Goal: Information Seeking & Learning: Learn about a topic

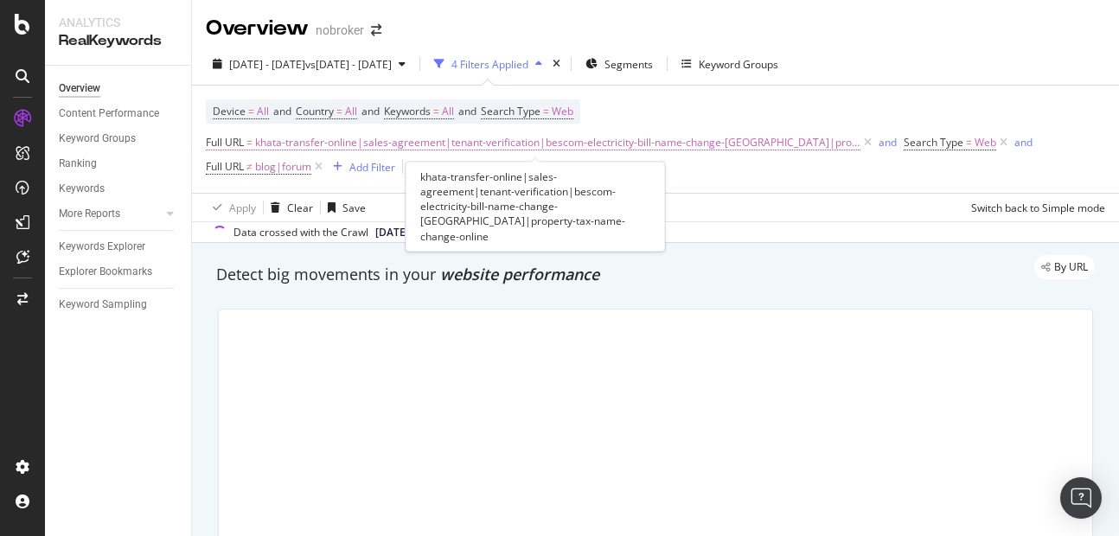
click at [394, 143] on span "khata-transfer-online|sales-agreement|tenant-verification|bescom-electricity-bi…" at bounding box center [558, 143] width 606 height 24
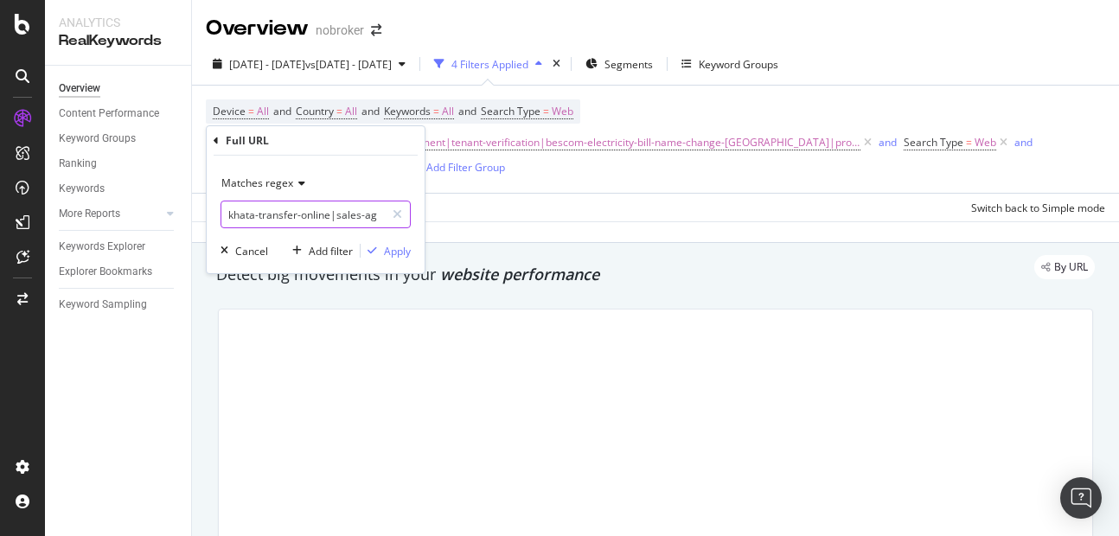
click at [305, 221] on input "khata-transfer-online|sales-agreement|tenant-verification|bescom-electricity-bi…" at bounding box center [303, 215] width 164 height 28
type input "khata-transfer-online|sales-agreement|tenant-verification|bescom-electricity-bi…"
click at [343, 215] on input "khata-transfer-online|sales-agreement|tenant-verification|bescom-electricity-bi…" at bounding box center [303, 215] width 164 height 28
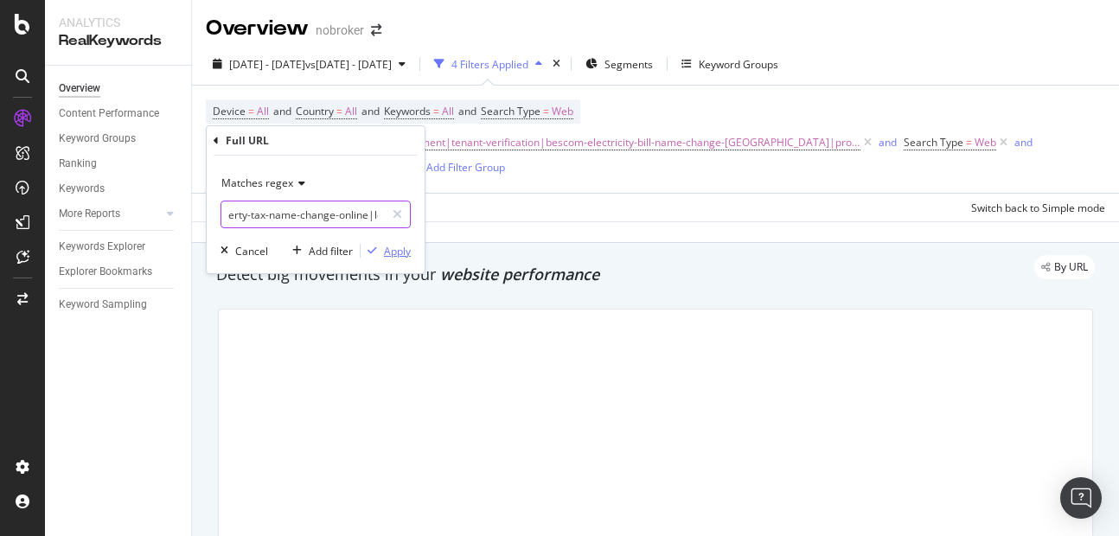
type input "khata-transfer-online|sales-agreement|tenant-verification|bescom-electricity-bi…"
click at [395, 248] on div "Apply" at bounding box center [397, 251] width 27 height 15
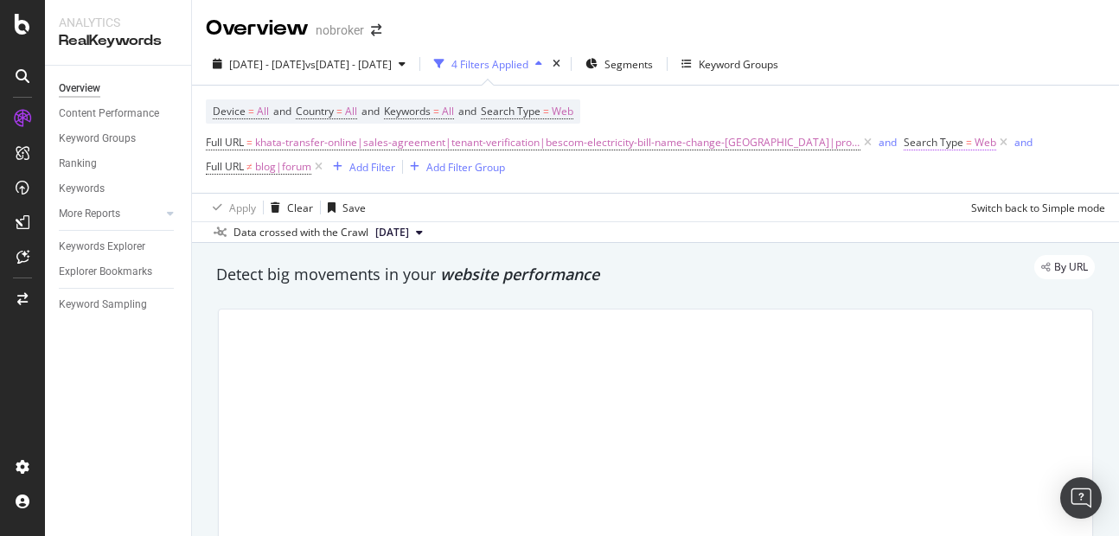
click at [975, 148] on span "Web" at bounding box center [986, 143] width 22 height 24
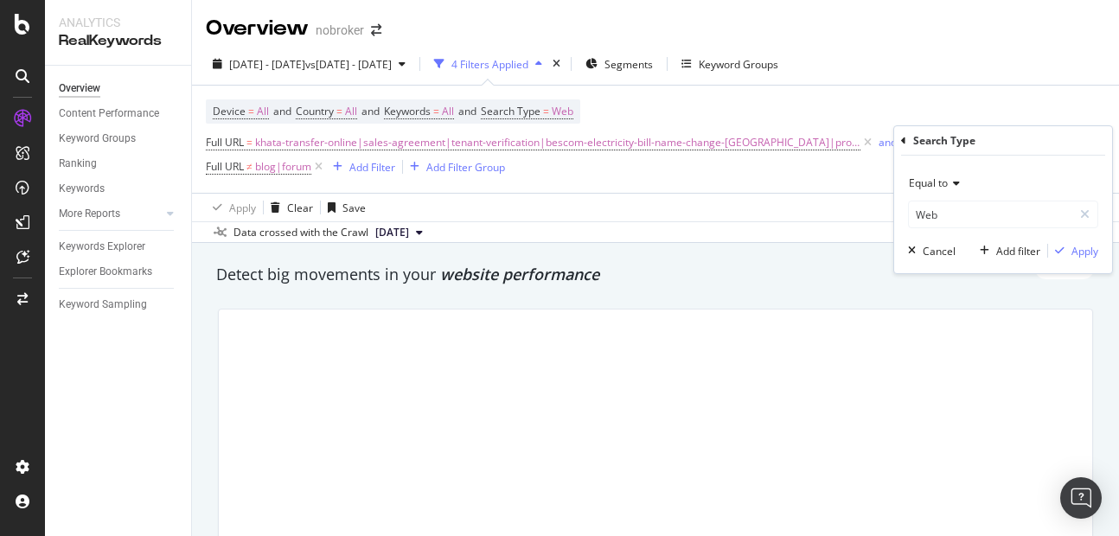
click at [819, 176] on div "Full URL = khata-transfer-online|sales-agreement|tenant-verification|bescom-ele…" at bounding box center [656, 155] width 900 height 48
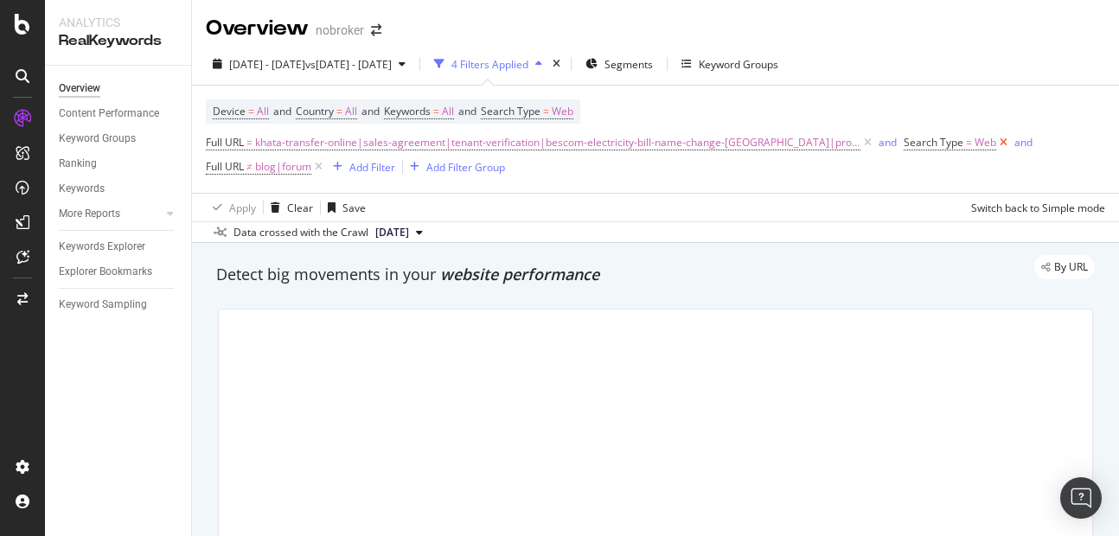
click at [997, 147] on icon at bounding box center [1004, 142] width 15 height 17
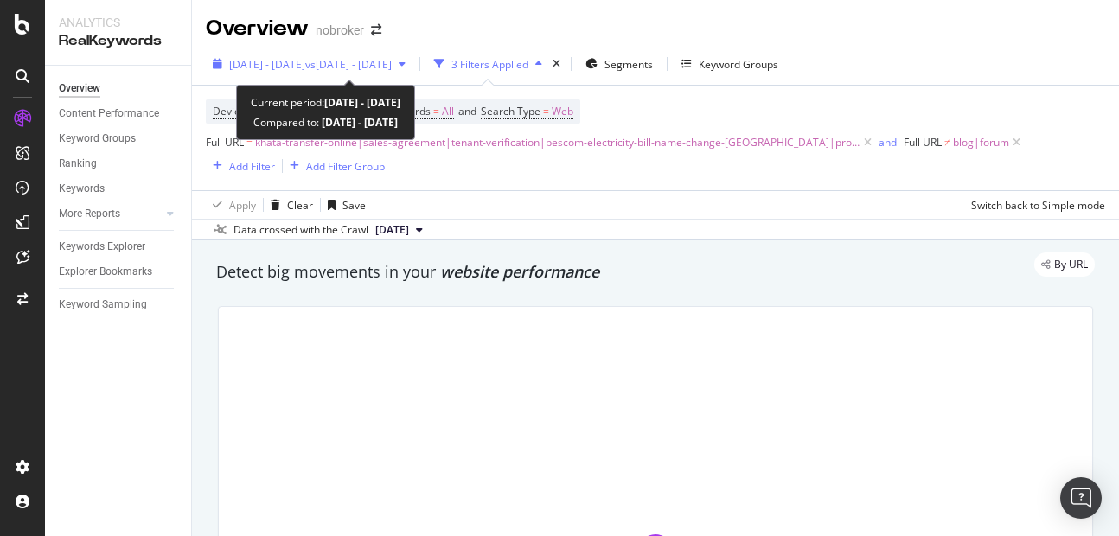
click at [294, 60] on span "[DATE] - [DATE]" at bounding box center [267, 64] width 76 height 15
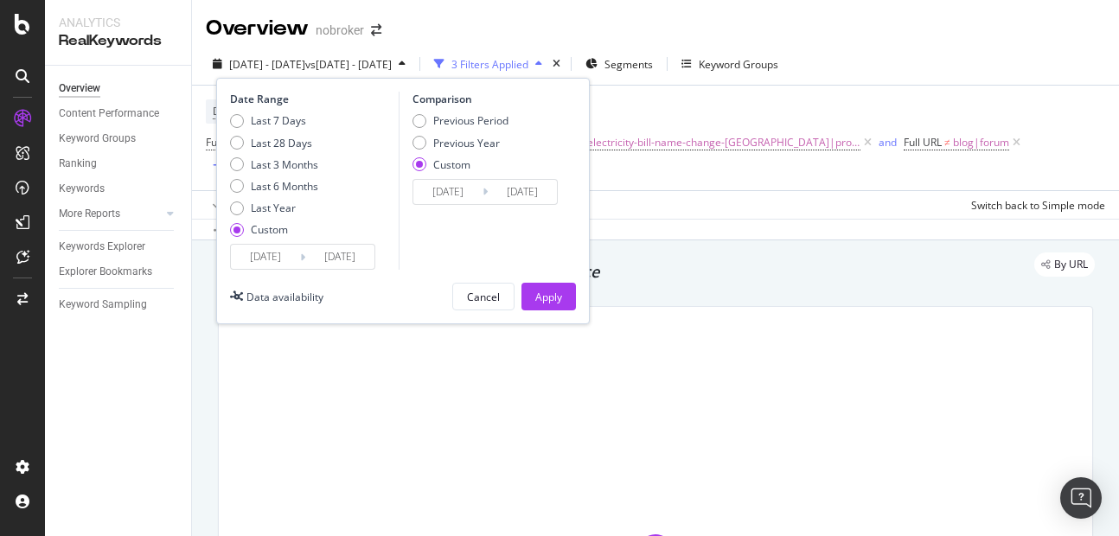
click at [266, 253] on input "[DATE]" at bounding box center [265, 257] width 69 height 24
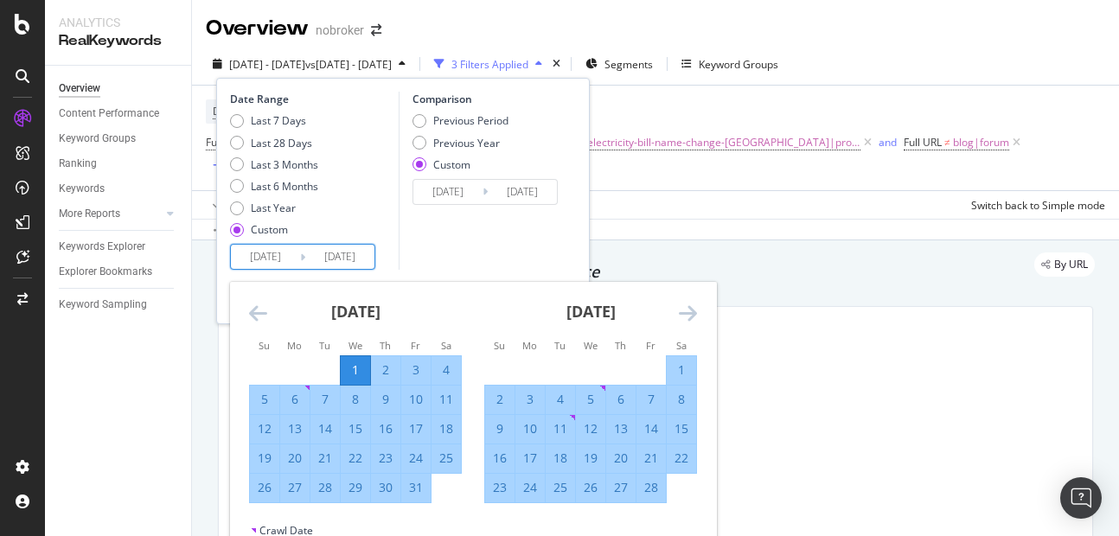
click at [692, 308] on icon "Move forward to switch to the next month." at bounding box center [688, 313] width 18 height 21
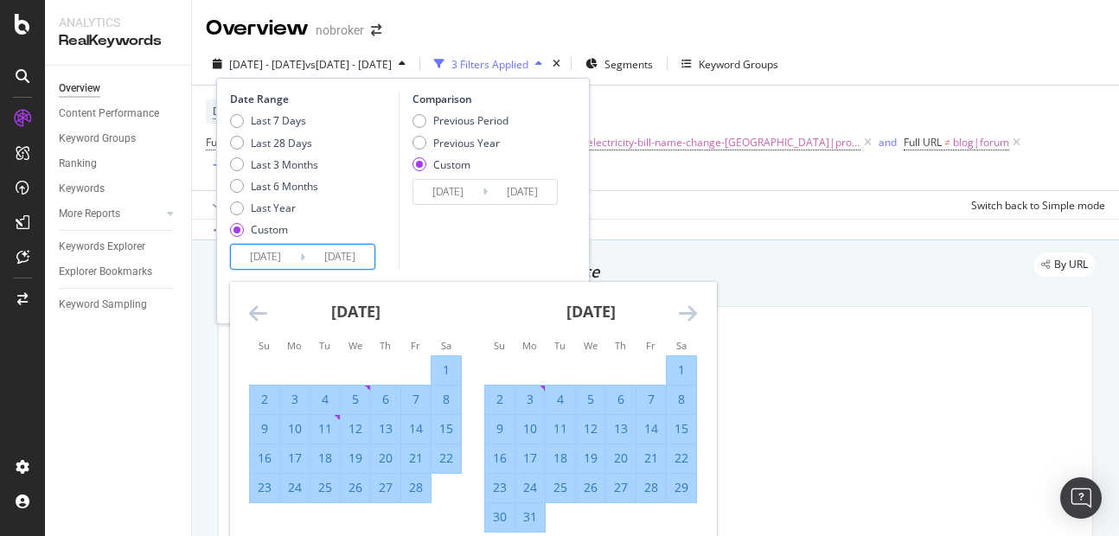
click at [692, 308] on icon "Move forward to switch to the next month." at bounding box center [688, 313] width 18 height 21
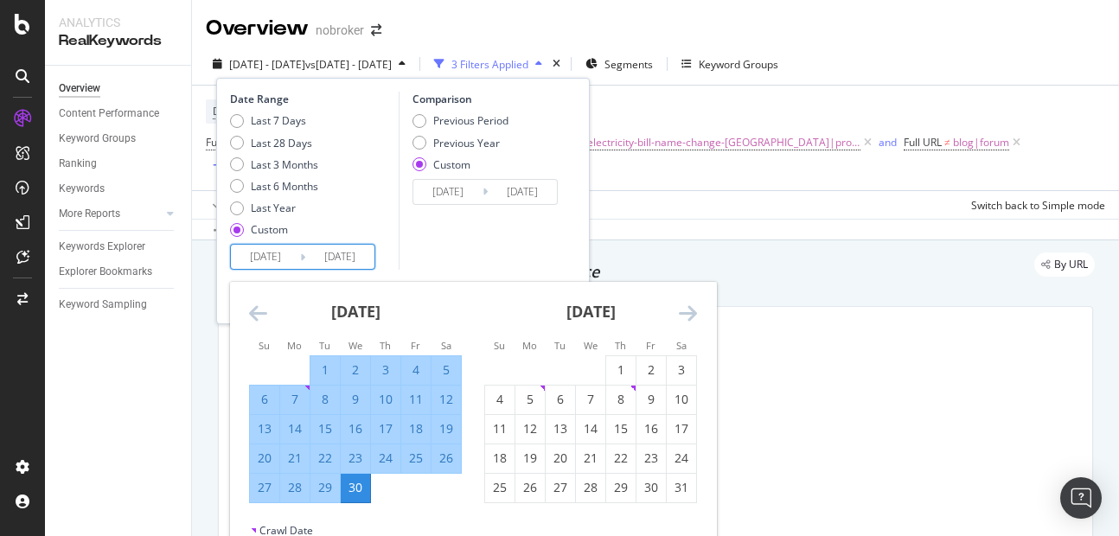
click at [692, 308] on icon "Move forward to switch to the next month." at bounding box center [688, 313] width 18 height 21
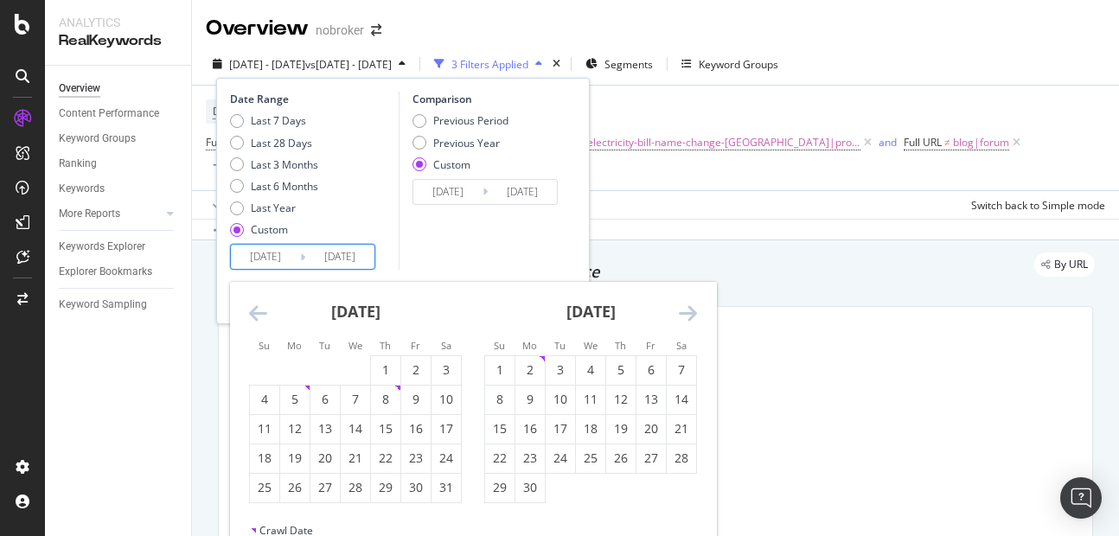
click at [692, 308] on icon "Move forward to switch to the next month." at bounding box center [688, 313] width 18 height 21
click at [417, 360] on div "1" at bounding box center [415, 370] width 29 height 29
type input "[DATE]"
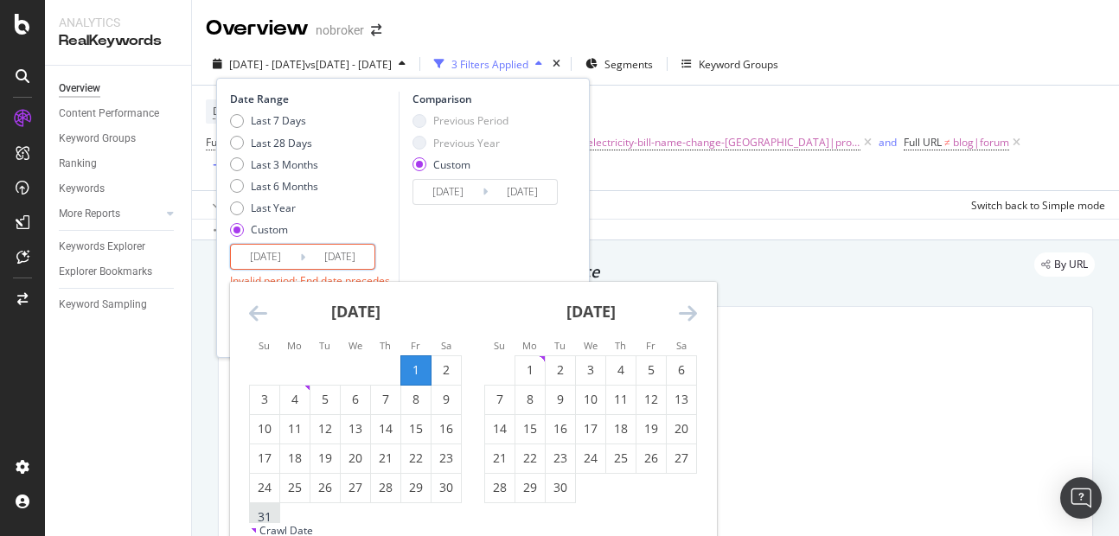
click at [263, 521] on div "31" at bounding box center [264, 517] width 29 height 17
type input "[DATE]"
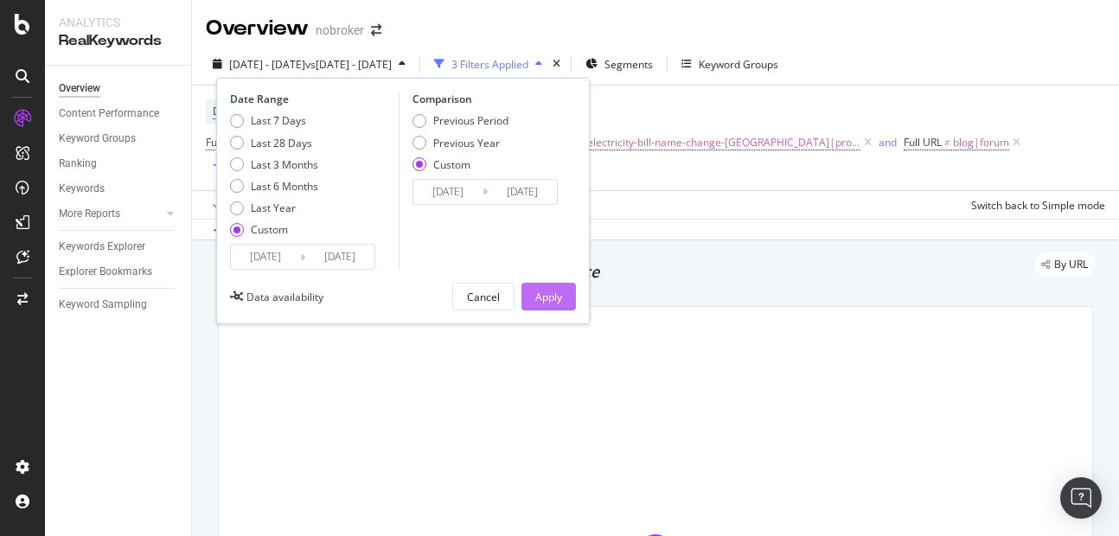
click at [539, 300] on div "Apply" at bounding box center [549, 297] width 27 height 15
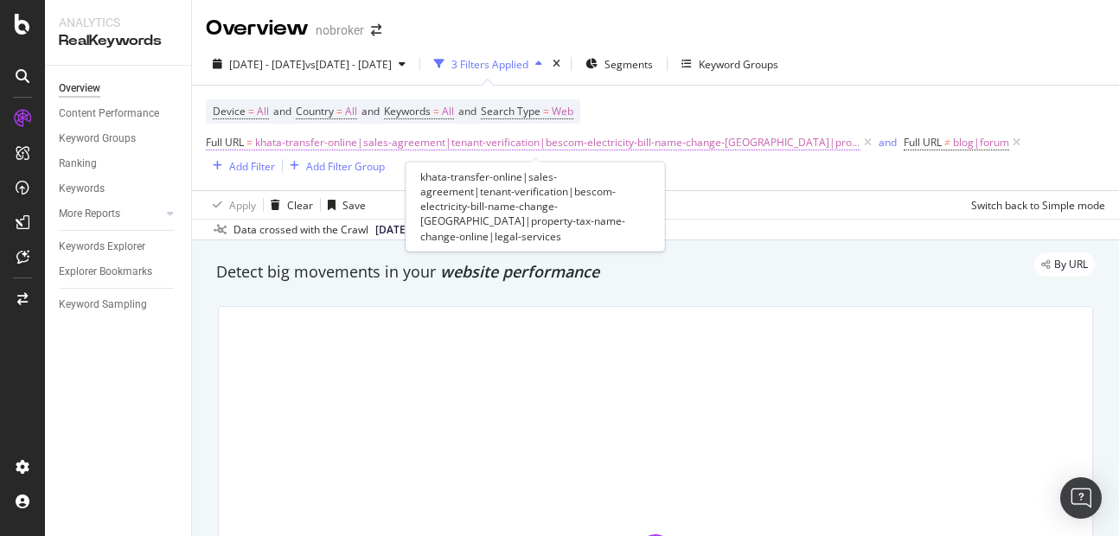
click at [515, 145] on span "khata-transfer-online|sales-agreement|tenant-verification|bescom-electricity-bi…" at bounding box center [558, 143] width 606 height 24
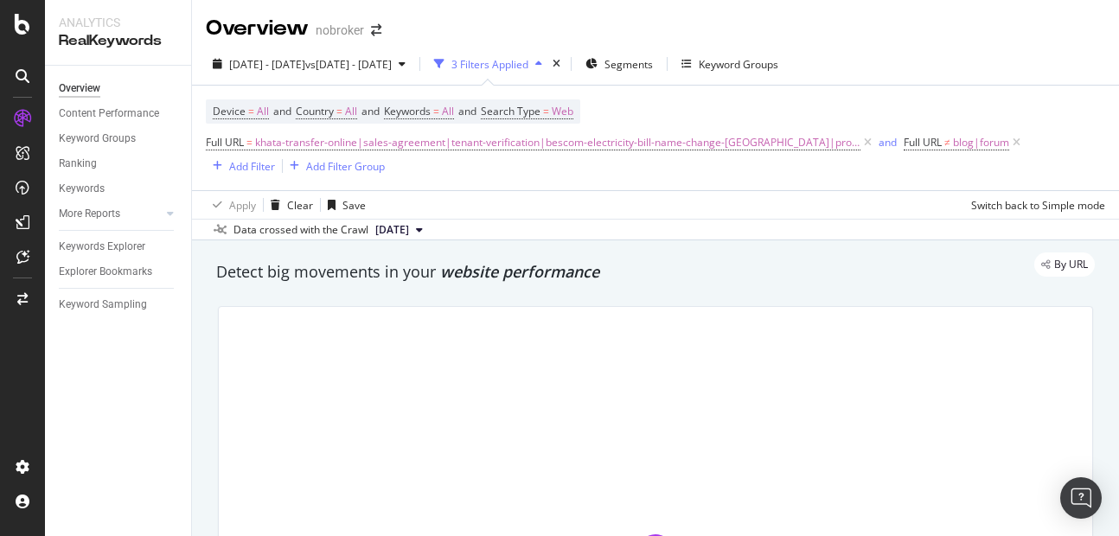
click at [523, 202] on div "Apply Clear Save Switch back to Simple mode" at bounding box center [655, 204] width 927 height 29
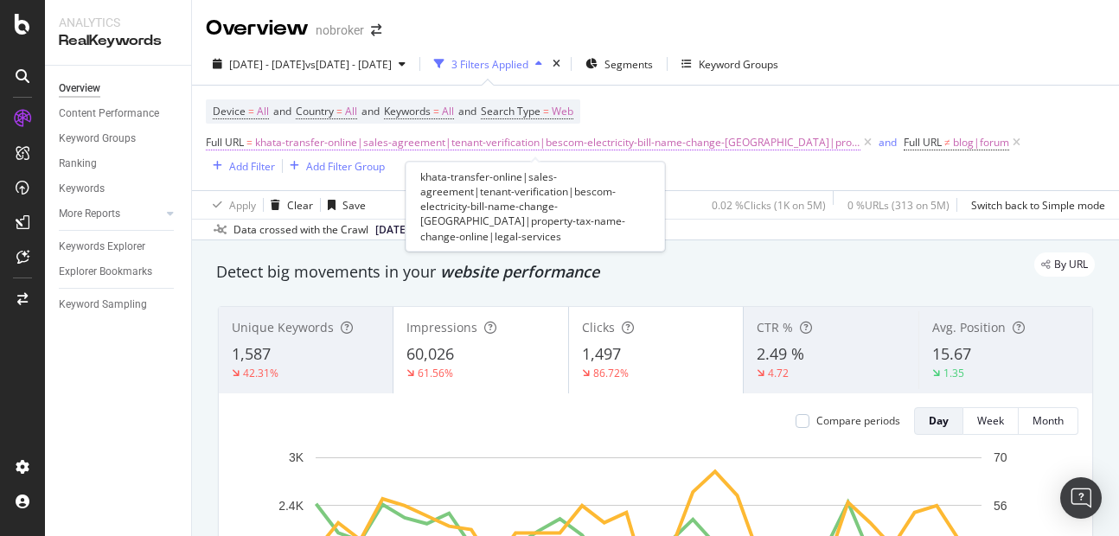
click at [407, 134] on span "khata-transfer-online|sales-agreement|tenant-verification|bescom-electricity-bi…" at bounding box center [558, 143] width 606 height 24
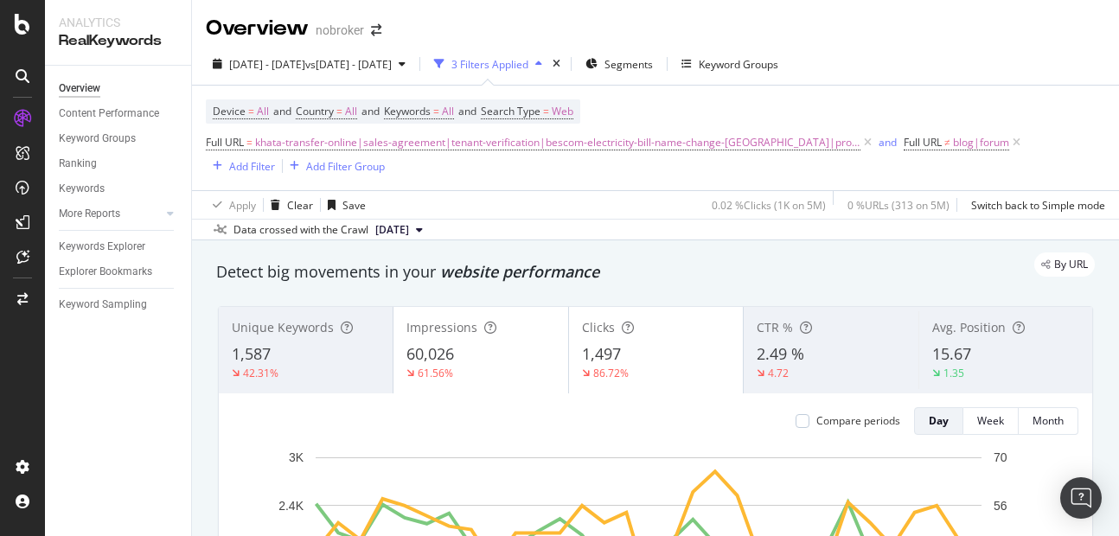
click at [478, 179] on div "Device = All and Country = All and Keywords = All and Search Type = Web Full UR…" at bounding box center [656, 138] width 900 height 105
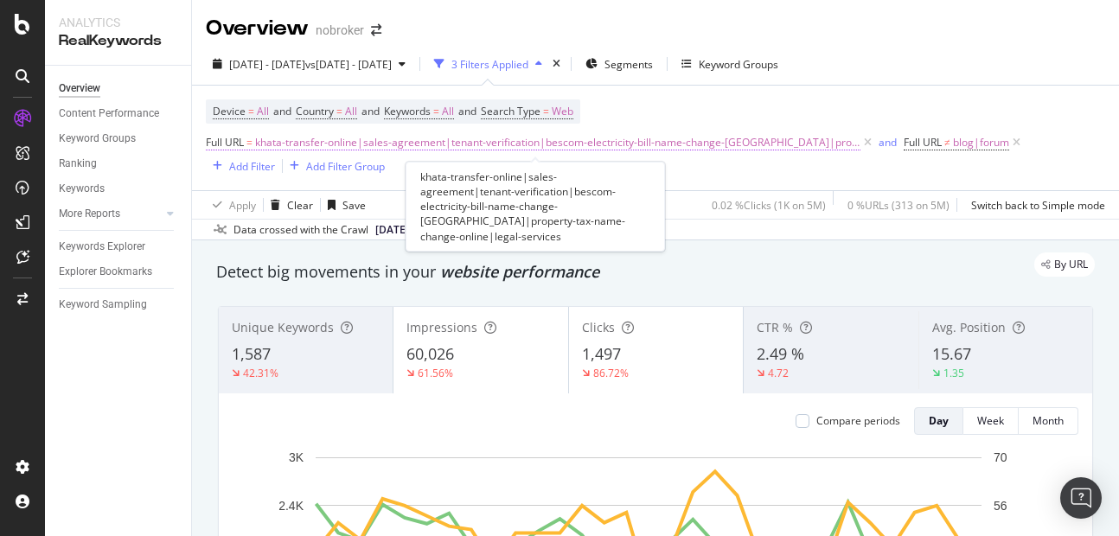
click at [471, 139] on span "khata-transfer-online|sales-agreement|tenant-verification|bescom-electricity-bi…" at bounding box center [558, 143] width 606 height 24
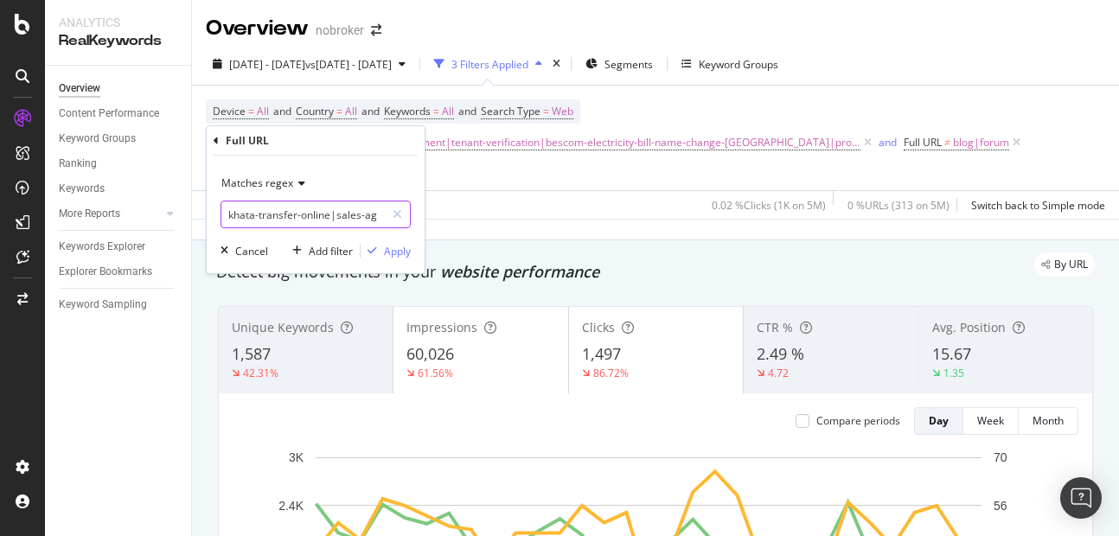
click at [356, 223] on input "khata-transfer-online|sales-agreement|tenant-verification|bescom-electricity-bi…" at bounding box center [303, 215] width 164 height 28
type input "khata-transfer-online|sales-agreement|tenant-verification|bescom-electricity-bi…"
click at [390, 244] on div "Apply" at bounding box center [397, 251] width 27 height 15
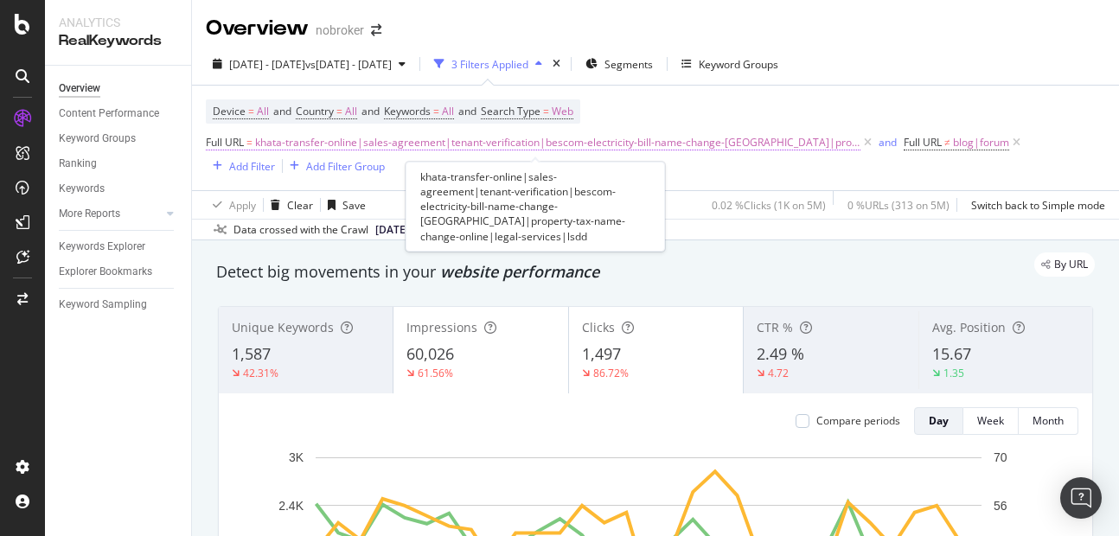
click at [442, 137] on span "khata-transfer-online|sales-agreement|tenant-verification|bescom-electricity-bi…" at bounding box center [558, 143] width 606 height 24
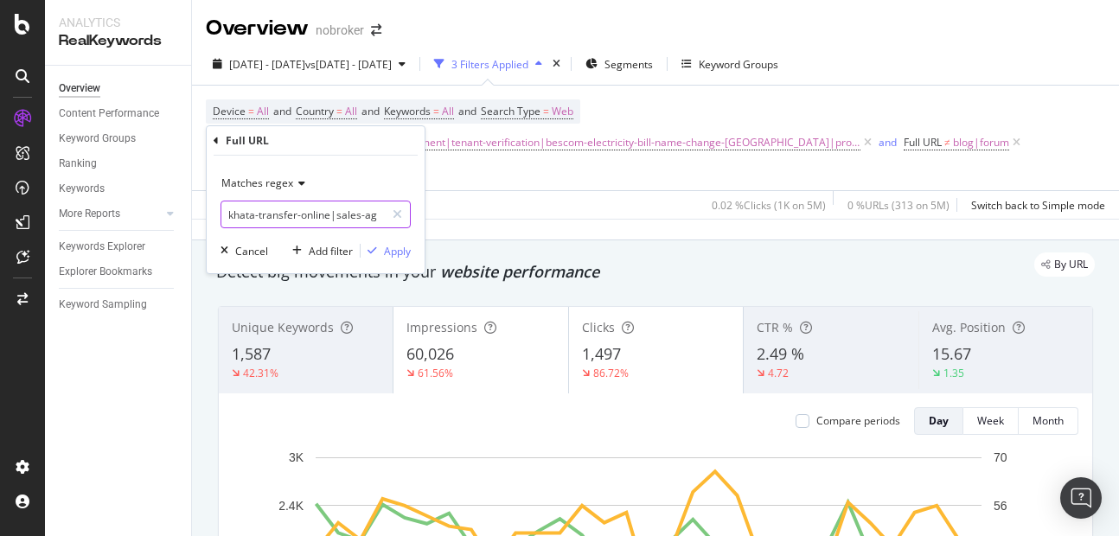
click at [369, 227] on input "khata-transfer-online|sales-agreement|tenant-verification|bescom-electricity-bi…" at bounding box center [303, 215] width 164 height 28
type input "khata-transfer-online|sales-agreement|tenant-verification|bescom-electricity-bi…"
click at [401, 264] on div "Matches regex khata-transfer-online|sales-agreement|tenant-verification|bescom-…" at bounding box center [316, 215] width 218 height 118
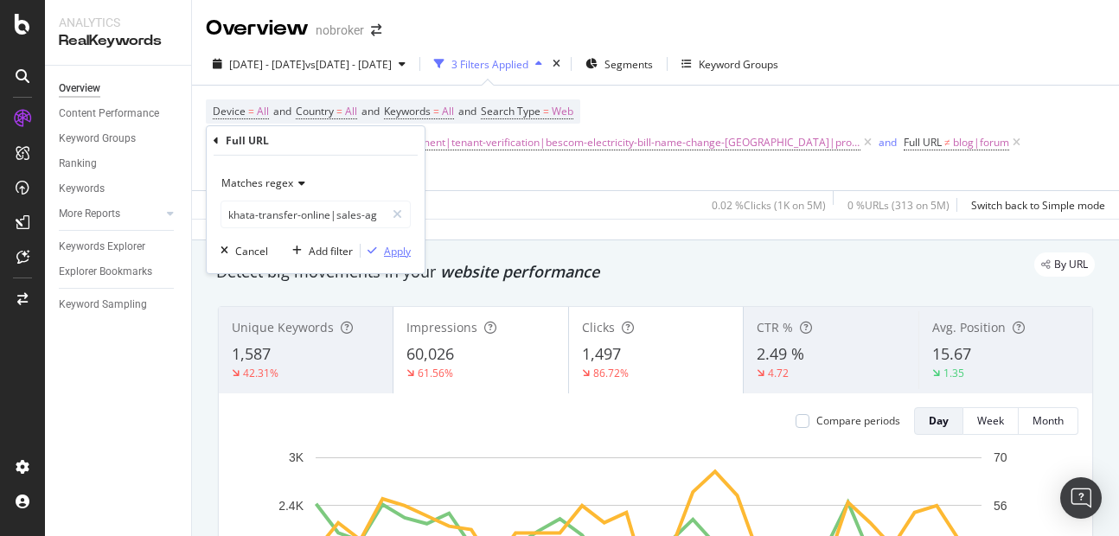
click at [399, 253] on div "Apply" at bounding box center [397, 251] width 27 height 15
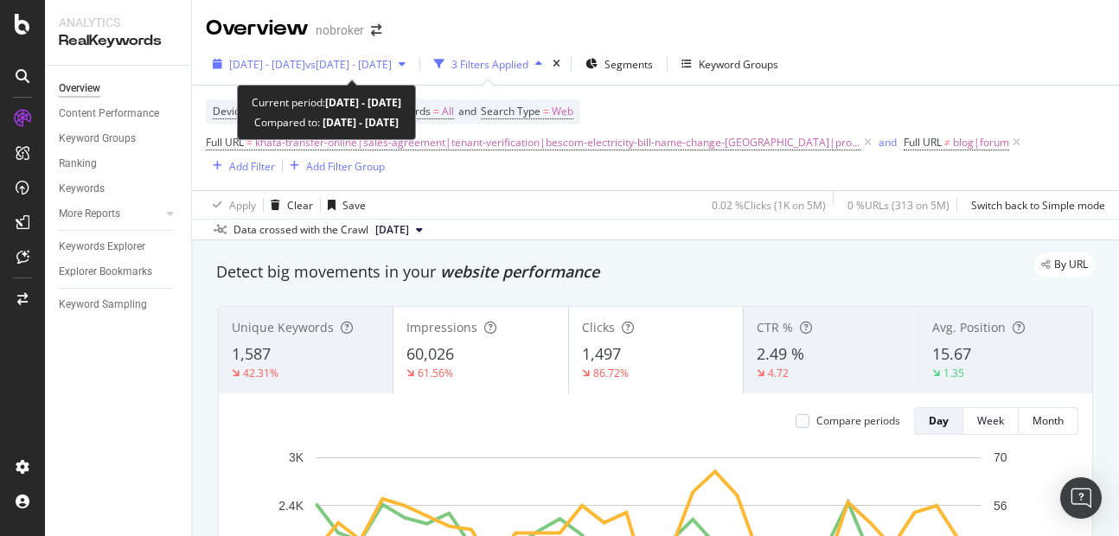
click at [291, 59] on span "[DATE] - [DATE]" at bounding box center [267, 64] width 76 height 15
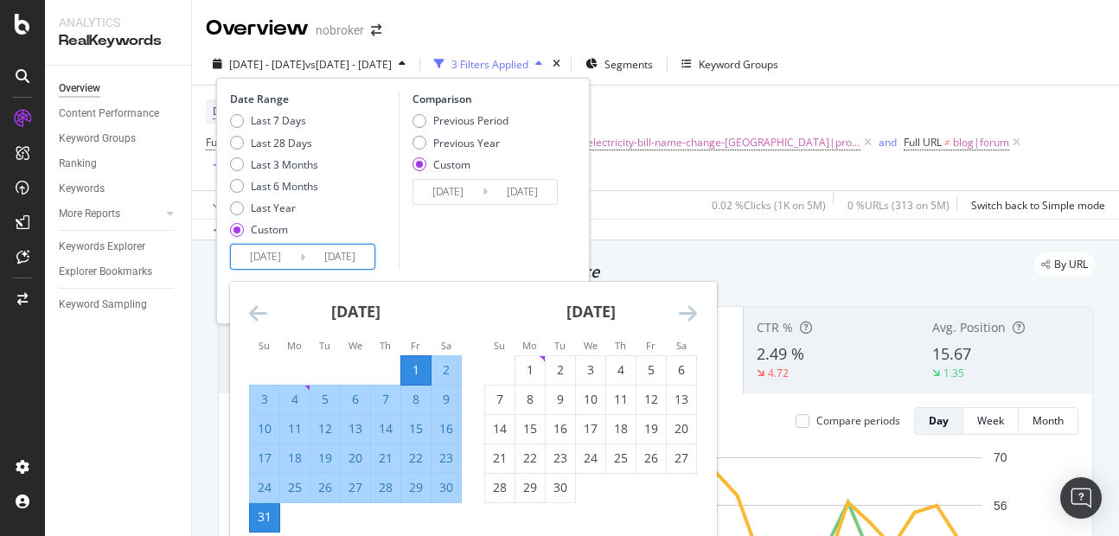
click at [272, 263] on input "[DATE]" at bounding box center [265, 257] width 69 height 24
click at [262, 314] on icon "Move backward to switch to the previous month." at bounding box center [258, 313] width 18 height 21
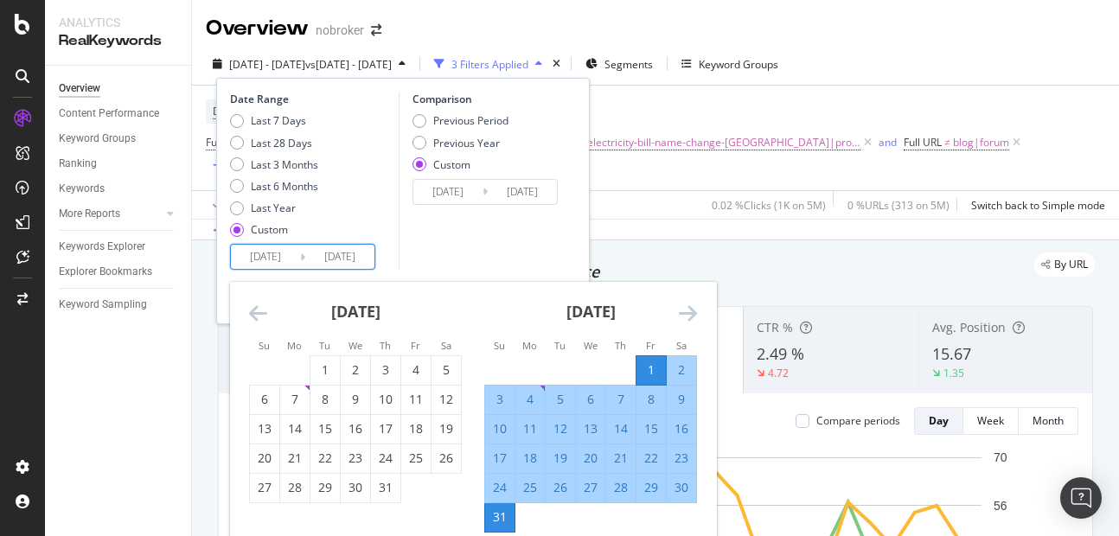
click at [685, 313] on icon "Move forward to switch to the next month." at bounding box center [688, 313] width 18 height 21
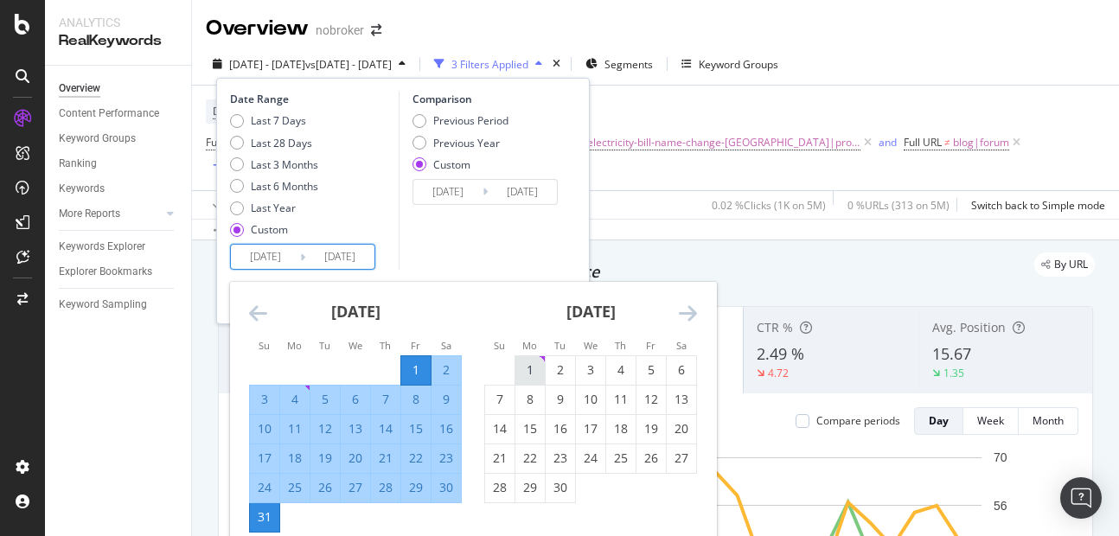
click at [535, 372] on div "1" at bounding box center [530, 370] width 29 height 17
type input "[DATE]"
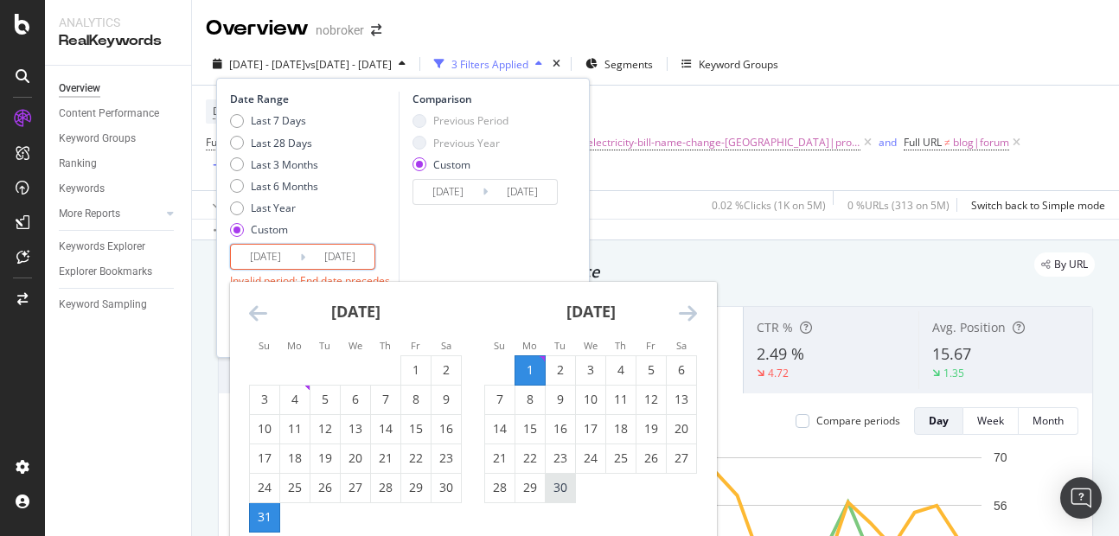
click at [560, 484] on div "30" at bounding box center [560, 487] width 29 height 17
type input "[DATE]"
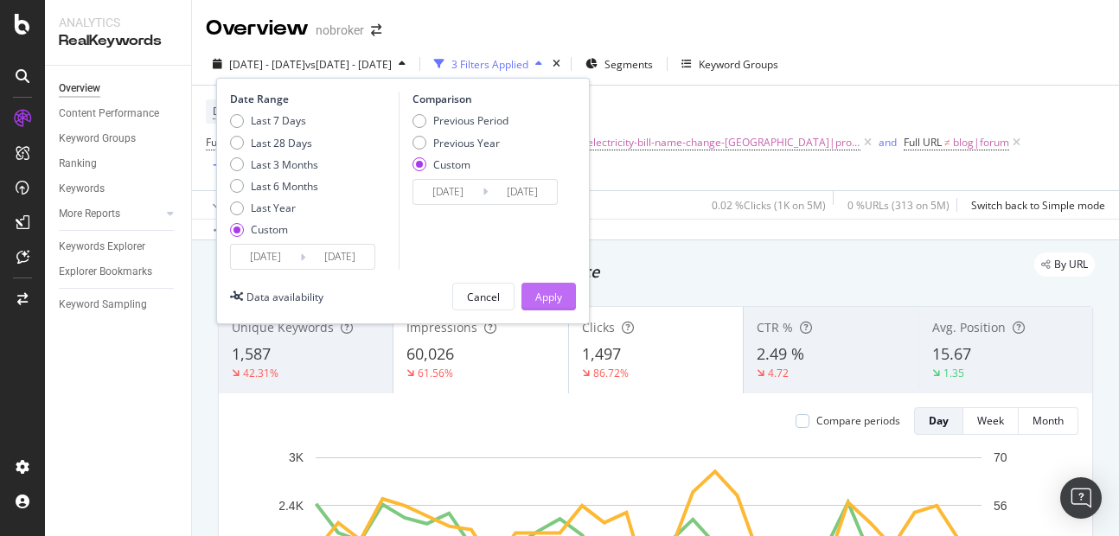
click at [551, 291] on div "Apply" at bounding box center [549, 297] width 27 height 15
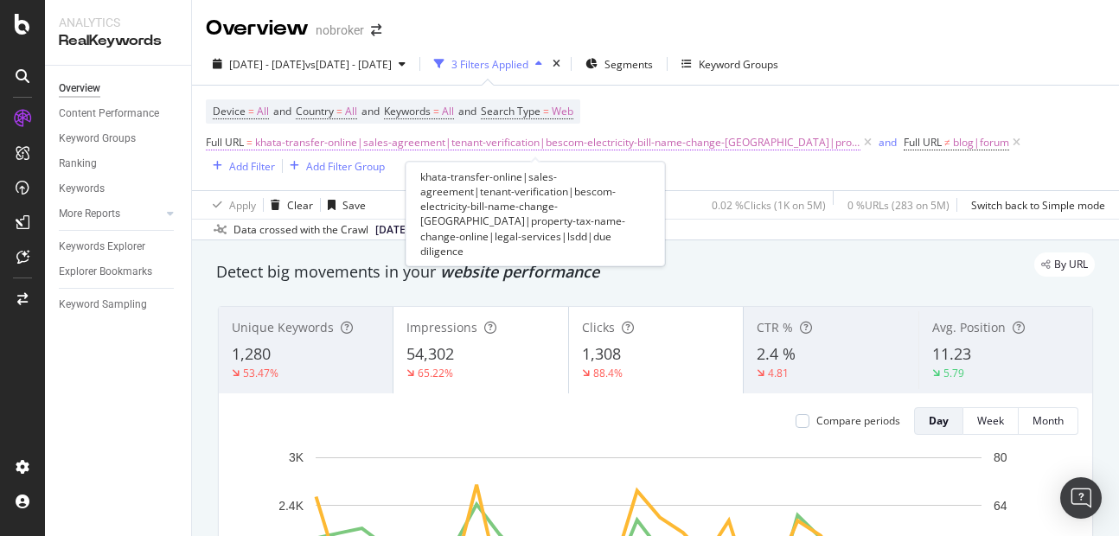
click at [512, 138] on span "khata-transfer-online|sales-agreement|tenant-verification|bescom-electricity-bi…" at bounding box center [558, 143] width 606 height 24
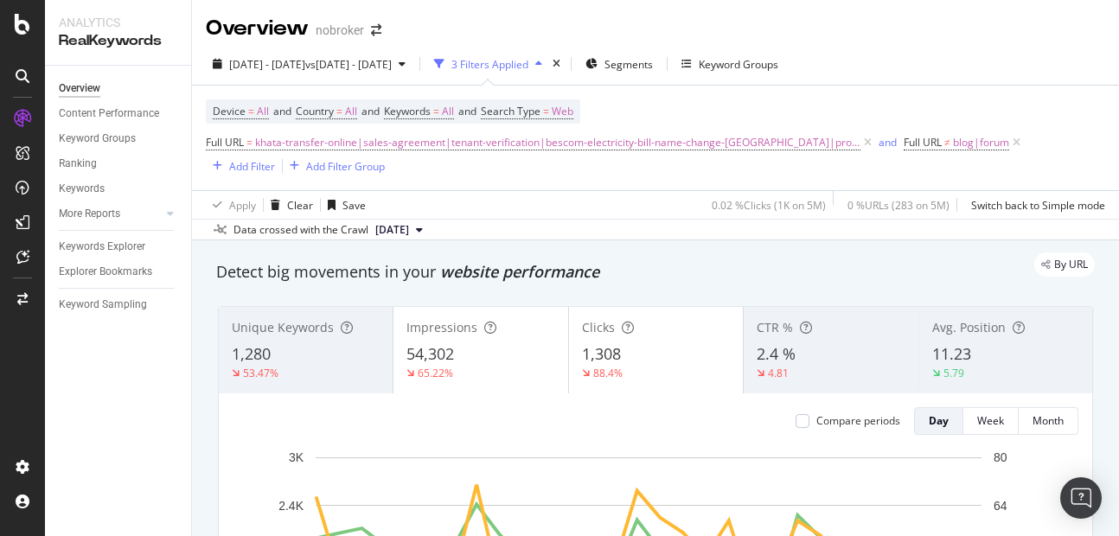
click at [607, 179] on div "Device = All and Country = All and Keywords = All and Search Type = Web Full UR…" at bounding box center [656, 138] width 900 height 105
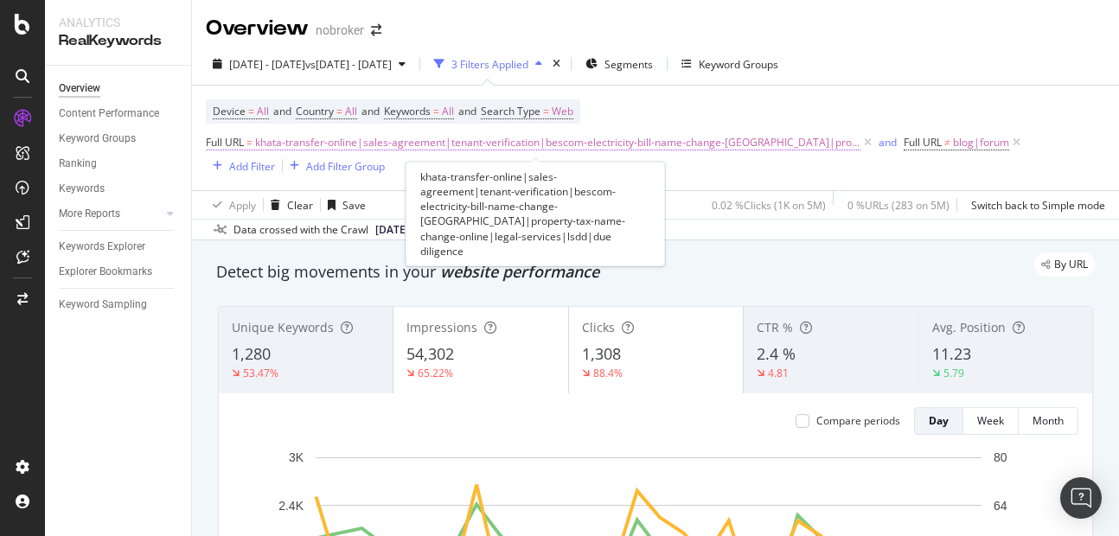
click at [547, 141] on span "khata-transfer-online|sales-agreement|tenant-verification|bescom-electricity-bi…" at bounding box center [558, 143] width 606 height 24
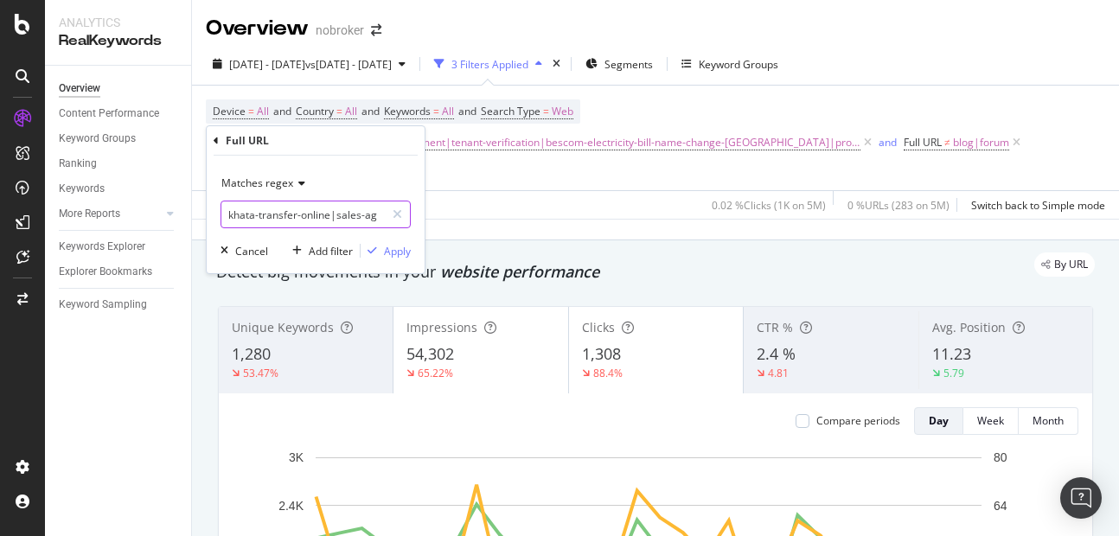
click at [352, 217] on input "khata-transfer-online|sales-agreement|tenant-verification|bescom-electricity-bi…" at bounding box center [303, 215] width 164 height 28
type input "khata-transfer-online|sales-agreement|tenant-verification|bescom-electricity-bi…"
click at [402, 254] on div "Apply" at bounding box center [397, 251] width 27 height 15
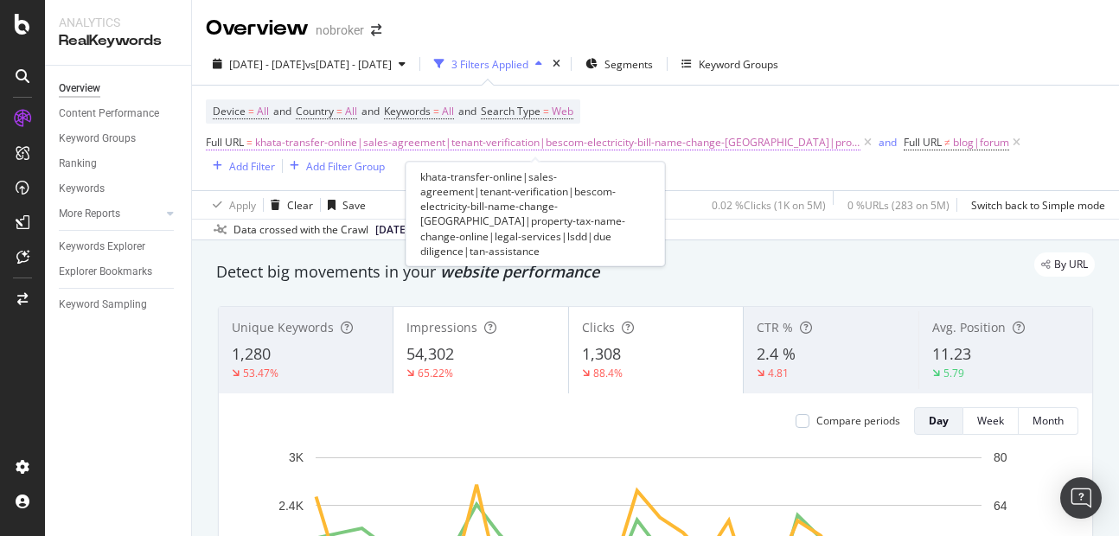
click at [407, 152] on span "khata-transfer-online|sales-agreement|tenant-verification|bescom-electricity-bi…" at bounding box center [558, 143] width 606 height 24
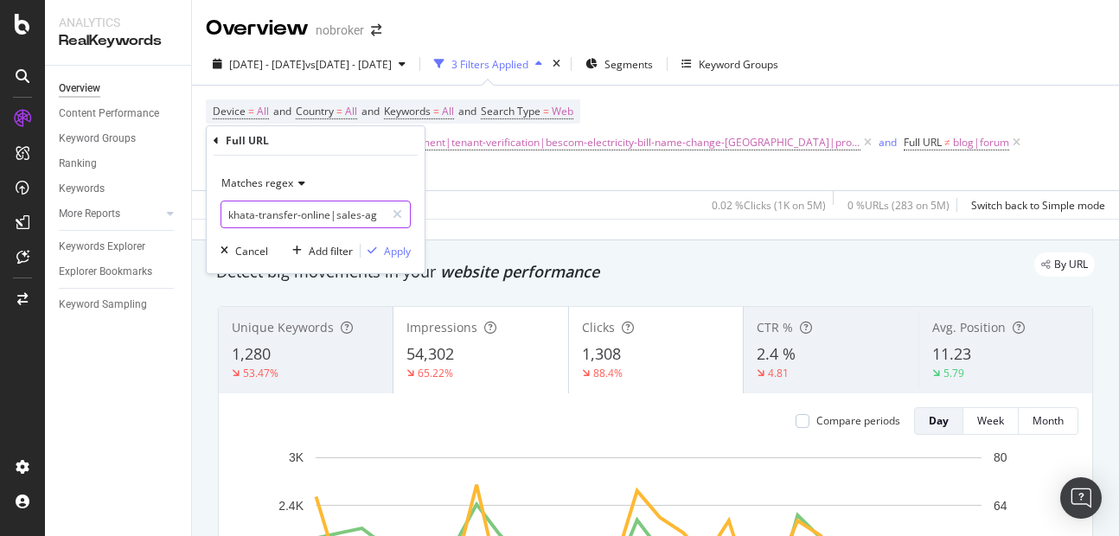
click at [328, 226] on input "khata-transfer-online|sales-agreement|tenant-verification|bescom-electricity-bi…" at bounding box center [303, 215] width 164 height 28
type input "khata-transfer-online|sales-agreement|tenant-verification|bescom-electricity-bi…"
click at [402, 253] on div "Apply" at bounding box center [397, 251] width 27 height 15
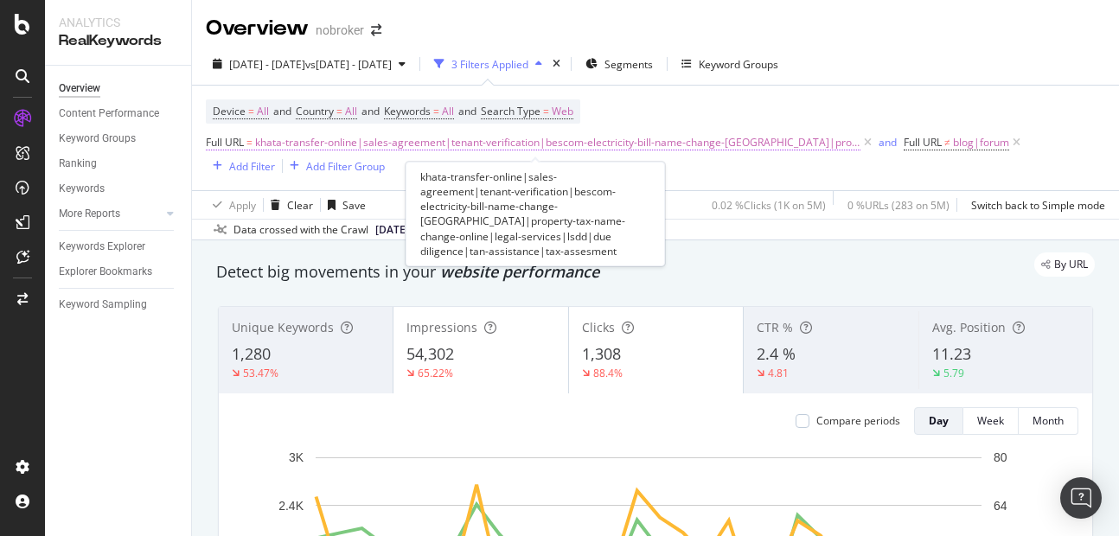
click at [542, 141] on span "khata-transfer-online|sales-agreement|tenant-verification|bescom-electricity-bi…" at bounding box center [558, 143] width 606 height 24
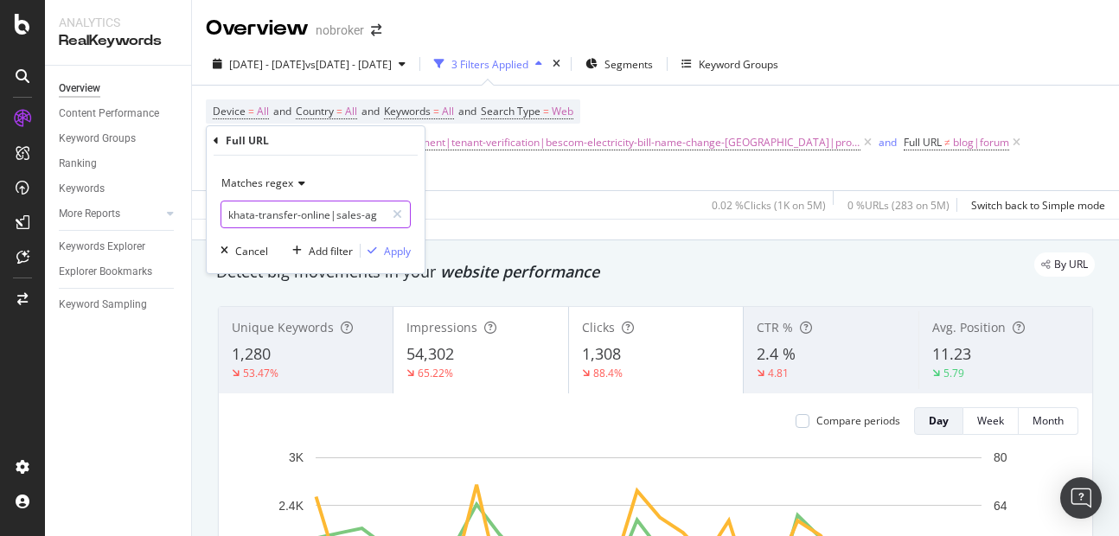
click at [354, 222] on input "khata-transfer-online|sales-agreement|tenant-verification|bescom-electricity-bi…" at bounding box center [303, 215] width 164 height 28
type input "khata-transfer-online|sales-agreement|tenant-verification|bescom-electricity-bi…"
click at [406, 260] on button "Apply" at bounding box center [386, 250] width 50 height 17
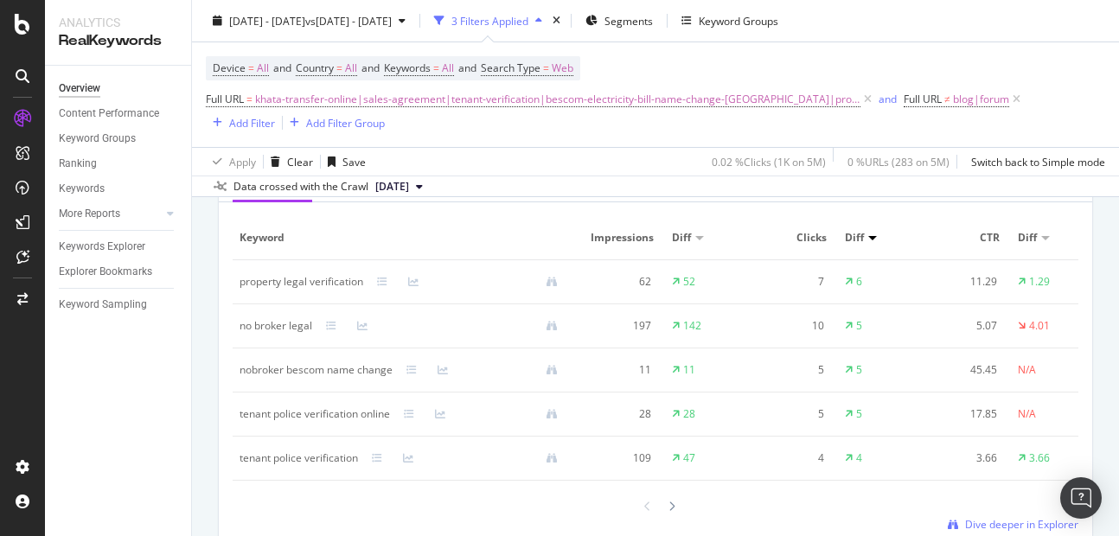
scroll to position [1648, 0]
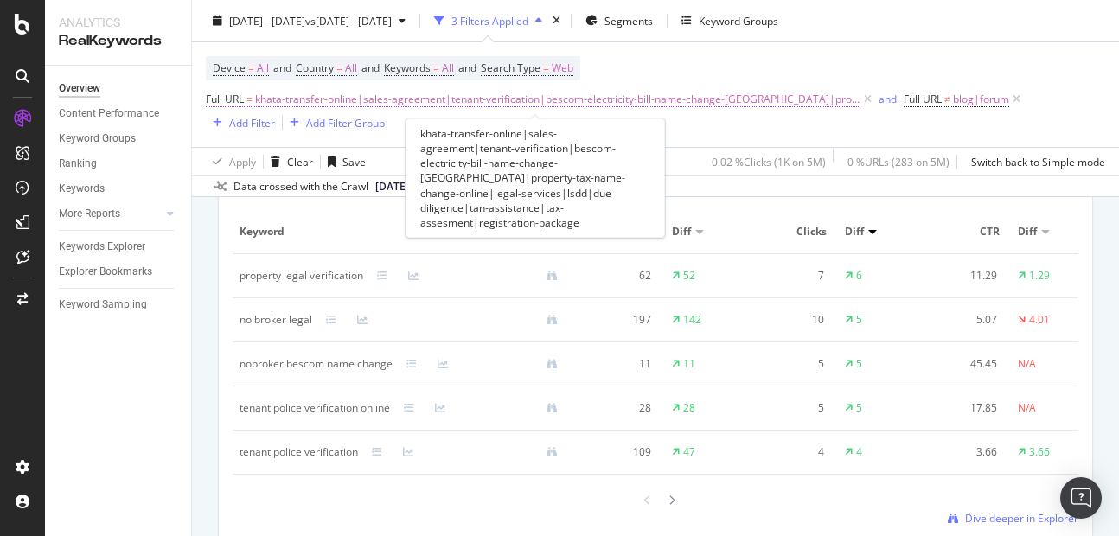
click at [616, 93] on span "khata-transfer-online|sales-agreement|tenant-verification|bescom-electricity-bi…" at bounding box center [558, 99] width 606 height 24
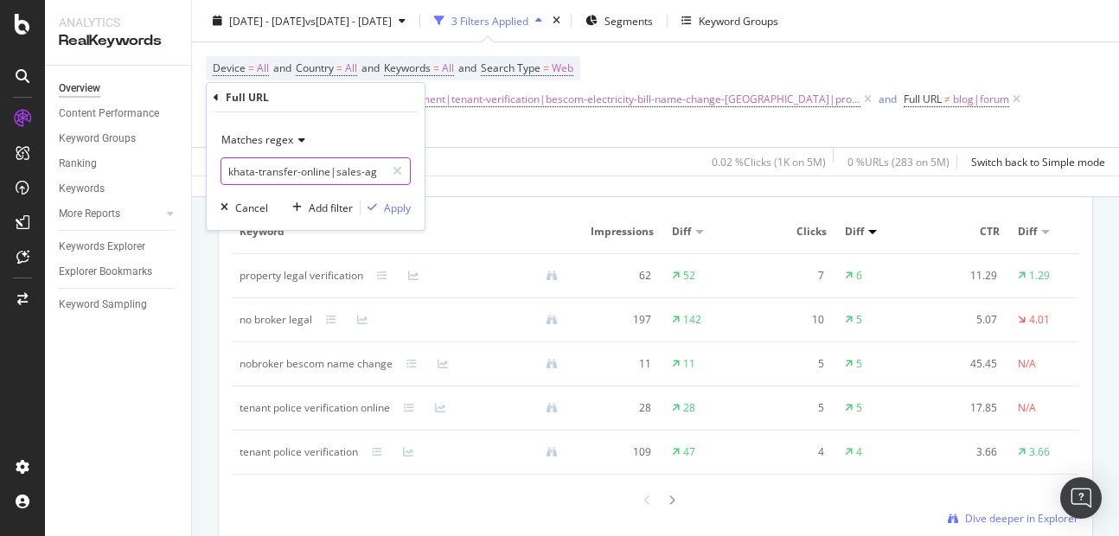
click at [317, 163] on input "khata-transfer-online|sales-agreement|tenant-verification|bescom-electricity-bi…" at bounding box center [303, 171] width 164 height 28
type input "khata-transfer-online|sales-agreement|tenant-verification|bescom-electricity-bi…"
click at [400, 213] on div "Apply" at bounding box center [397, 208] width 27 height 15
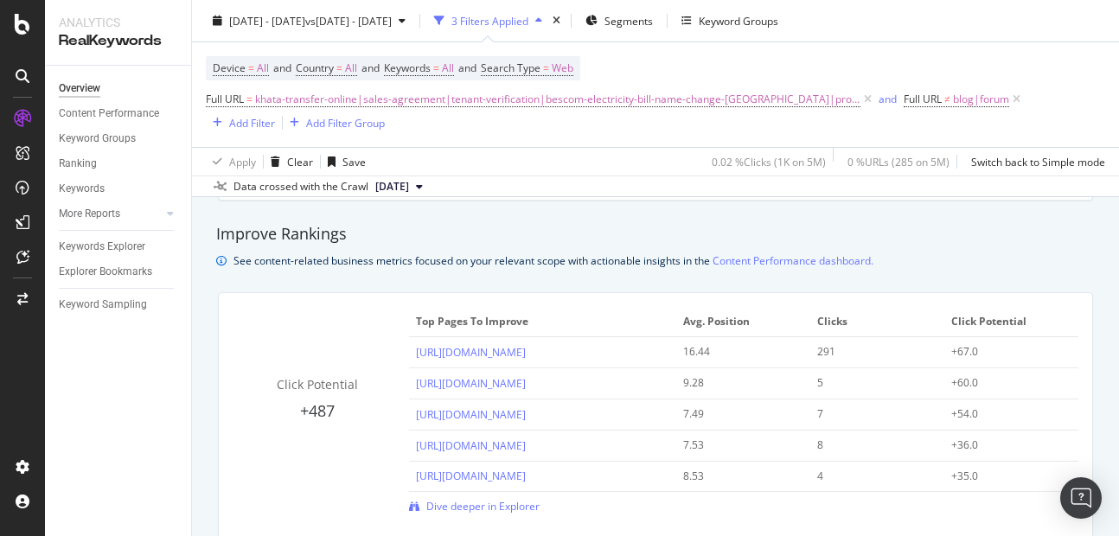
scroll to position [1152, 0]
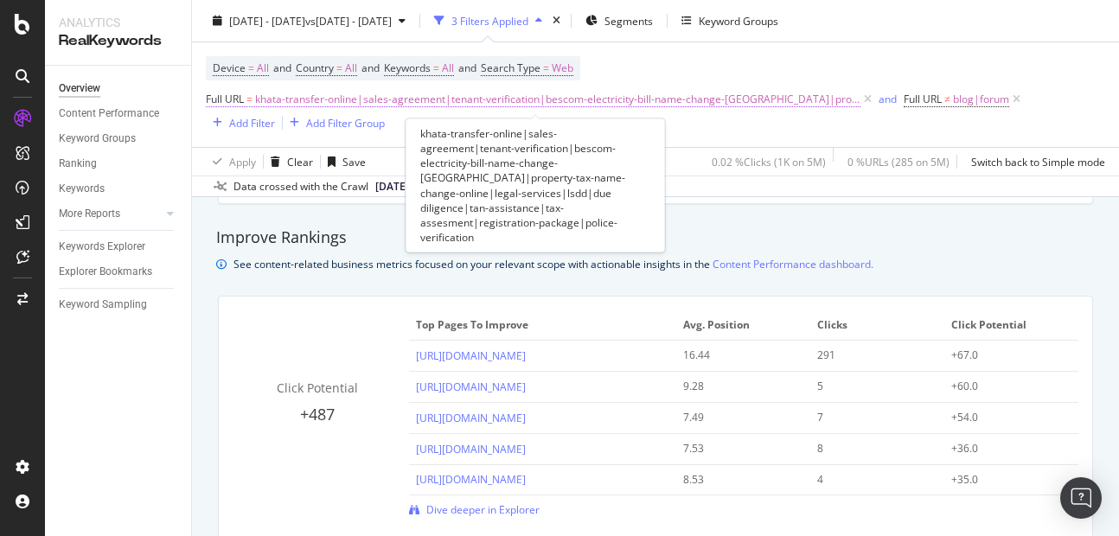
click at [453, 99] on span "khata-transfer-online|sales-agreement|tenant-verification|bescom-electricity-bi…" at bounding box center [558, 99] width 606 height 24
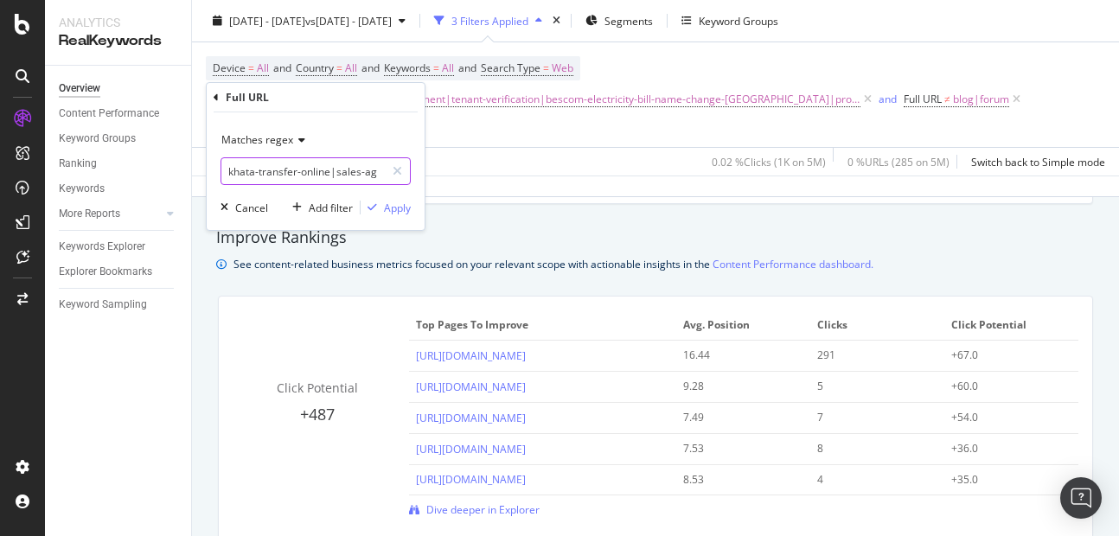
click at [336, 158] on input "khata-transfer-online|sales-agreement|tenant-verification|bescom-electricity-bi…" at bounding box center [303, 171] width 164 height 28
type input "khata-transfer-online|sales-agreement|tenant-verification|bescom-electricity-bi…"
click at [396, 210] on div "Apply" at bounding box center [397, 208] width 27 height 15
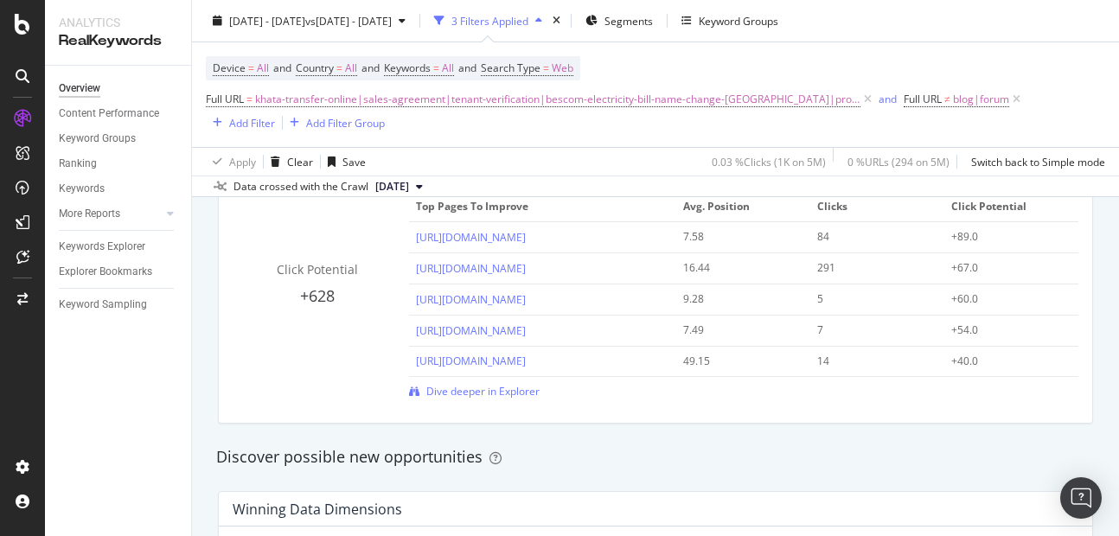
scroll to position [1274, 0]
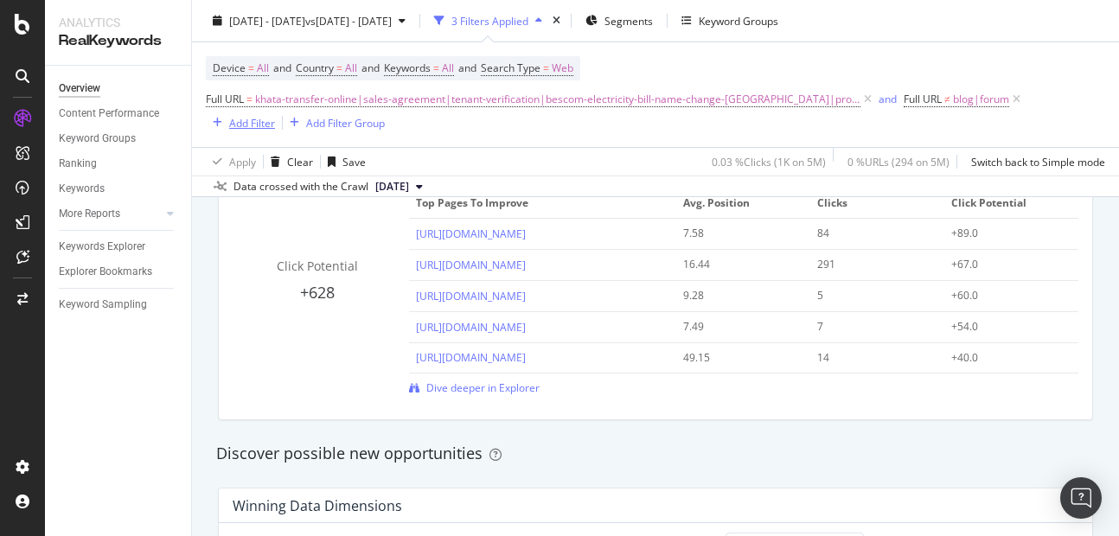
click at [250, 125] on div "Add Filter" at bounding box center [252, 122] width 46 height 15
click at [536, 164] on div "Apply Clear Save 0.03 % Clicks ( 1K on 5M ) 0 % URLs ( 294 on 5M ) Switch back …" at bounding box center [655, 161] width 927 height 29
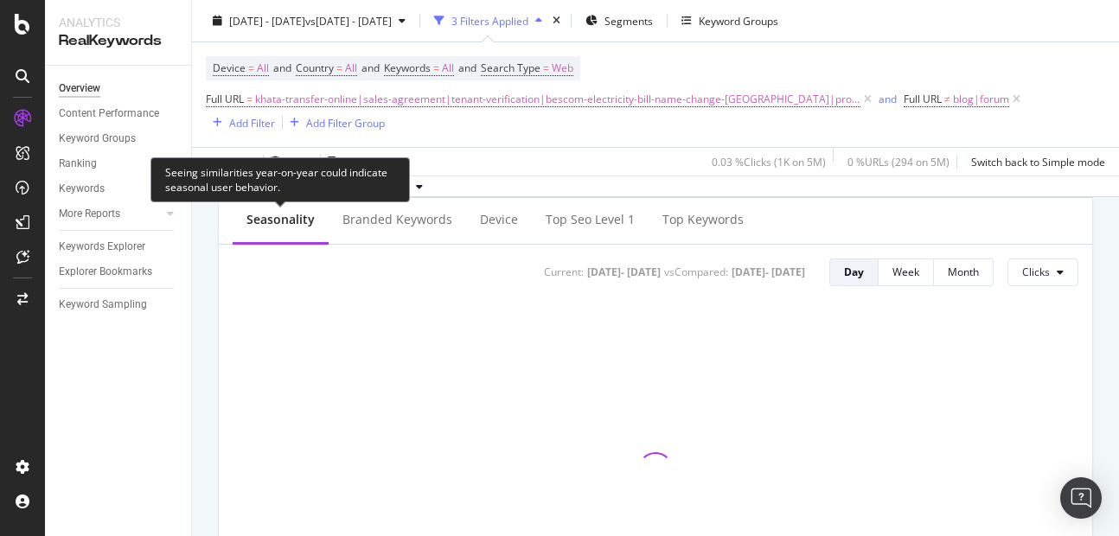
scroll to position [715, 0]
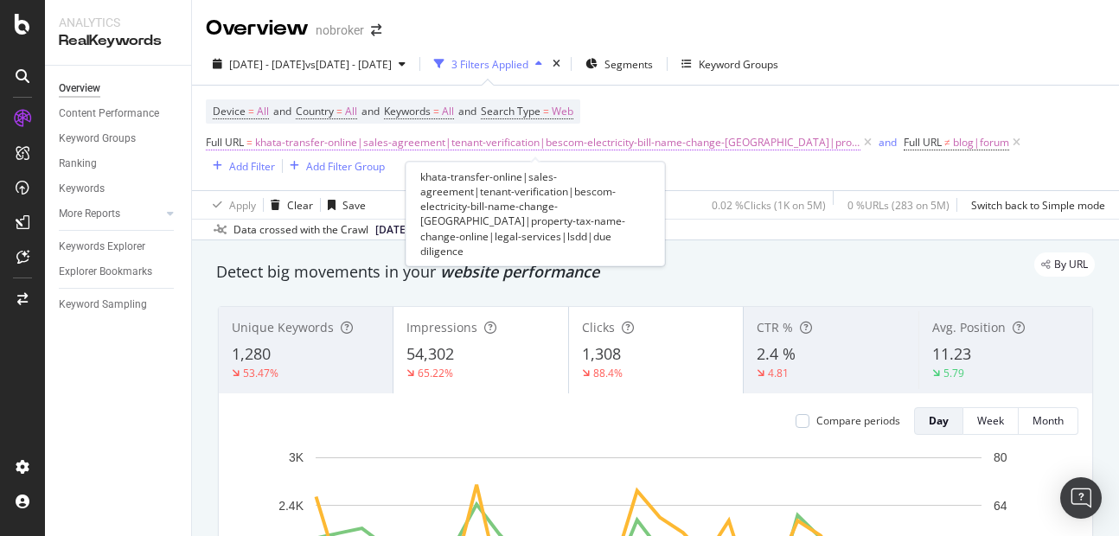
click at [509, 139] on span "khata-transfer-online|sales-agreement|tenant-verification|bescom-electricity-bi…" at bounding box center [558, 143] width 606 height 24
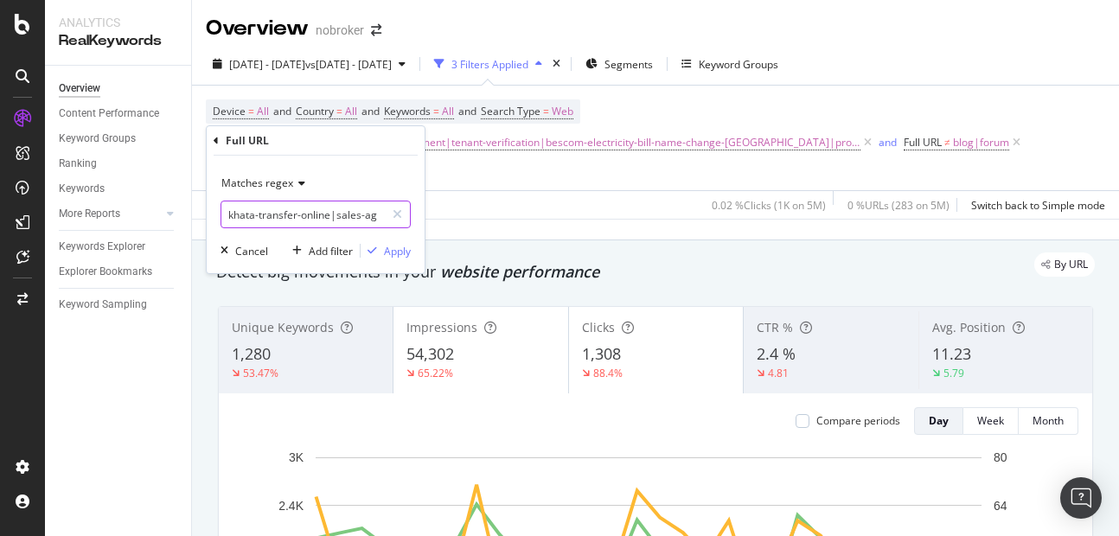
click at [362, 223] on input "khata-transfer-online|sales-agreement|tenant-verification|bescom-electricity-bi…" at bounding box center [303, 215] width 164 height 28
click at [340, 222] on input "khata-transfer-online|sales-agreement|tenant-verification|bescom-electricity-bi…" at bounding box center [303, 215] width 164 height 28
click at [346, 219] on input "khata-transfer-online|sales-agreement|tenant-verification|bescom-electricity-bi…" at bounding box center [303, 215] width 164 height 28
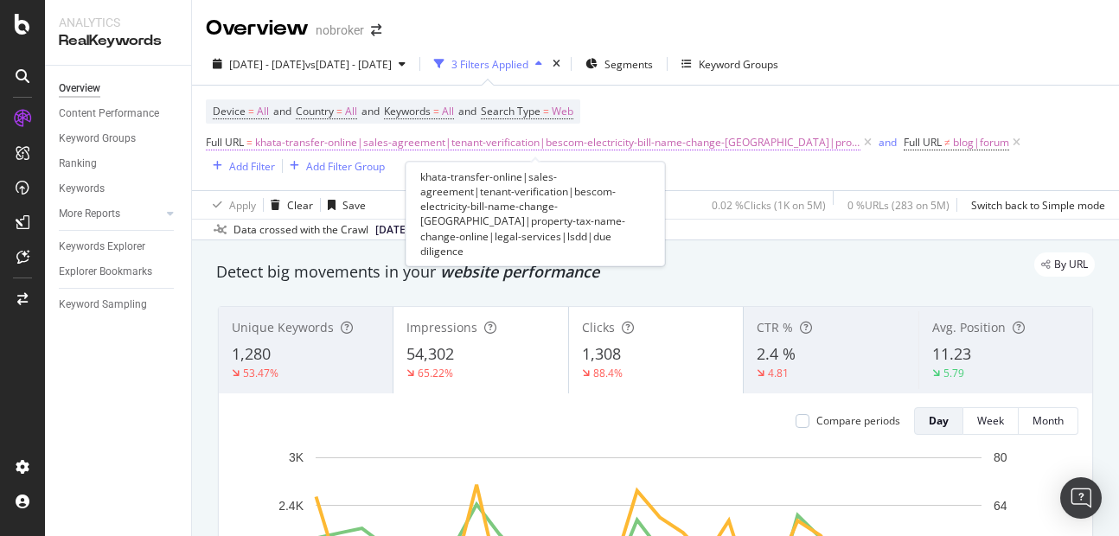
click at [516, 146] on span "khata-transfer-online|sales-agreement|tenant-verification|bescom-electricity-bi…" at bounding box center [558, 143] width 606 height 24
click at [861, 144] on icon at bounding box center [868, 142] width 15 height 17
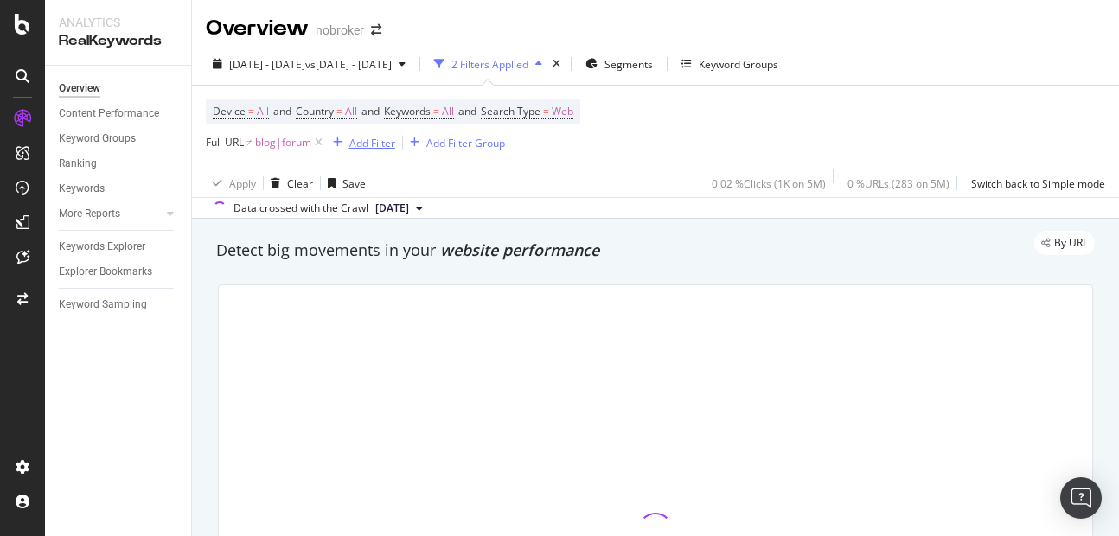
click at [362, 143] on div "Add Filter" at bounding box center [373, 143] width 46 height 15
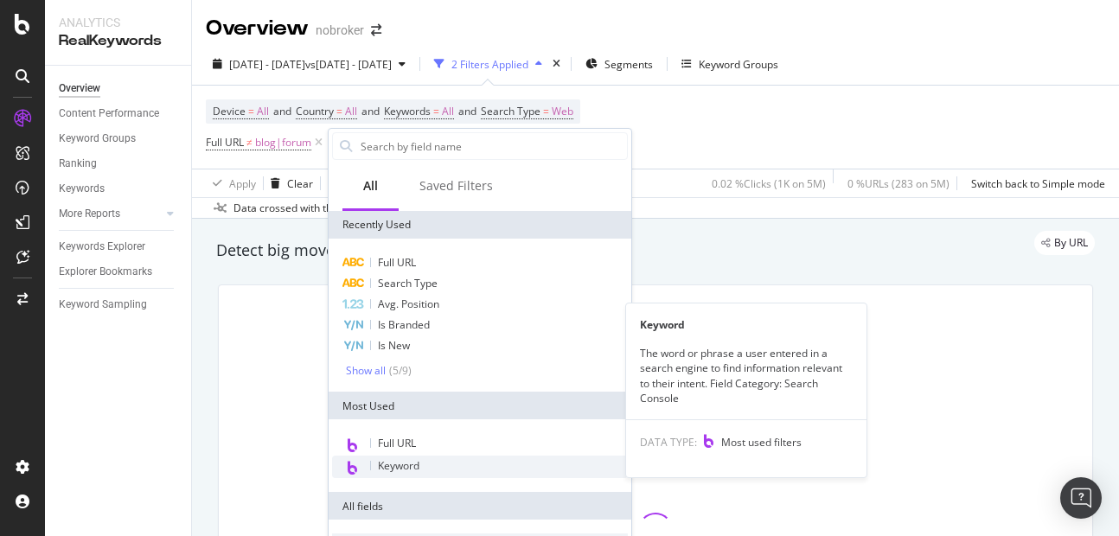
click at [401, 465] on span "Keyword" at bounding box center [399, 466] width 42 height 15
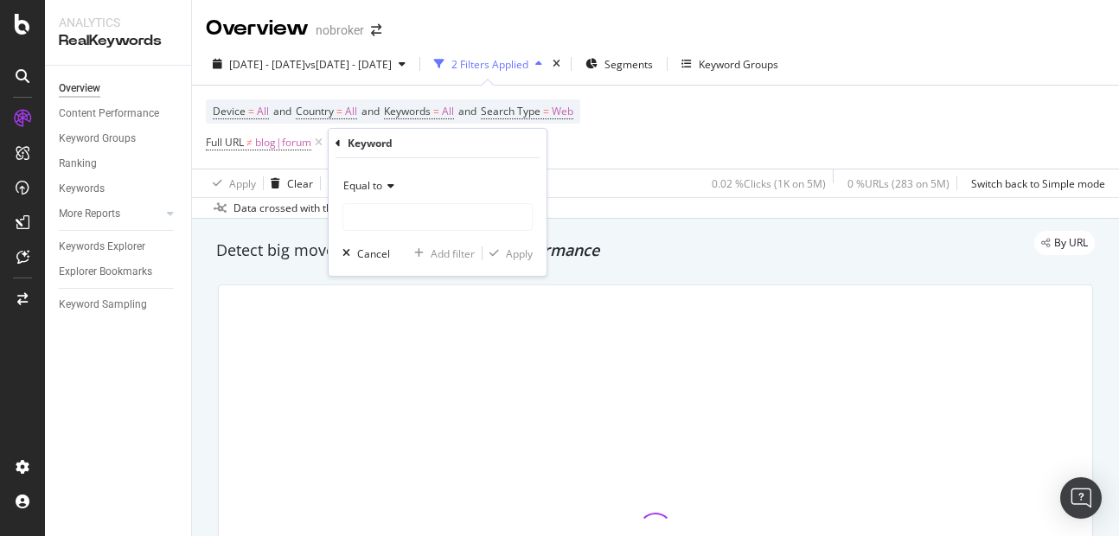
click at [372, 188] on span "Equal to" at bounding box center [362, 185] width 39 height 15
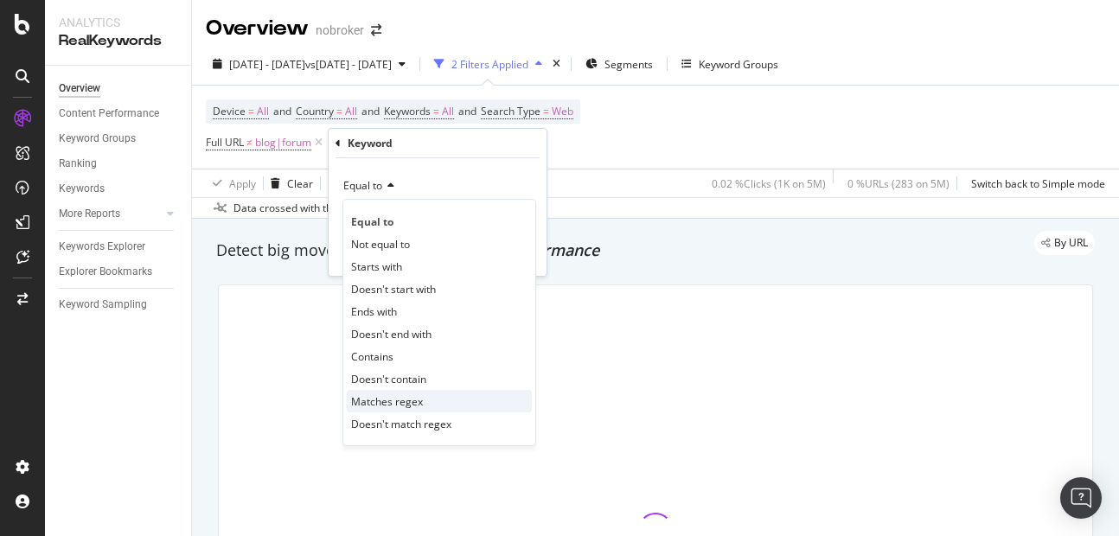
click at [380, 407] on span "Matches regex" at bounding box center [387, 402] width 72 height 15
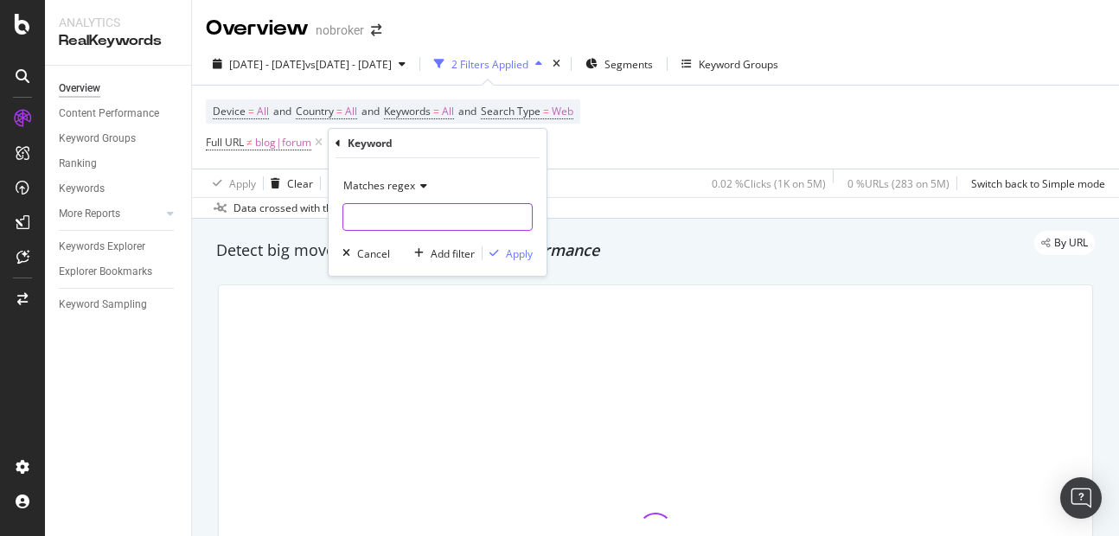
click at [362, 215] on input "text" at bounding box center [437, 217] width 189 height 28
type input "sales-agr"
click at [425, 224] on input "sales-agr" at bounding box center [425, 217] width 164 height 28
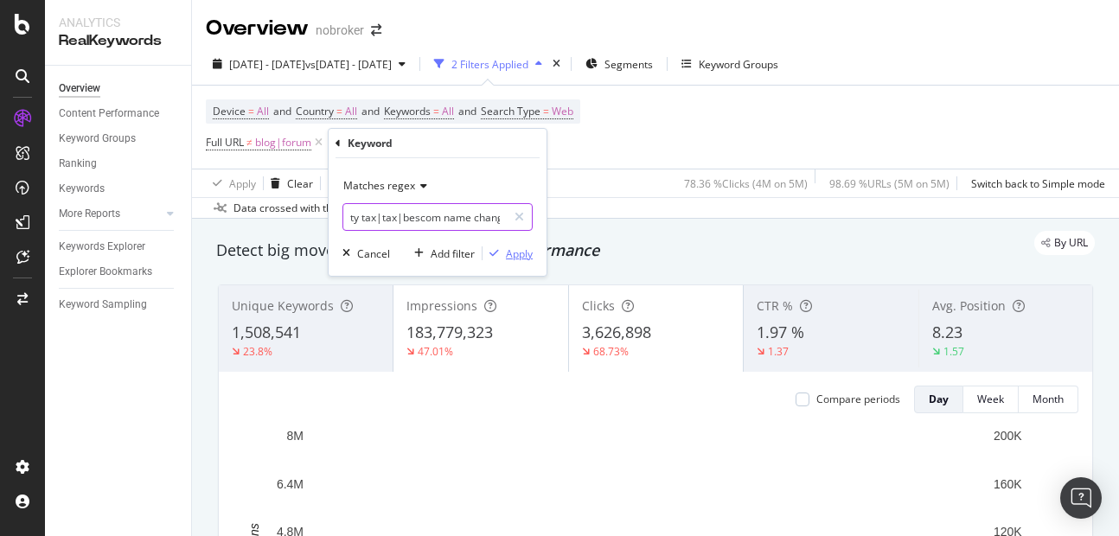
scroll to position [0, 201]
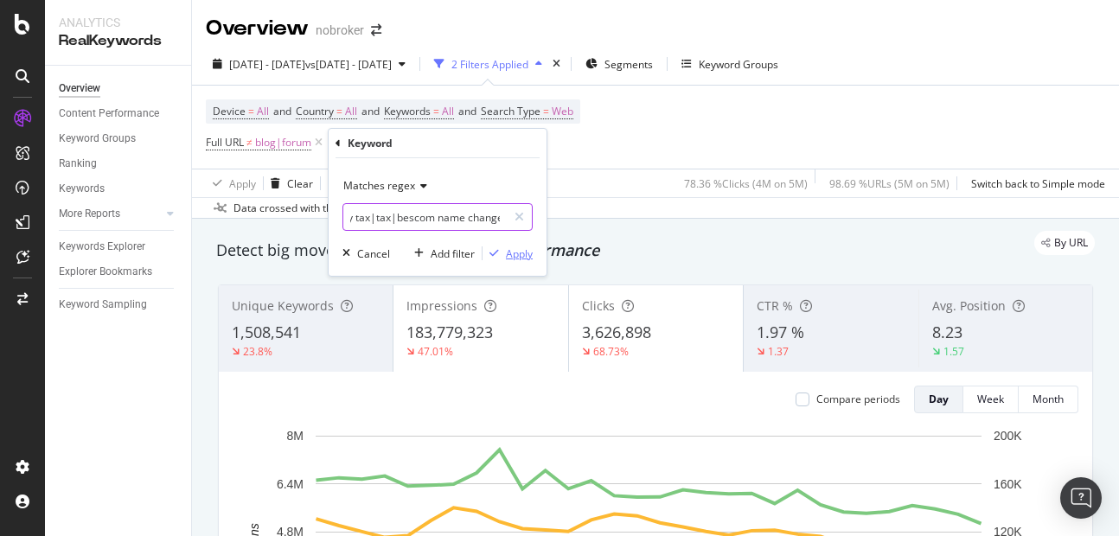
type input "sales agreement|khata transfer|property tax|tax|bescom name change"
click at [516, 254] on div "Apply" at bounding box center [519, 254] width 27 height 15
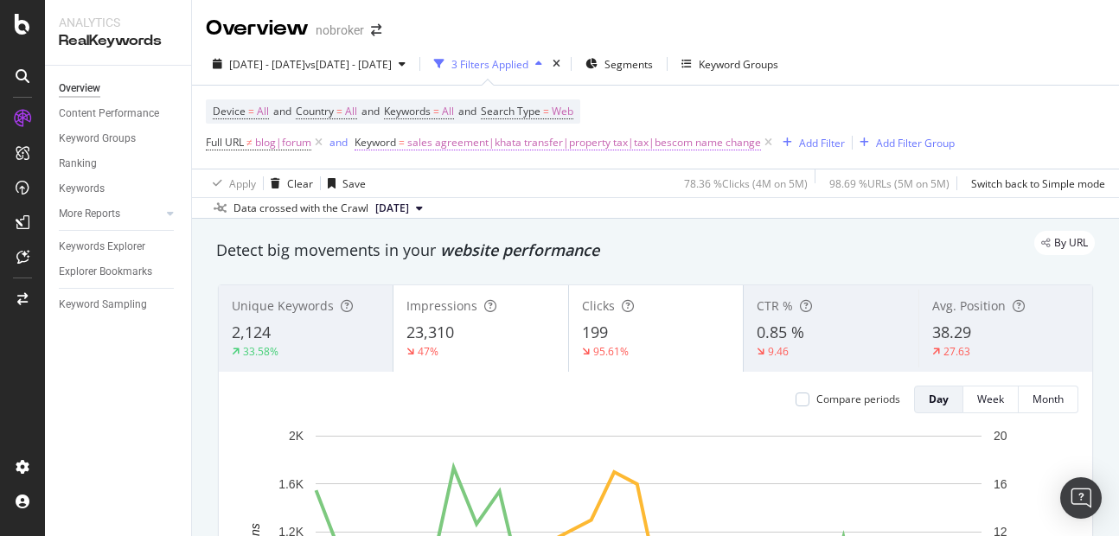
click at [549, 144] on span "sales agreement|khata transfer|property tax|tax|bescom name change" at bounding box center [584, 143] width 354 height 24
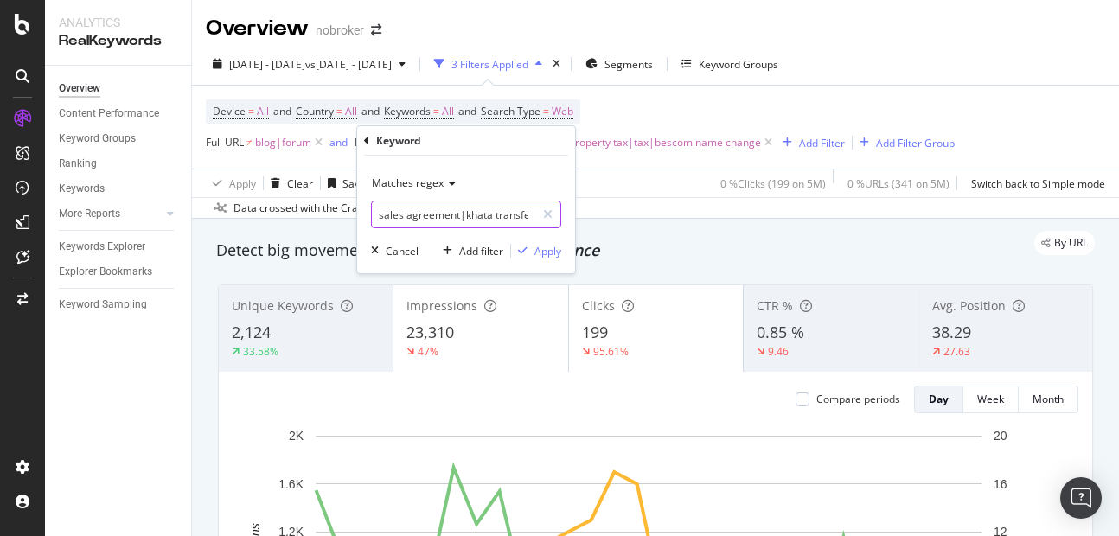
click at [454, 208] on input "sales agreement|khata transfer|property tax|tax|bescom name change" at bounding box center [454, 215] width 164 height 28
type input "sales agreement|khata transfer|property tax|tax|bescom name change|legal servic…"
click at [539, 247] on div "Apply" at bounding box center [548, 251] width 27 height 15
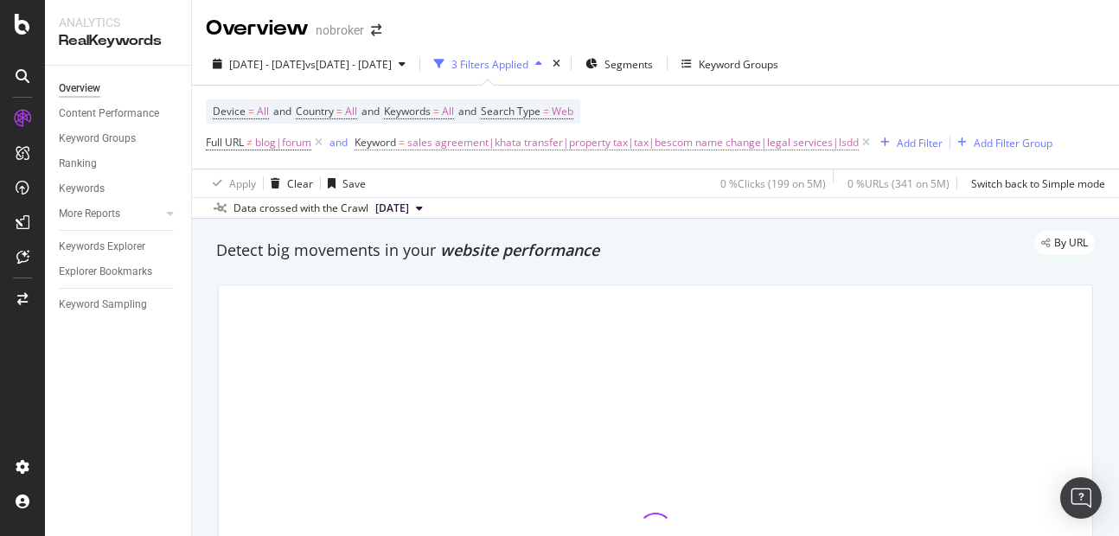
click at [531, 144] on span "sales agreement|khata transfer|property tax|tax|bescom name change|legal servic…" at bounding box center [633, 143] width 452 height 24
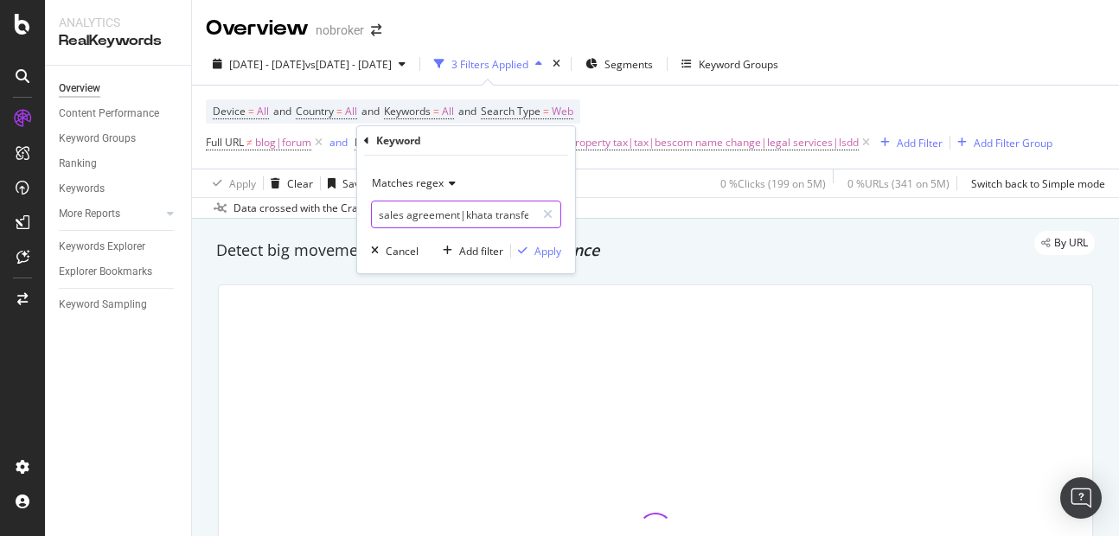
click at [494, 208] on input "sales agreement|khata transfer|property tax|tax|bescom name change|legal servic…" at bounding box center [454, 215] width 164 height 28
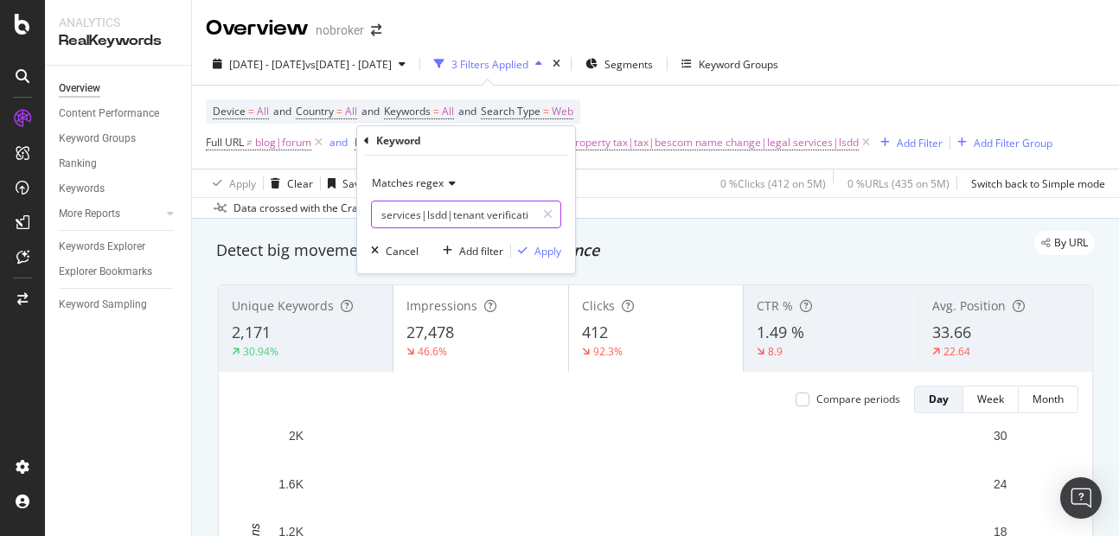
scroll to position [0, 390]
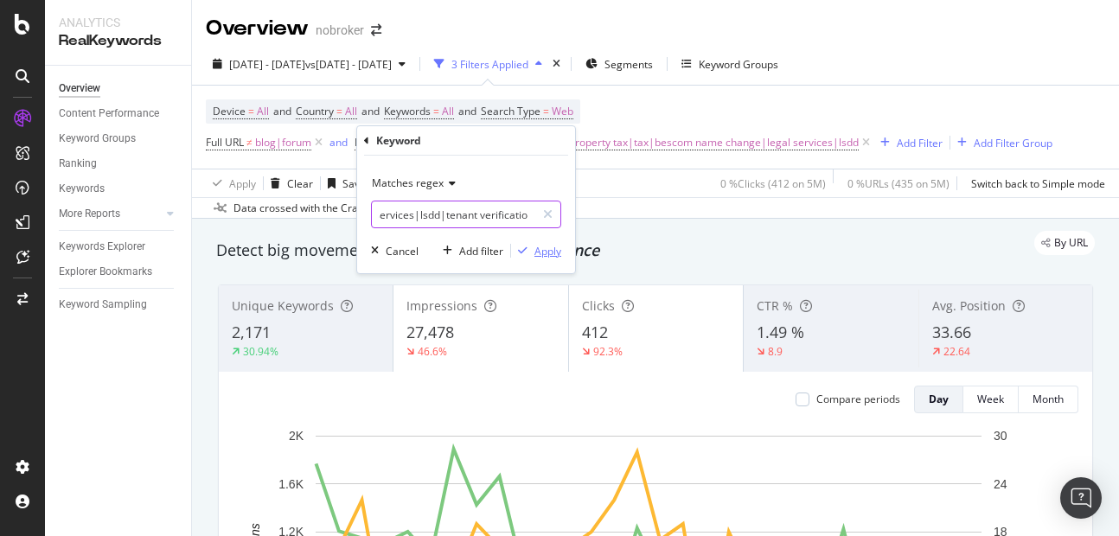
type input "sales agreement|khata transfer|property tax|tax|bescom name change|legal servic…"
click at [556, 250] on div "Apply" at bounding box center [548, 251] width 27 height 15
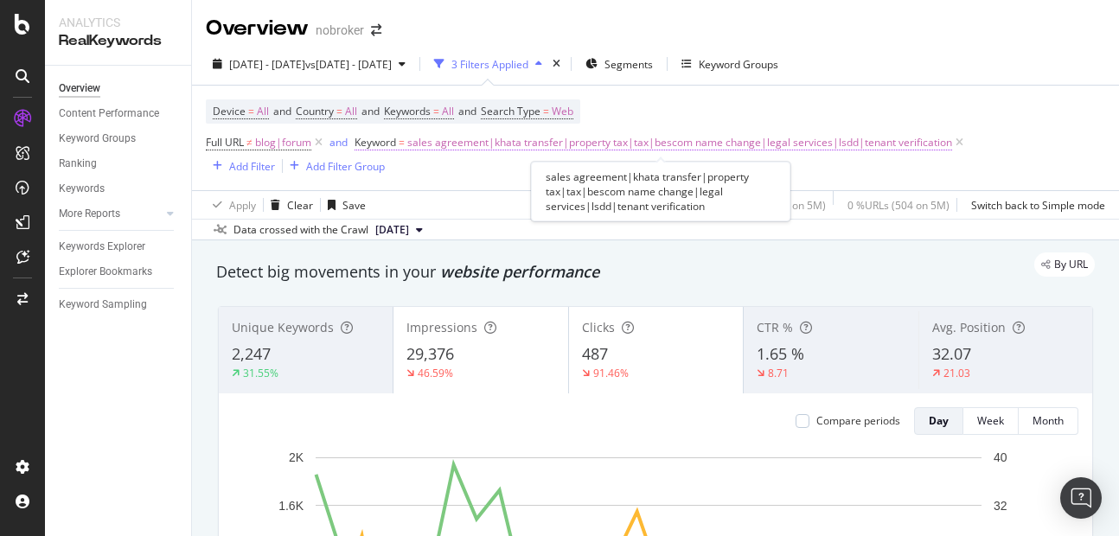
click at [608, 140] on span "sales agreement|khata transfer|property tax|tax|bescom name change|legal servic…" at bounding box center [679, 143] width 545 height 24
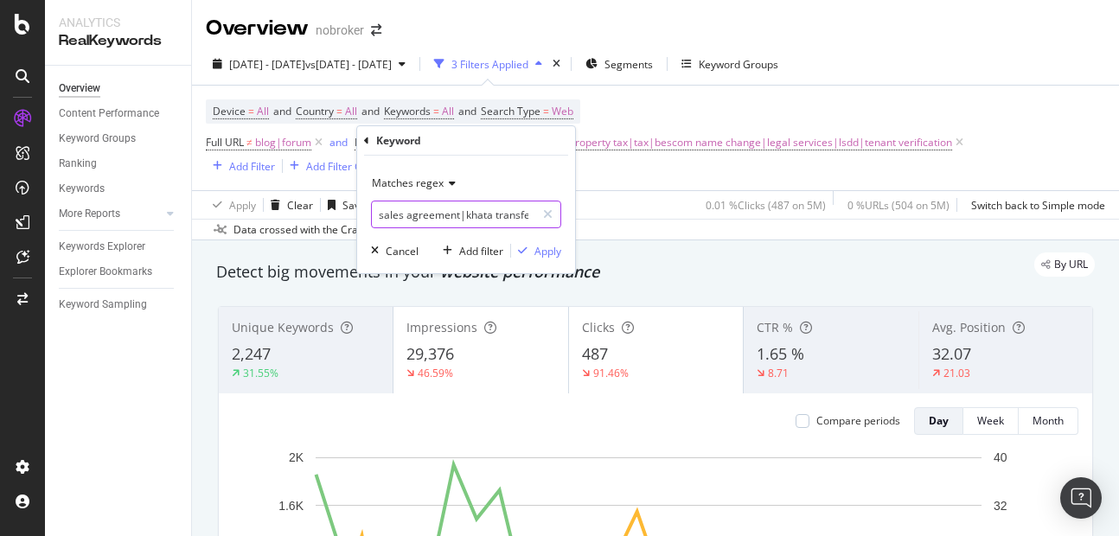
click at [467, 209] on input "sales agreement|khata transfer|property tax|tax|bescom name change|legal servic…" at bounding box center [454, 215] width 164 height 28
click at [431, 217] on input "sales agreement|khata transfer|property tax|tax|bescom name change|legal servic…" at bounding box center [454, 215] width 164 height 28
click at [450, 209] on input "sales agreement|khata transfer|property tax|tax|bescom n|legal services|lsdd|te…" at bounding box center [454, 215] width 164 height 28
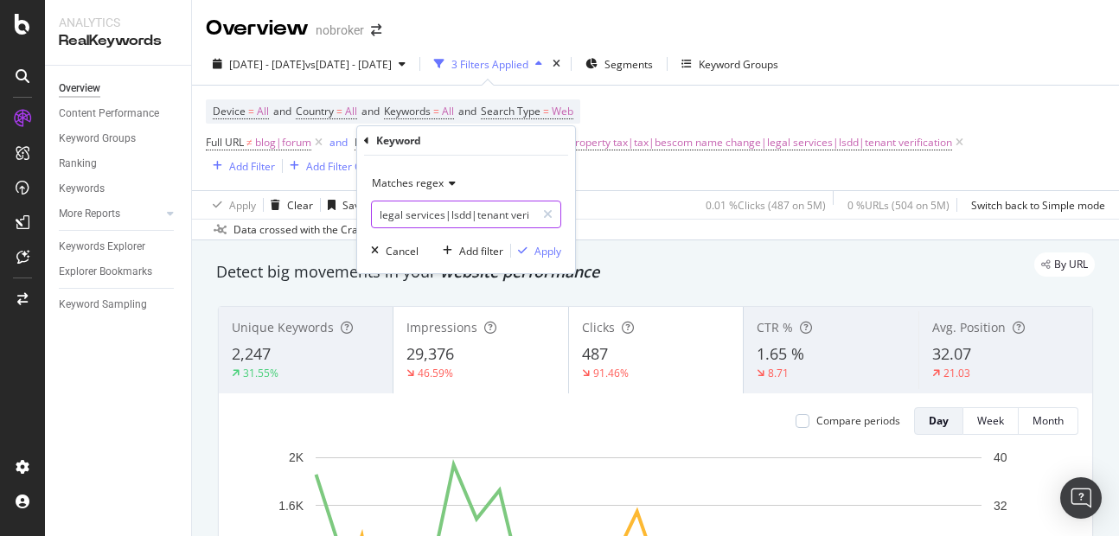
scroll to position [0, 456]
type input "sales agreement|khata transfer|property tax|tax|bescom electricity bill name ch…"
click at [535, 256] on div "Apply" at bounding box center [548, 251] width 27 height 15
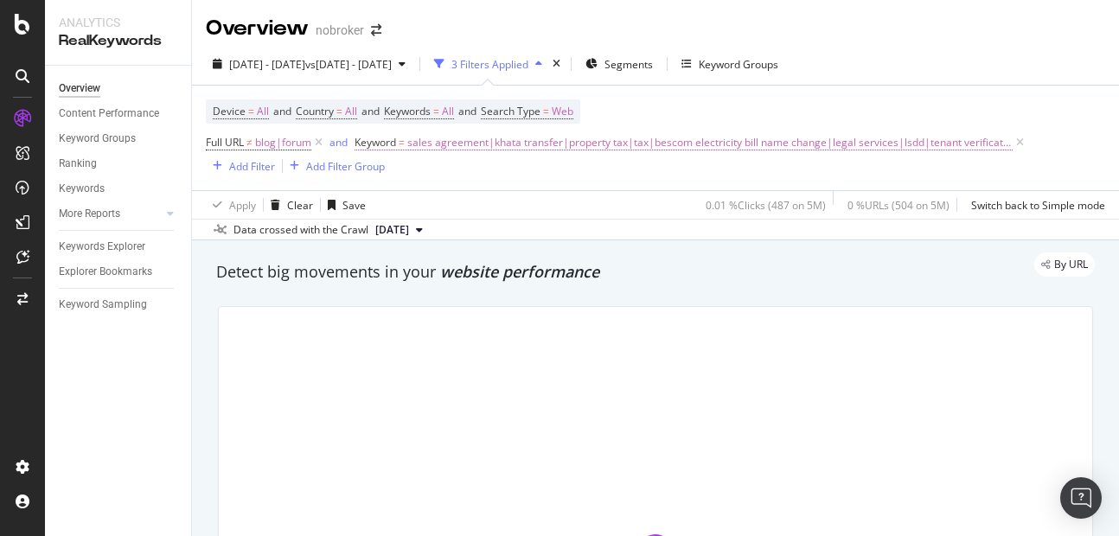
click at [516, 140] on span "sales agreement|khata transfer|property tax|tax|bescom electricity bill name ch…" at bounding box center [710, 143] width 606 height 24
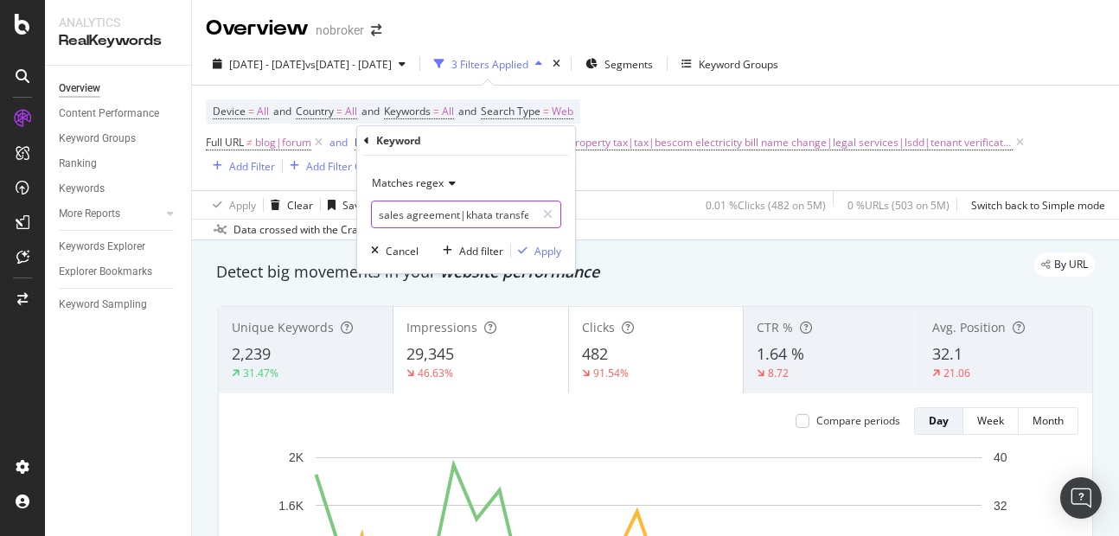
click at [459, 215] on input "sales agreement|khata transfer|property tax|tax|bescom electricity bill name ch…" at bounding box center [454, 215] width 164 height 28
type input "sales agreement|khata transfer|property tax|tax|bescom electricity bill name ch…"
click at [554, 248] on div "Apply" at bounding box center [548, 251] width 27 height 15
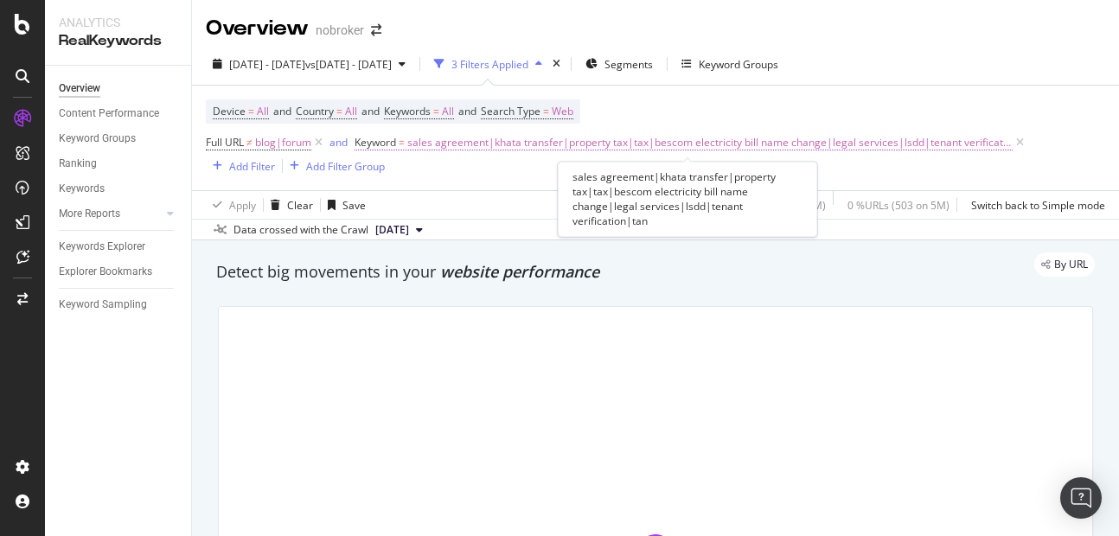
click at [538, 144] on span "sales agreement|khata transfer|property tax|tax|bescom electricity bill name ch…" at bounding box center [710, 143] width 606 height 24
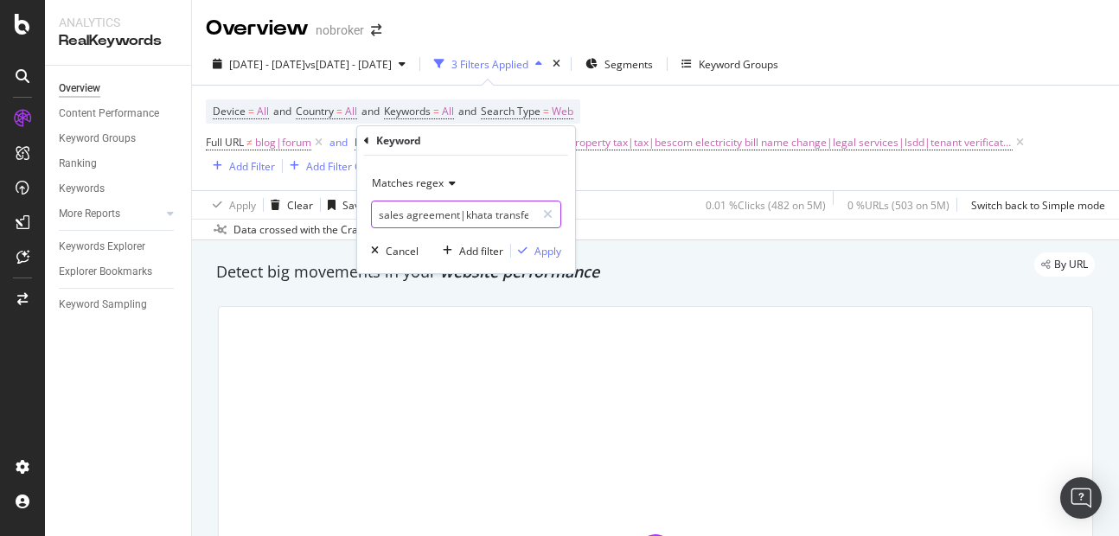
click at [490, 226] on input "sales agreement|khata transfer|property tax|tax|bescom electricity bill name ch…" at bounding box center [454, 215] width 164 height 28
paste input "Tax Assesment"
click at [462, 214] on input "sales agreement|khata transfer|property tax|tax|bescom electricity bill name ch…" at bounding box center [454, 215] width 164 height 28
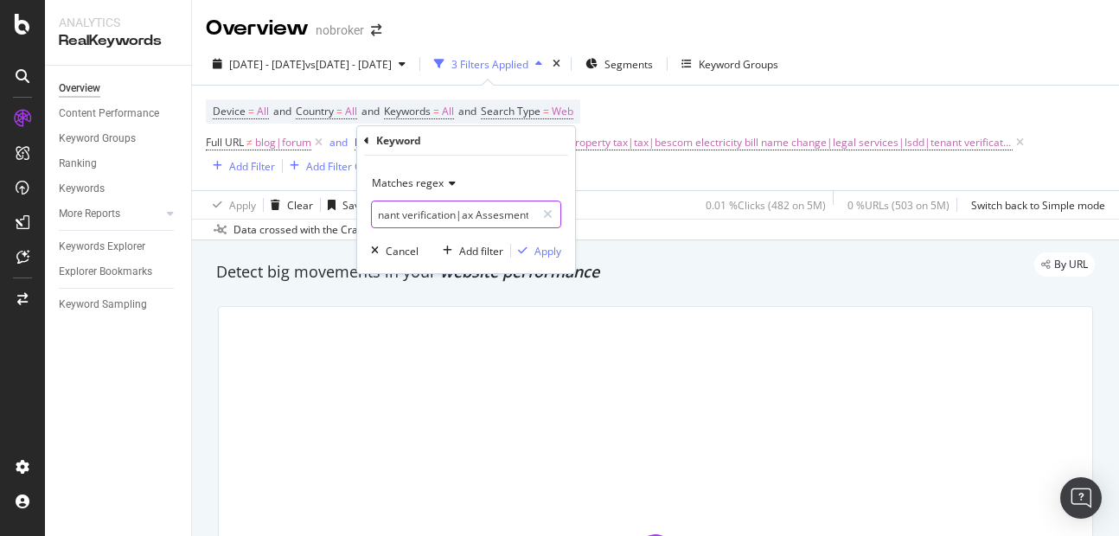
scroll to position [0, 529]
click at [484, 213] on input "sales agreement|khata transfer|property tax|tax|bescom electricity bill name ch…" at bounding box center [454, 215] width 164 height 28
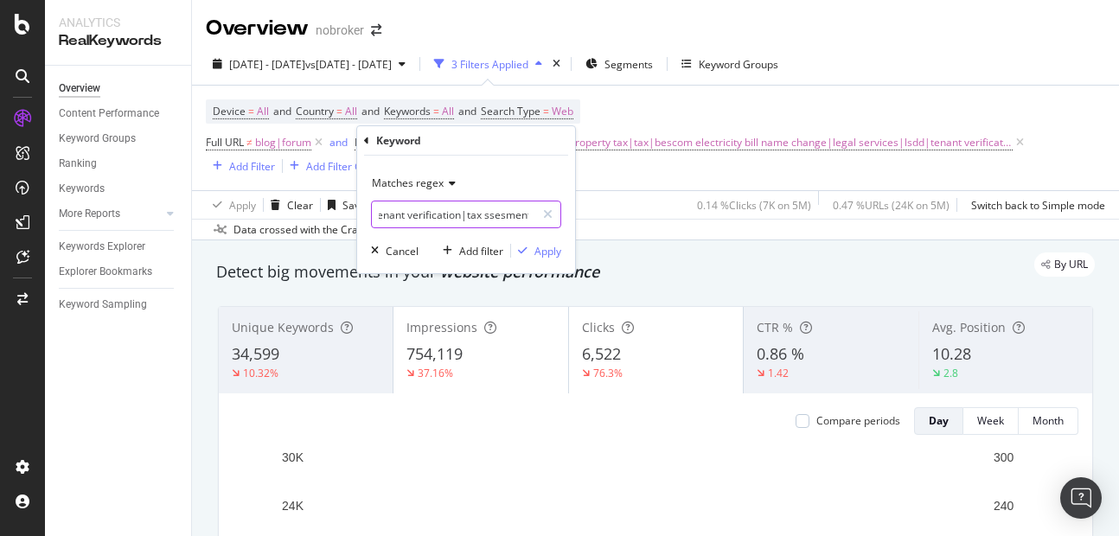
scroll to position [0, 525]
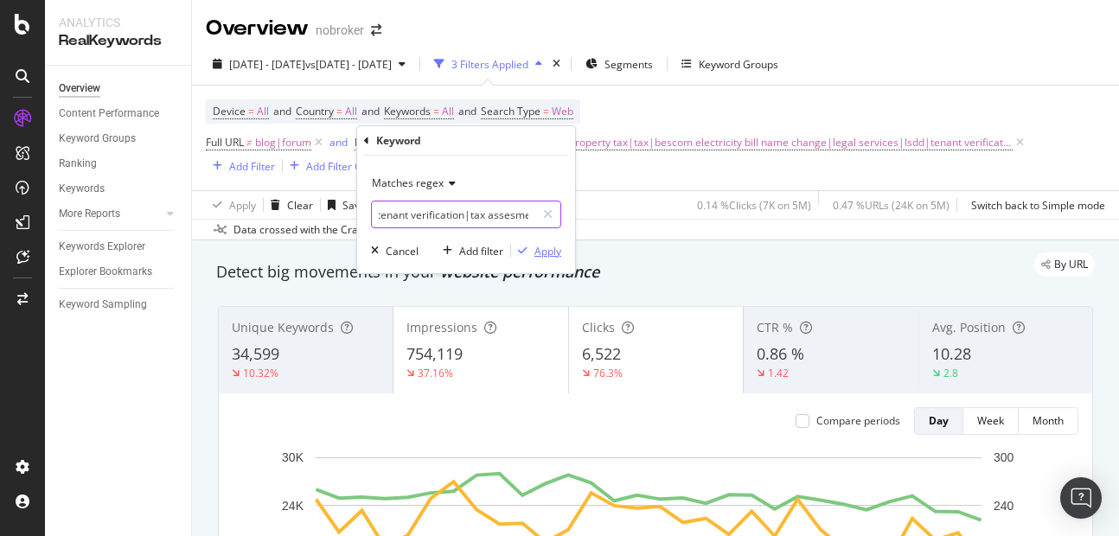
type input "sales agreement|khata transfer|property tax|tax|bescom electricity bill name ch…"
click at [542, 254] on div "Apply" at bounding box center [548, 251] width 27 height 15
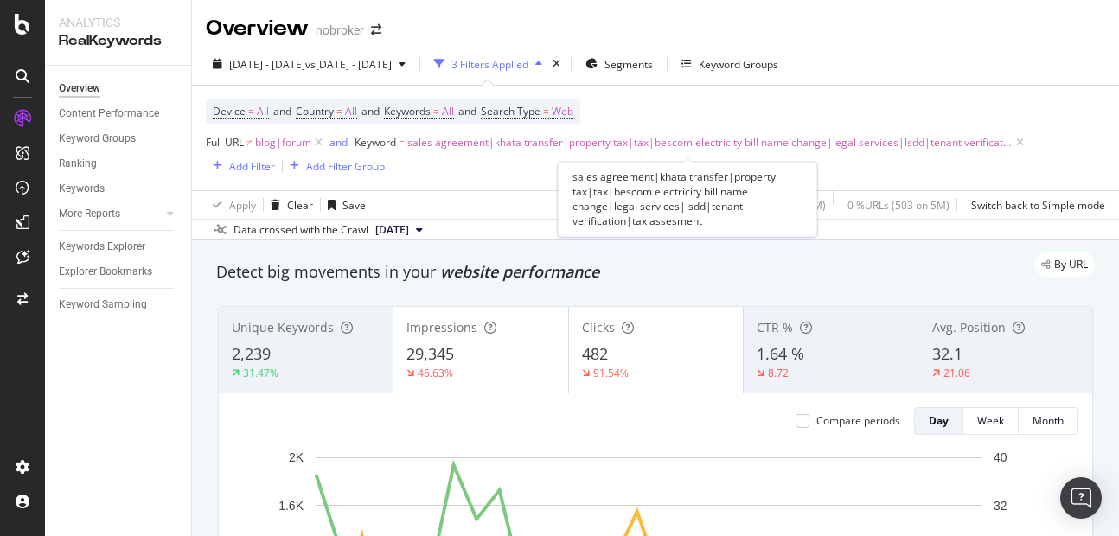
click at [546, 140] on span "sales agreement|khata transfer|property tax|tax|bescom electricity bill name ch…" at bounding box center [710, 143] width 606 height 24
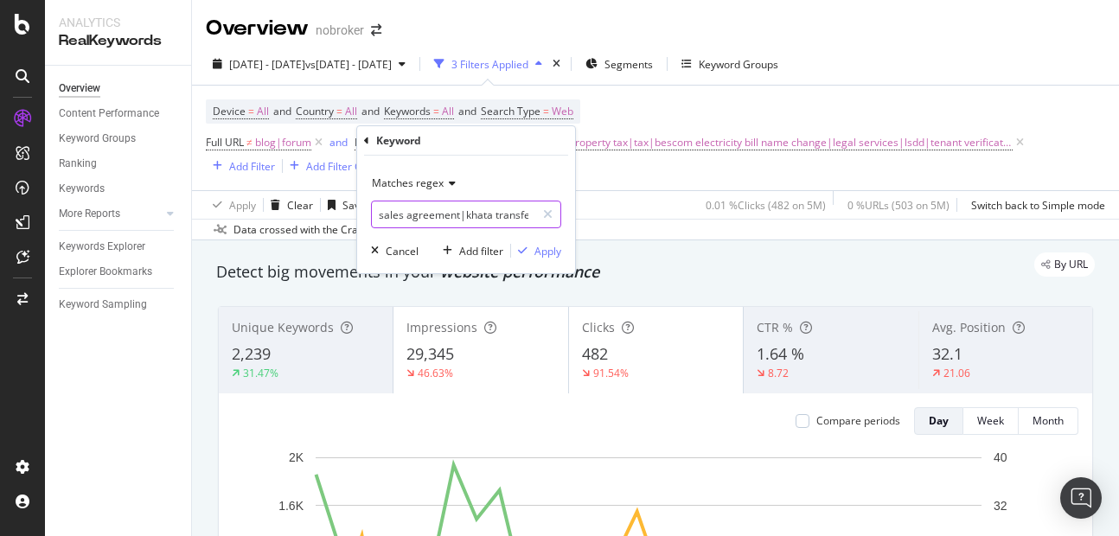
click at [484, 220] on input "sales agreement|khata transfer|property tax|tax|bescom electricity bill name ch…" at bounding box center [454, 215] width 164 height 28
click at [521, 218] on input "sales agreement|khata transfer|property tax|tax|bescom electricity bill name ch…" at bounding box center [454, 215] width 164 height 28
click at [530, 214] on input "sales agreement|khata transfer|property tax|tax|bescom electricity bill name ch…" at bounding box center [454, 215] width 164 height 28
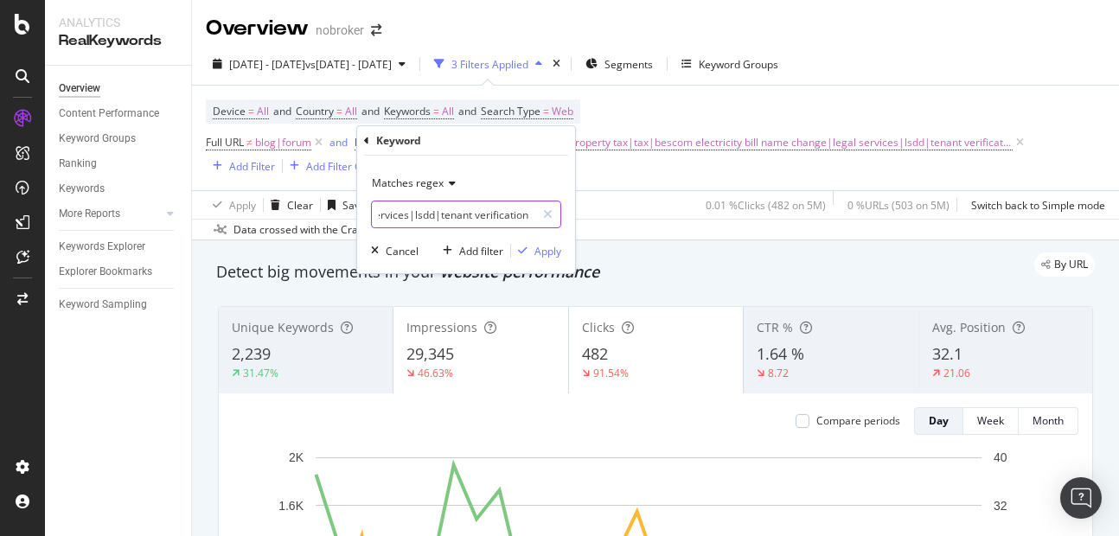
scroll to position [0, 456]
type input "sales agreement|khata transfer|property tax|tax|bescom electricity bill name ch…"
click at [542, 248] on div "Apply" at bounding box center [548, 251] width 27 height 15
click at [552, 253] on div "By URL" at bounding box center [647, 265] width 896 height 24
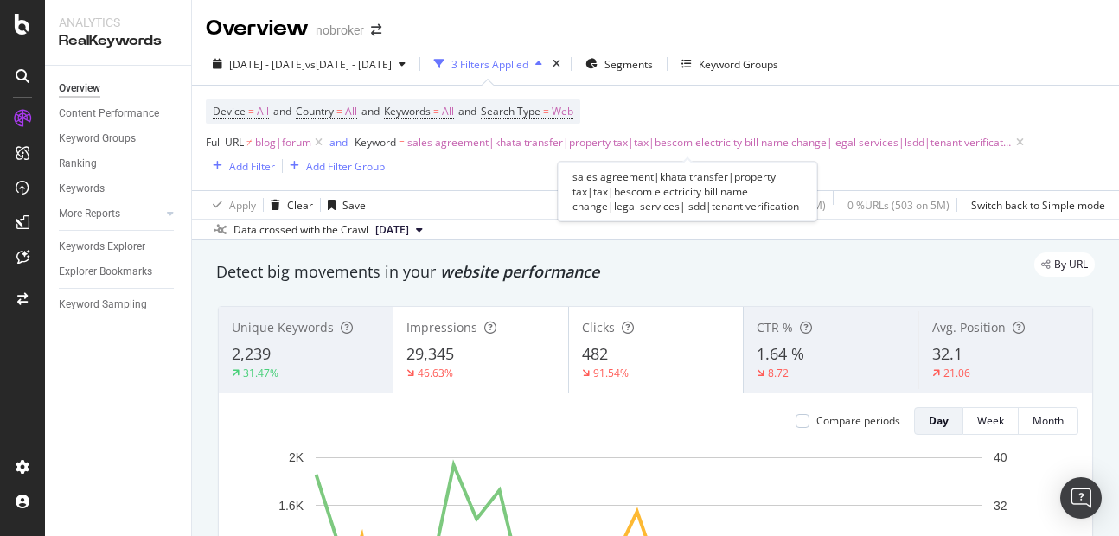
click at [544, 143] on span "sales agreement|khata transfer|property tax|tax|bescom electricity bill name ch…" at bounding box center [710, 143] width 606 height 24
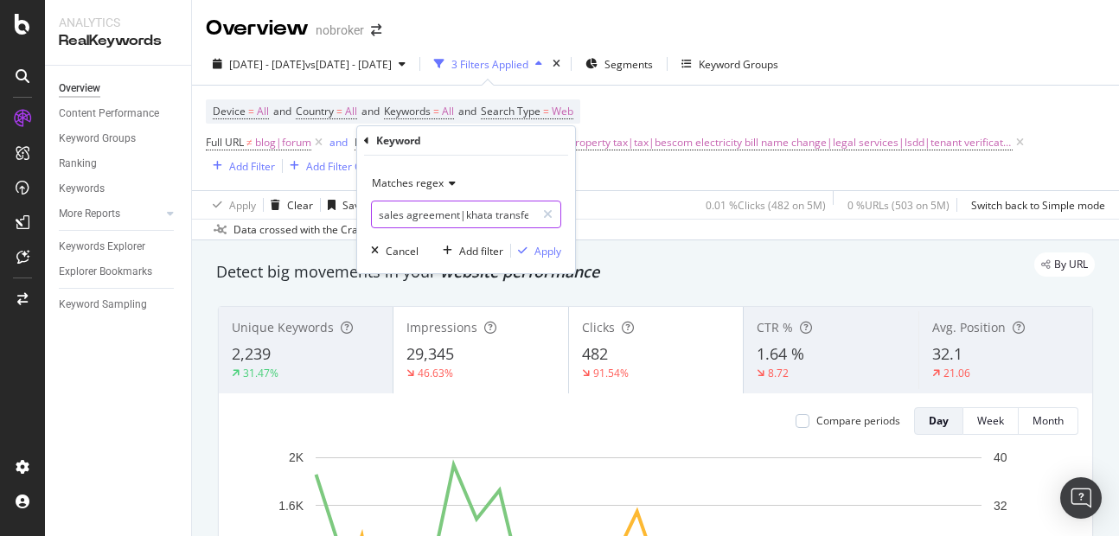
click at [473, 223] on input "sales agreement|khata transfer|property tax|tax|bescom electricity bill name ch…" at bounding box center [454, 215] width 164 height 28
type input "sales agreement|khata transfer|property tax|tax|bescom electricity bill name ch…"
click at [526, 243] on div "Apply" at bounding box center [536, 251] width 50 height 16
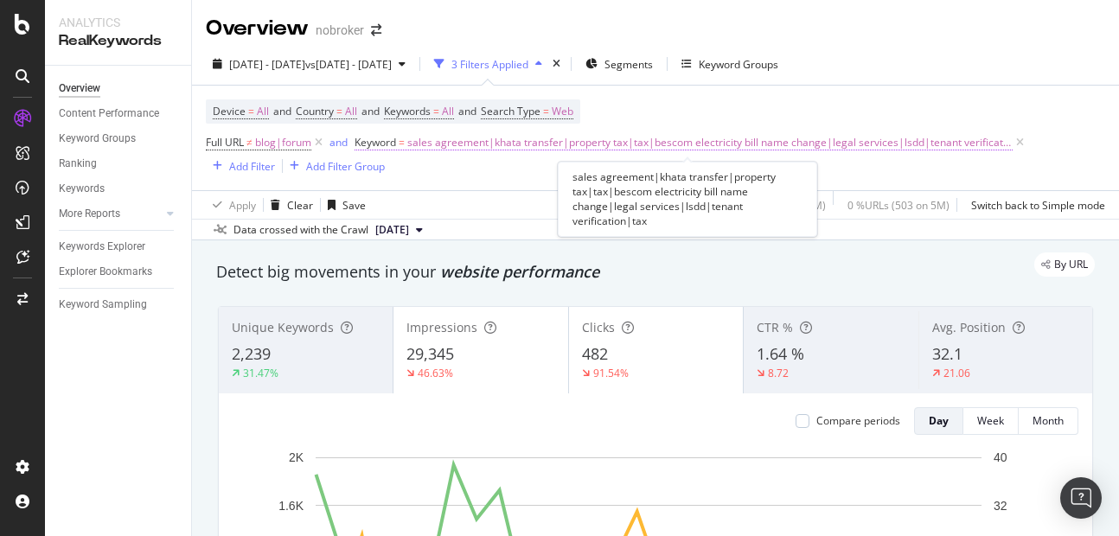
click at [627, 136] on span "sales agreement|khata transfer|property tax|tax|bescom electricity bill name ch…" at bounding box center [710, 143] width 606 height 24
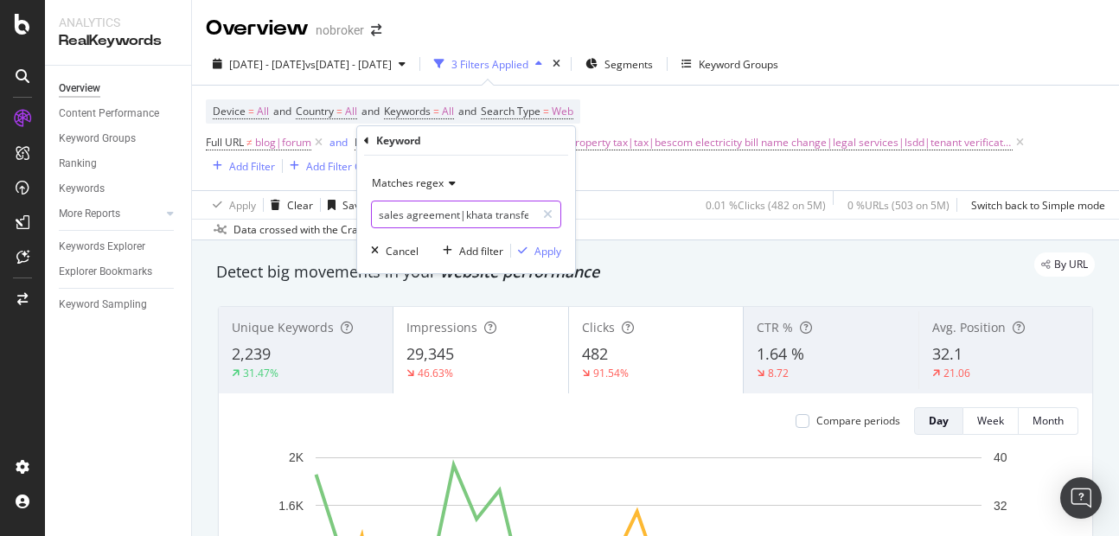
click at [472, 227] on input "sales agreement|khata transfer|property tax|tax|bescom electricity bill name ch…" at bounding box center [454, 215] width 164 height 28
type input "sales agreement|khata transfer|property tax|tax|bescom electricity bill name ch…"
click at [532, 246] on div "button" at bounding box center [522, 251] width 23 height 10
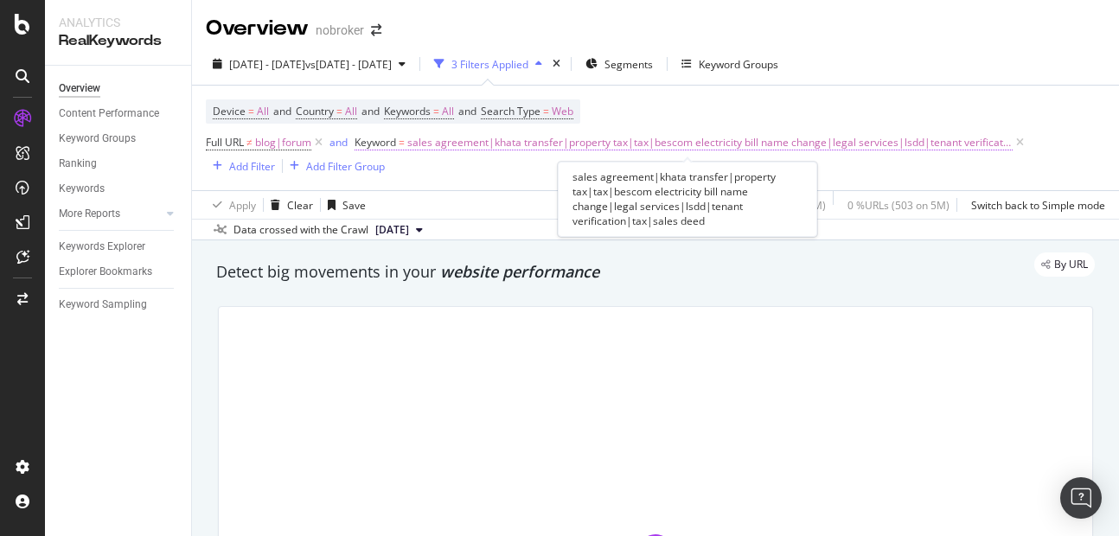
click at [488, 144] on span "sales agreement|khata transfer|property tax|tax|bescom electricity bill name ch…" at bounding box center [710, 143] width 606 height 24
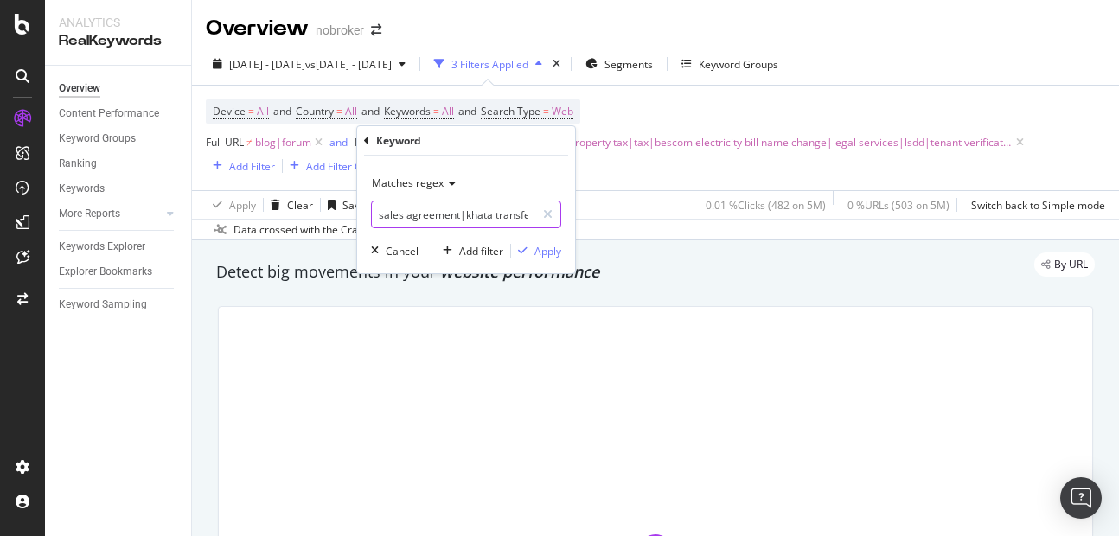
click at [488, 213] on input "sales agreement|khata transfer|property tax|tax|bescom electricity bill name ch…" at bounding box center [454, 215] width 164 height 28
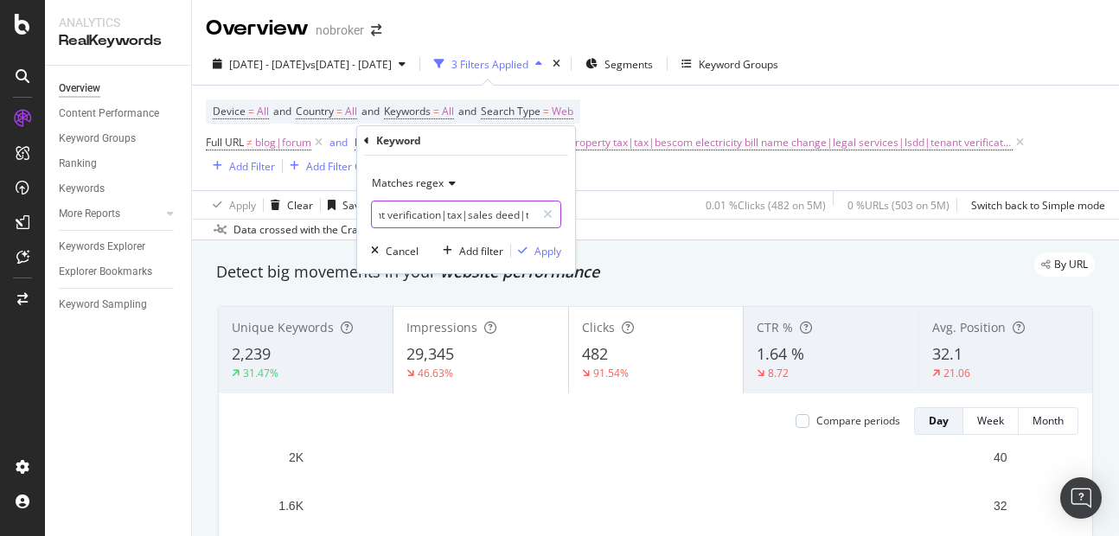
scroll to position [0, 555]
type input "sales agreement|khata transfer|property tax|tax|bescom electricity bill name ch…"
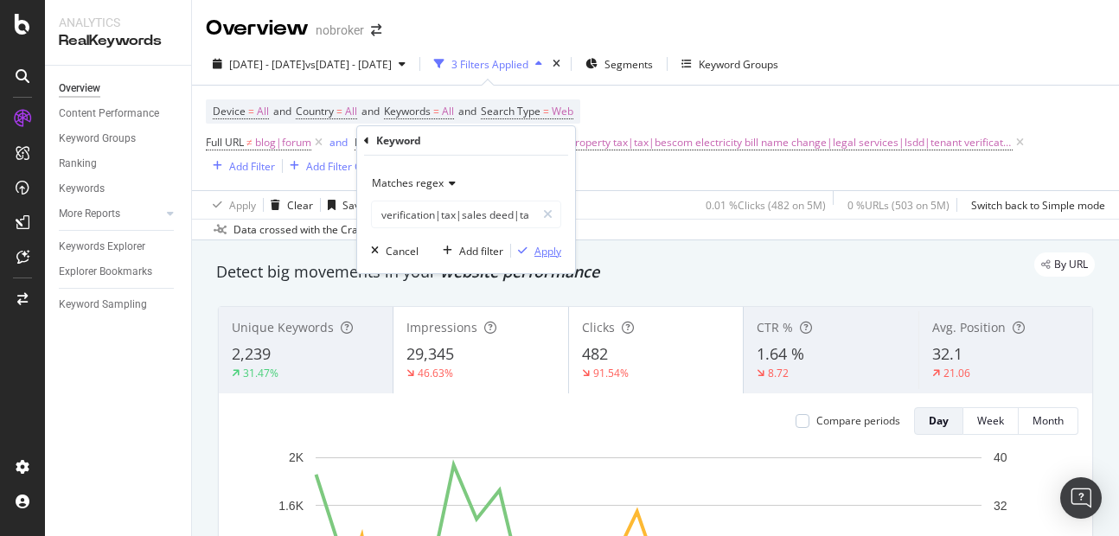
scroll to position [0, 0]
click at [549, 253] on div "Apply" at bounding box center [548, 251] width 27 height 15
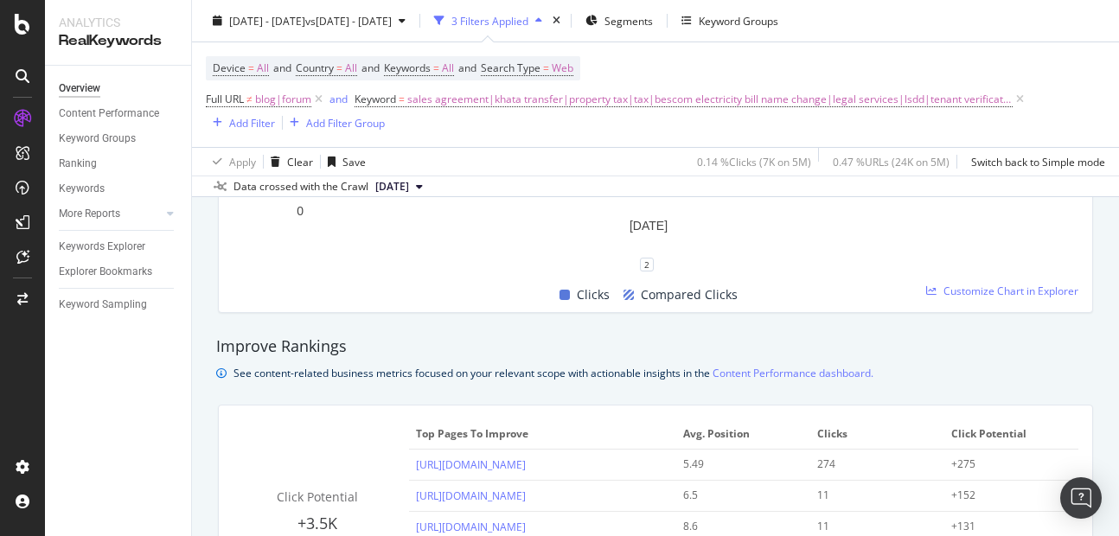
scroll to position [1140, 0]
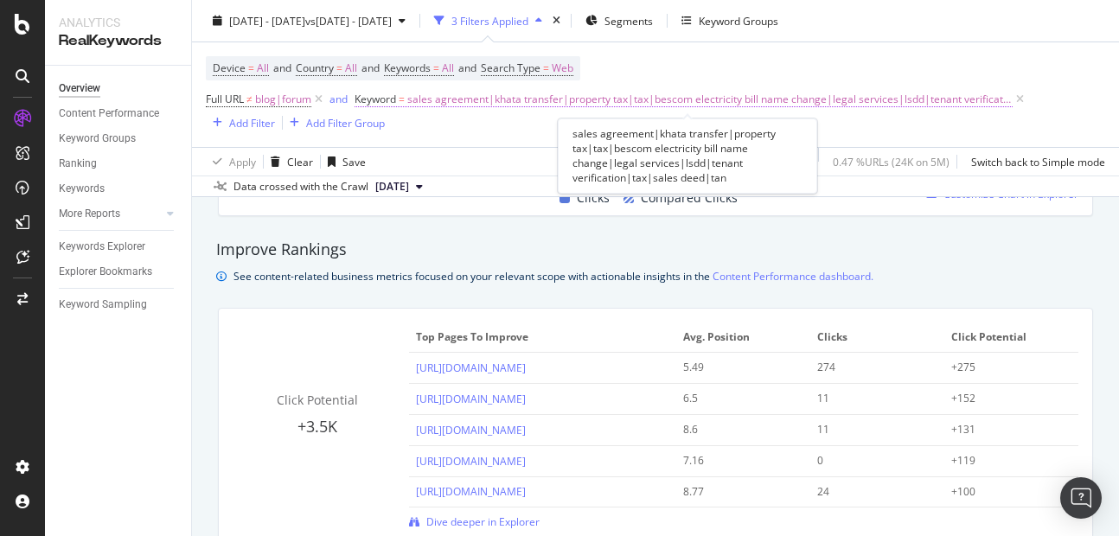
click at [619, 91] on span "sales agreement|khata transfer|property tax|tax|bescom electricity bill name ch…" at bounding box center [710, 99] width 606 height 24
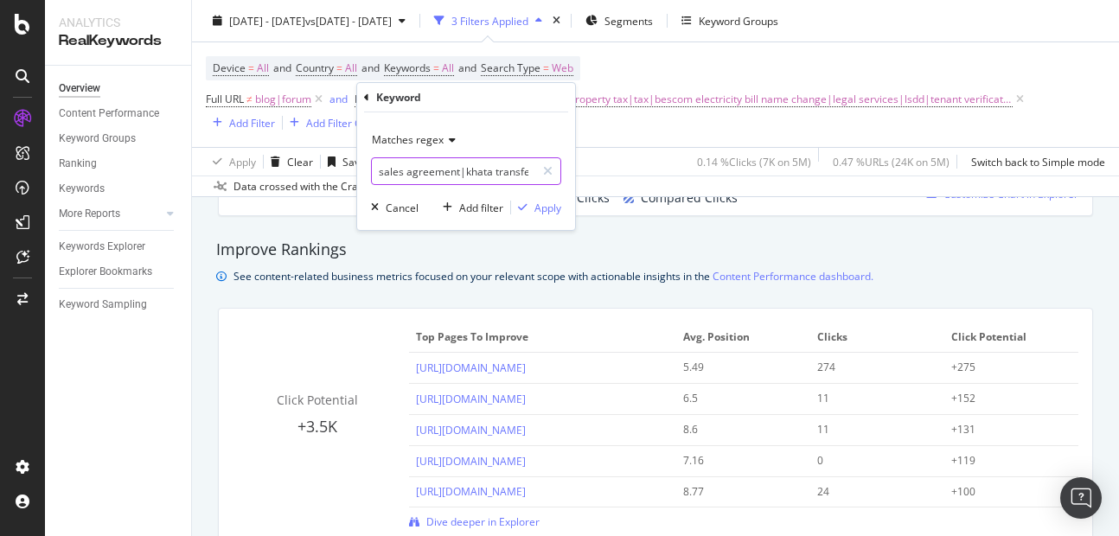
click at [486, 172] on input "sales agreement|khata transfer|property tax|tax|bescom electricity bill name ch…" at bounding box center [454, 171] width 164 height 28
click at [465, 165] on input "sales agreement|khata transfer|property tax|tax|bescom electricity bill name ch…" at bounding box center [454, 171] width 164 height 28
paste input "Assistance"
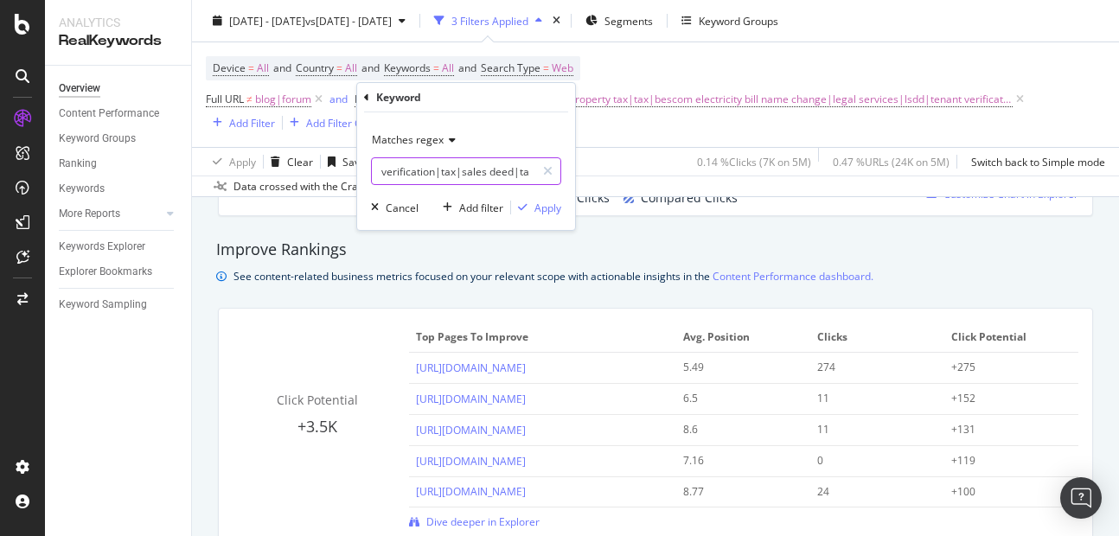
scroll to position [0, 606]
click at [484, 170] on input "sales agreement|khata transfer|property tax|tax|bescom electricity bill name ch…" at bounding box center [454, 171] width 164 height 28
type input "sales agreement|khata transfer|property tax|tax|bescom electricity bill name ch…"
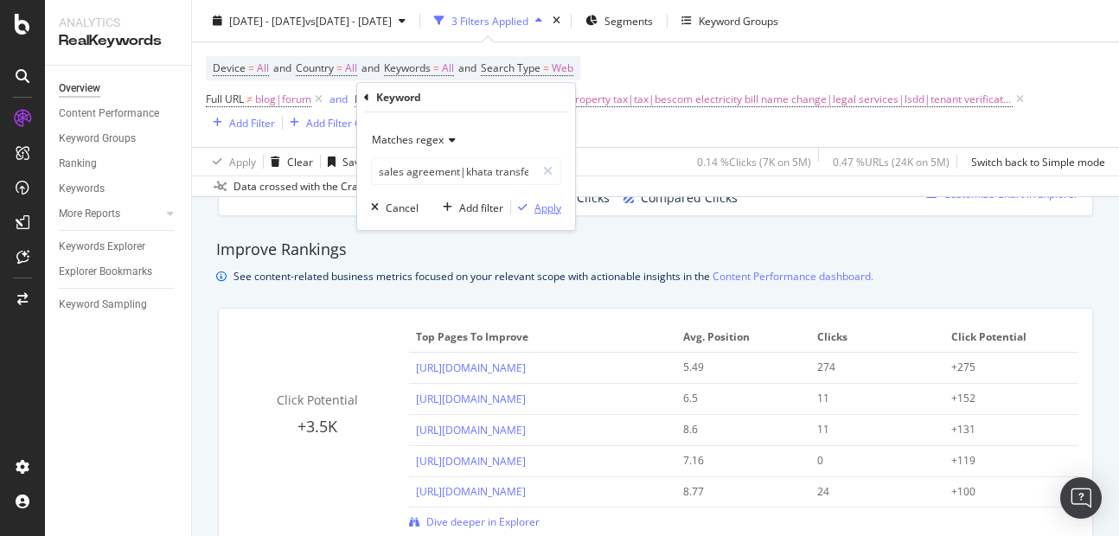
click at [544, 216] on button "Apply" at bounding box center [536, 207] width 50 height 17
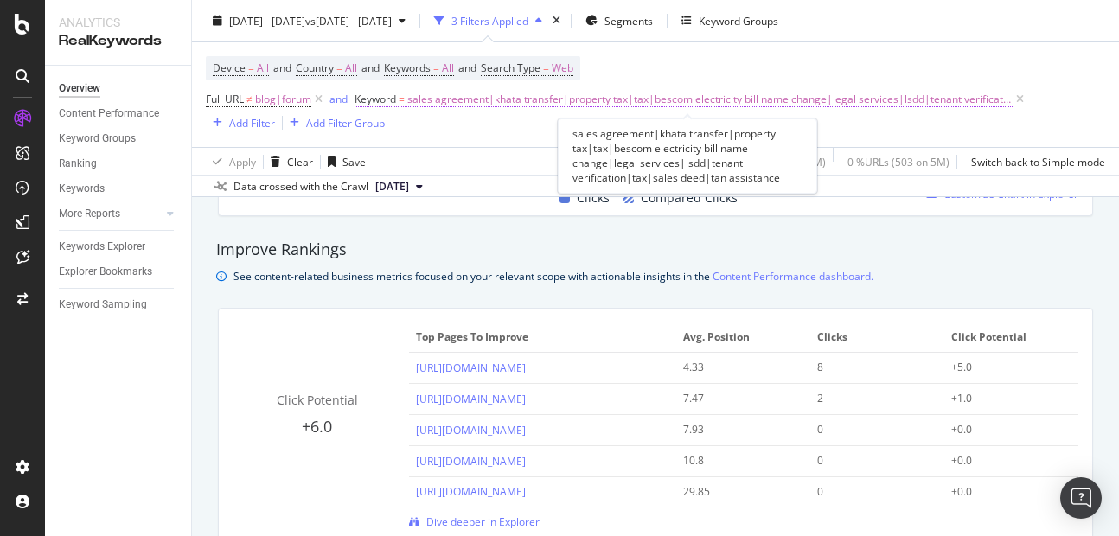
click at [632, 106] on span "sales agreement|khata transfer|property tax|tax|bescom electricity bill name ch…" at bounding box center [710, 99] width 606 height 24
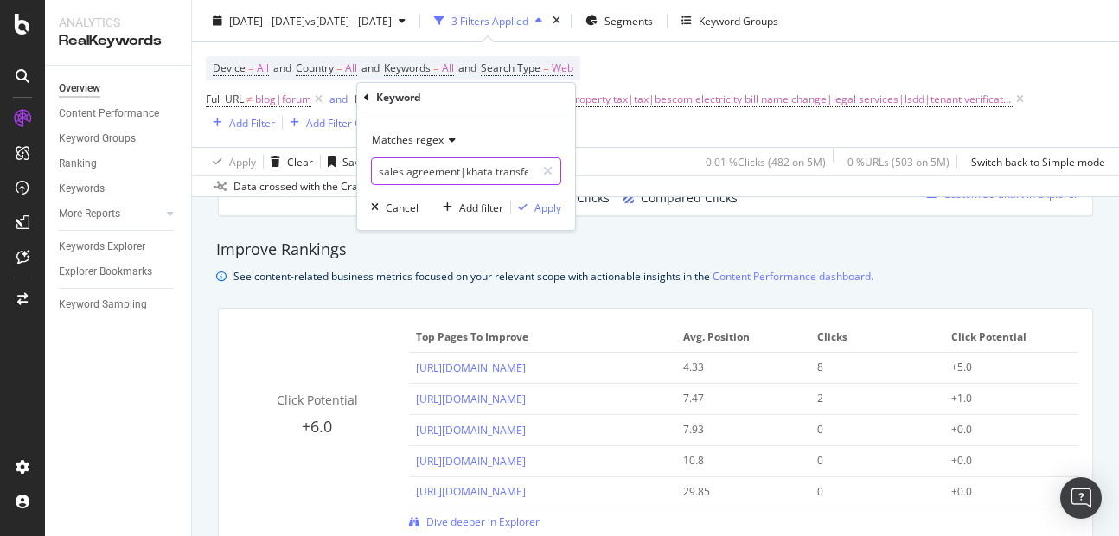
click at [489, 167] on input "sales agreement|khata transfer|property tax|tax|bescom electricity bill name ch…" at bounding box center [454, 171] width 164 height 28
type input "sales agreement|khata transfer|property tax|bescom electricity bill name change…"
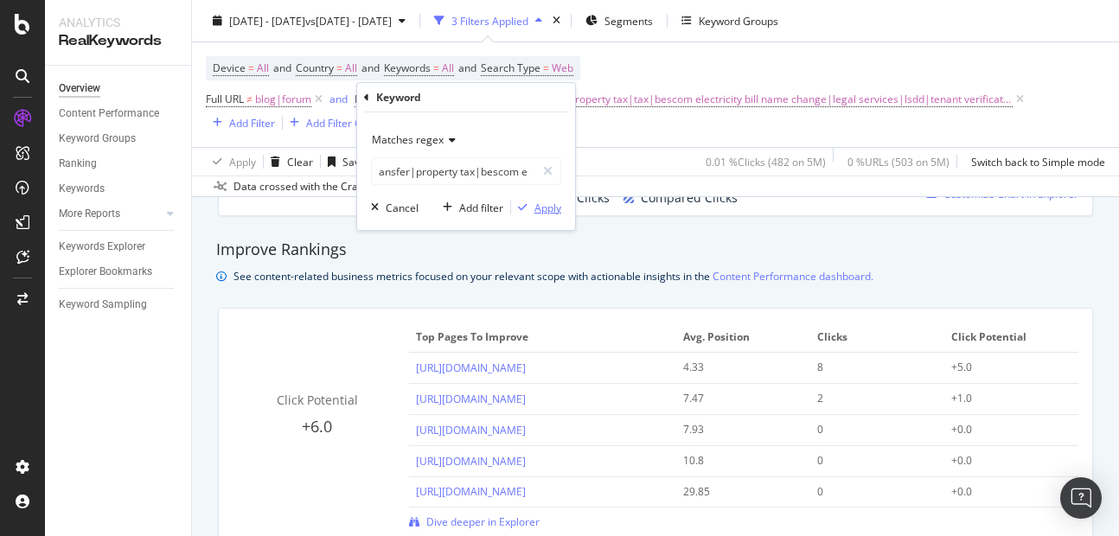
scroll to position [0, 0]
click at [550, 209] on div "Apply" at bounding box center [548, 208] width 27 height 15
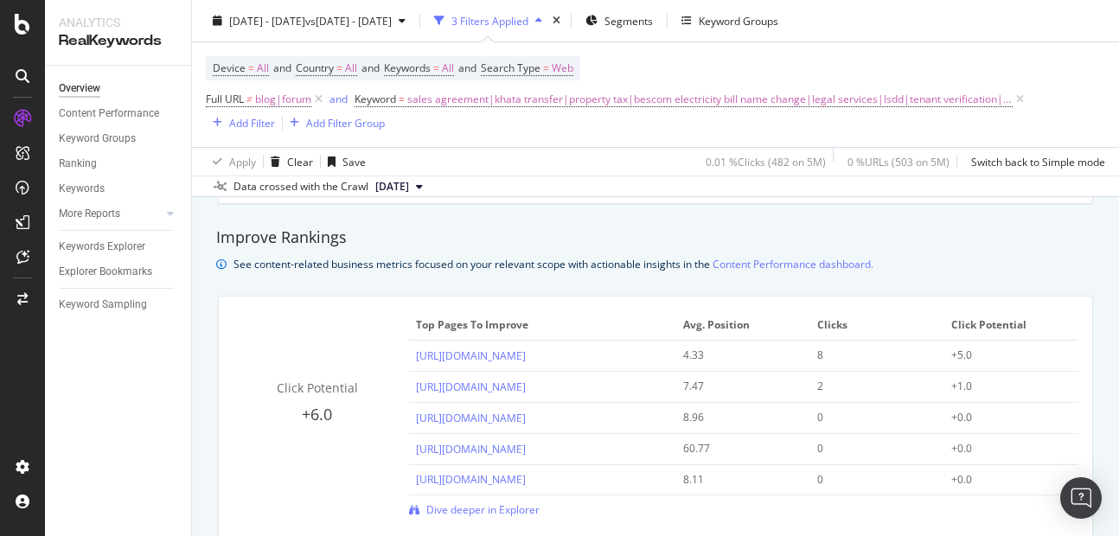
scroll to position [1204, 0]
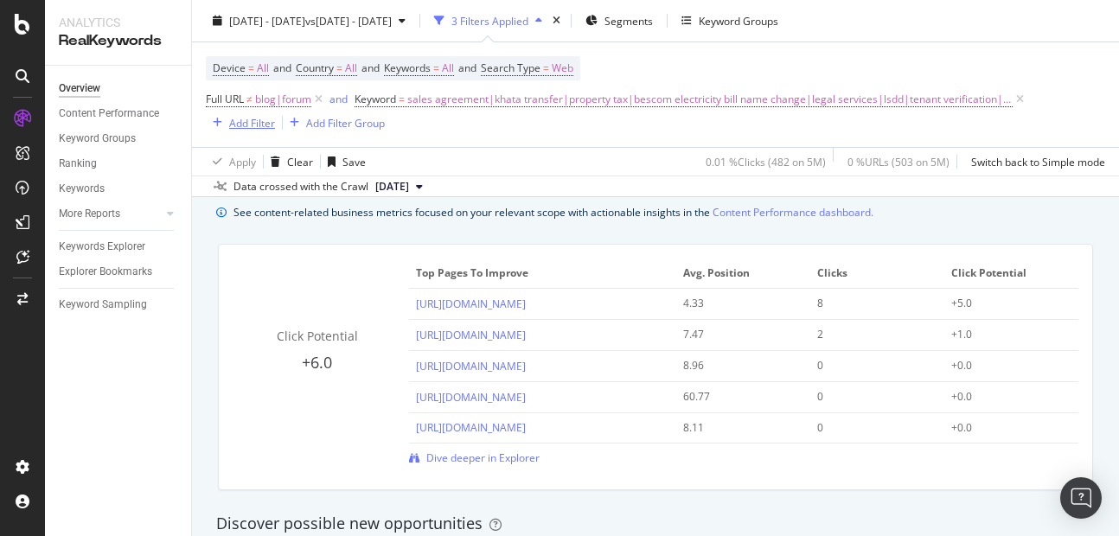
click at [240, 124] on div "Add Filter" at bounding box center [252, 122] width 46 height 15
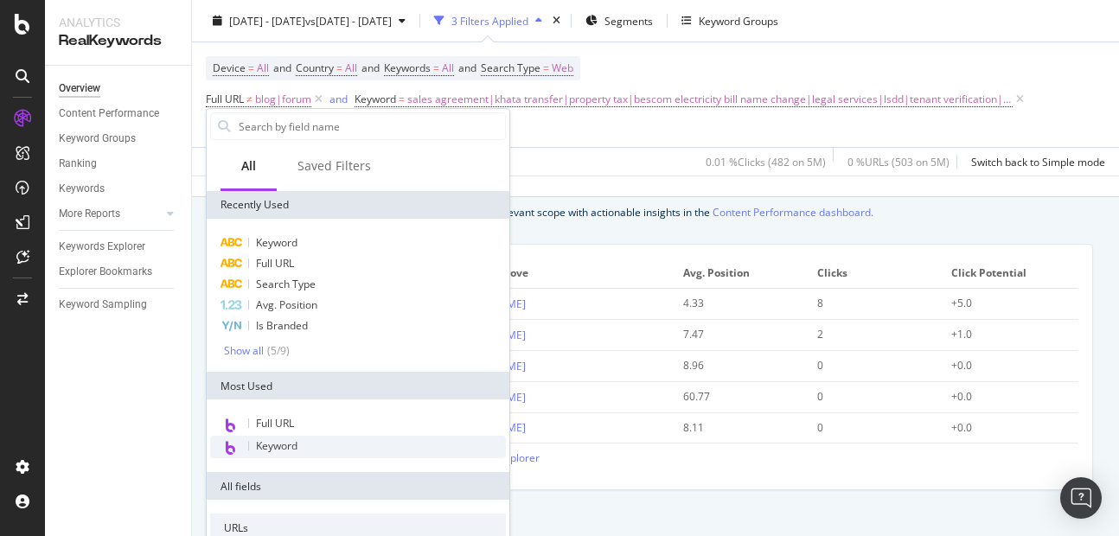
click at [274, 448] on span "Keyword" at bounding box center [277, 446] width 42 height 15
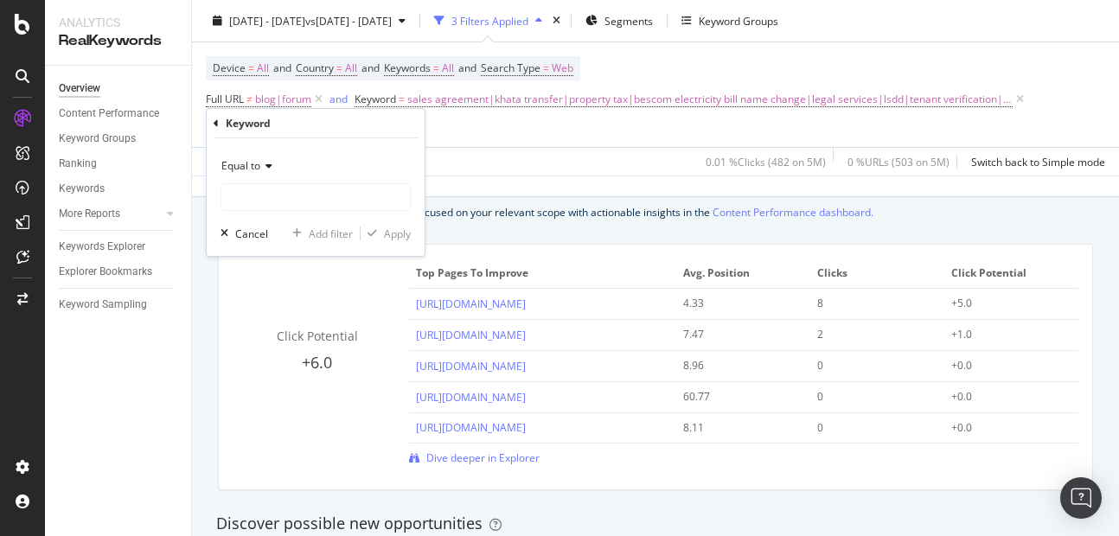
click at [252, 158] on span "Equal to" at bounding box center [240, 165] width 39 height 15
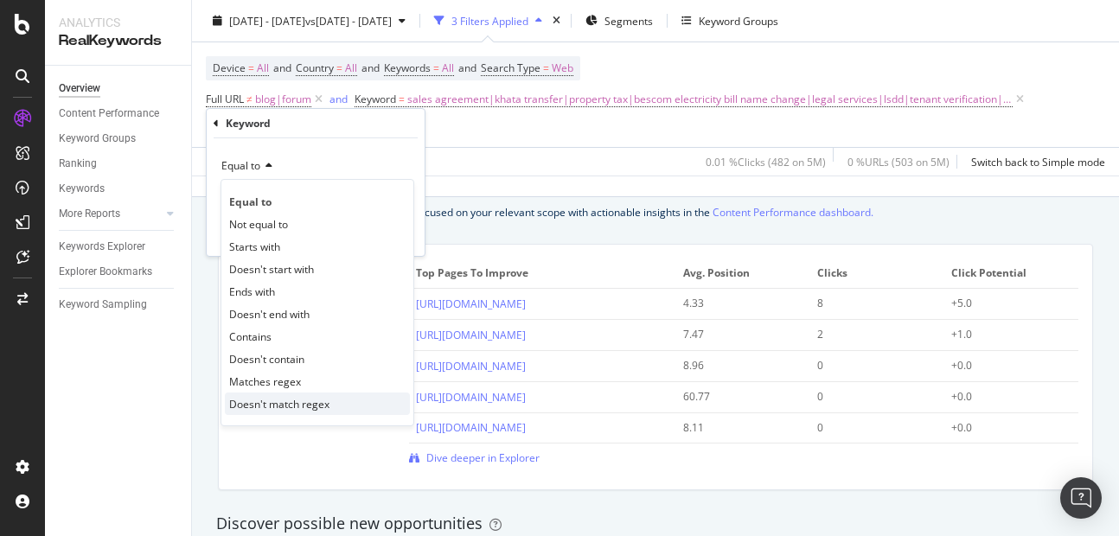
click at [290, 399] on span "Doesn't match regex" at bounding box center [279, 404] width 100 height 15
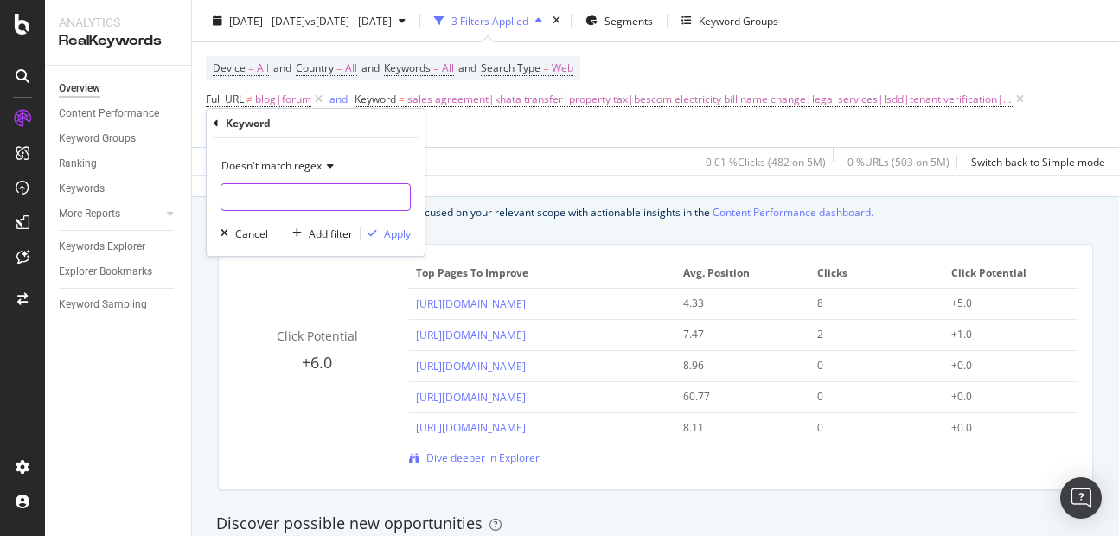
click at [286, 201] on input "text" at bounding box center [315, 197] width 189 height 28
type input "interior"
click at [398, 236] on div "Apply" at bounding box center [397, 234] width 27 height 15
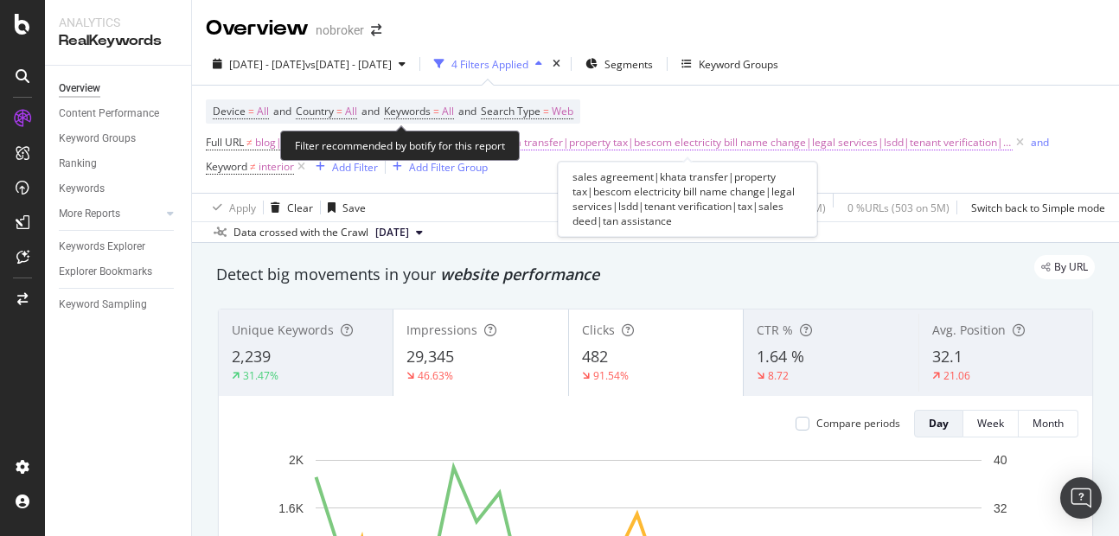
click at [524, 151] on span "sales agreement|khata transfer|property tax|bescom electricity bill name change…" at bounding box center [710, 143] width 606 height 24
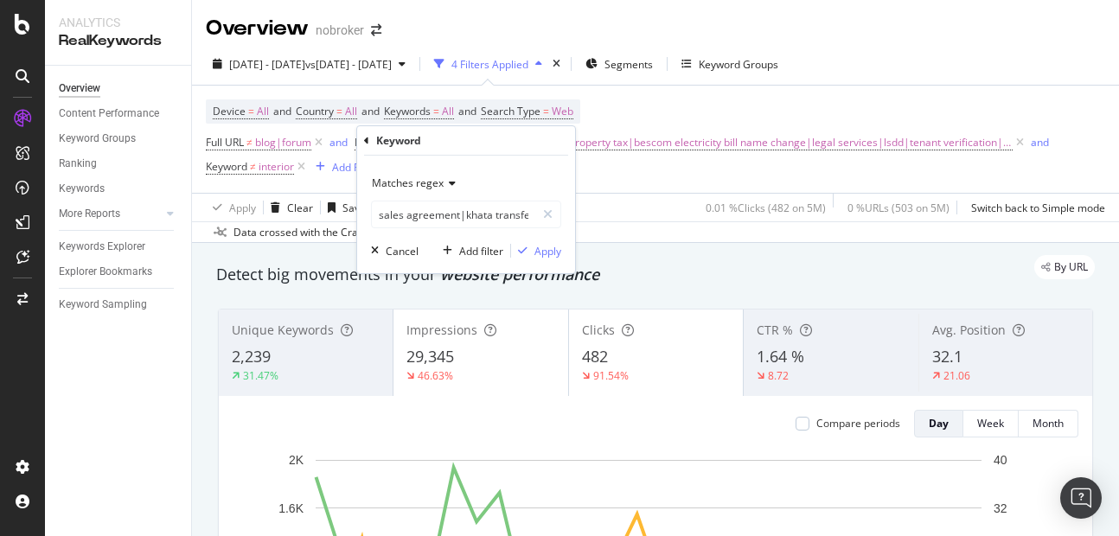
click at [636, 233] on div "Data crossed with the Crawl 2025 Sep. 1st" at bounding box center [655, 231] width 927 height 21
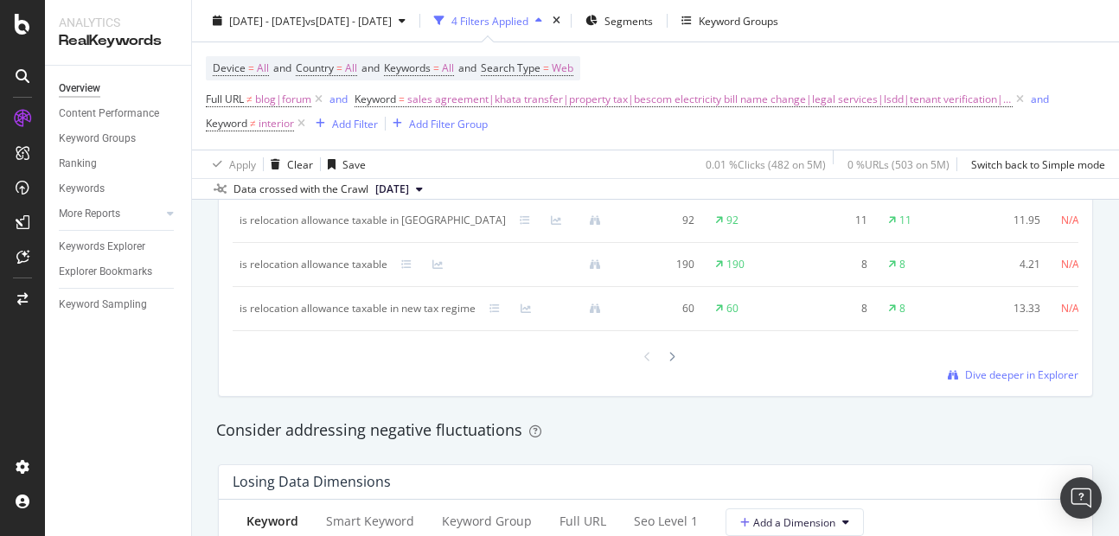
scroll to position [1819, 0]
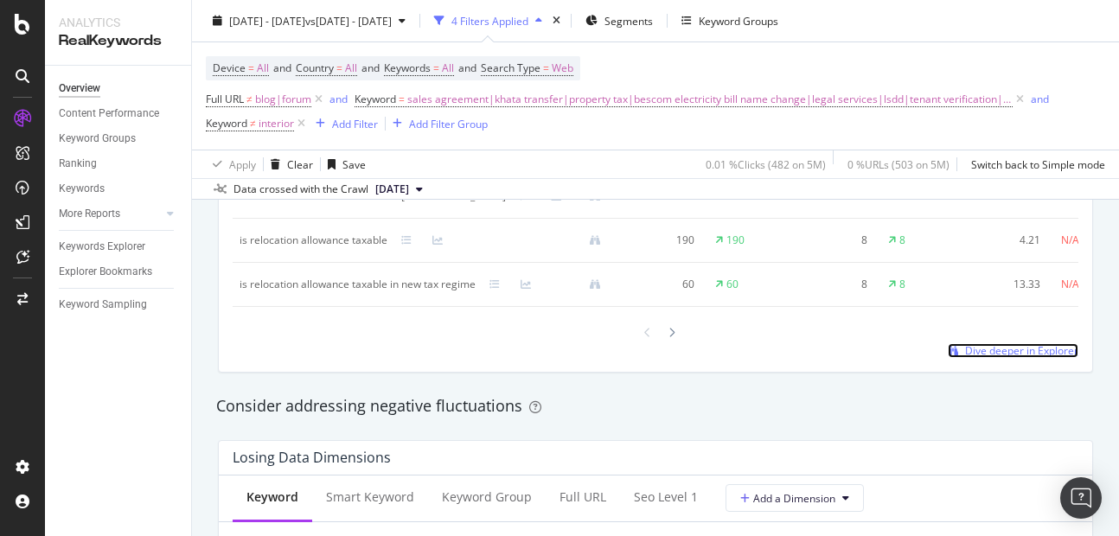
click at [1010, 358] on span "Dive deeper in Explorer" at bounding box center [1021, 350] width 113 height 15
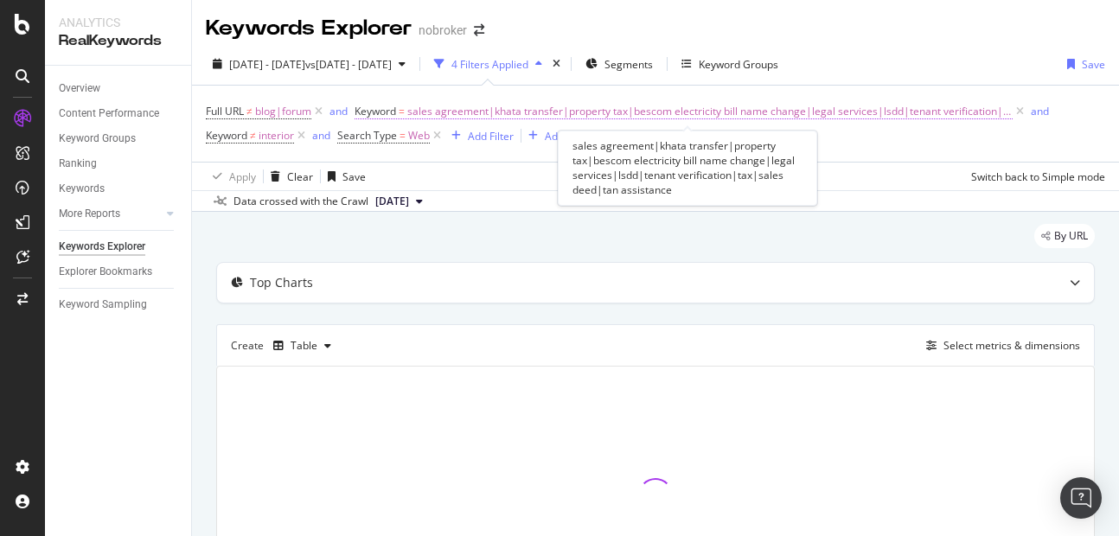
click at [745, 108] on span "sales agreement|khata transfer|property tax|bescom electricity bill name change…" at bounding box center [710, 111] width 606 height 24
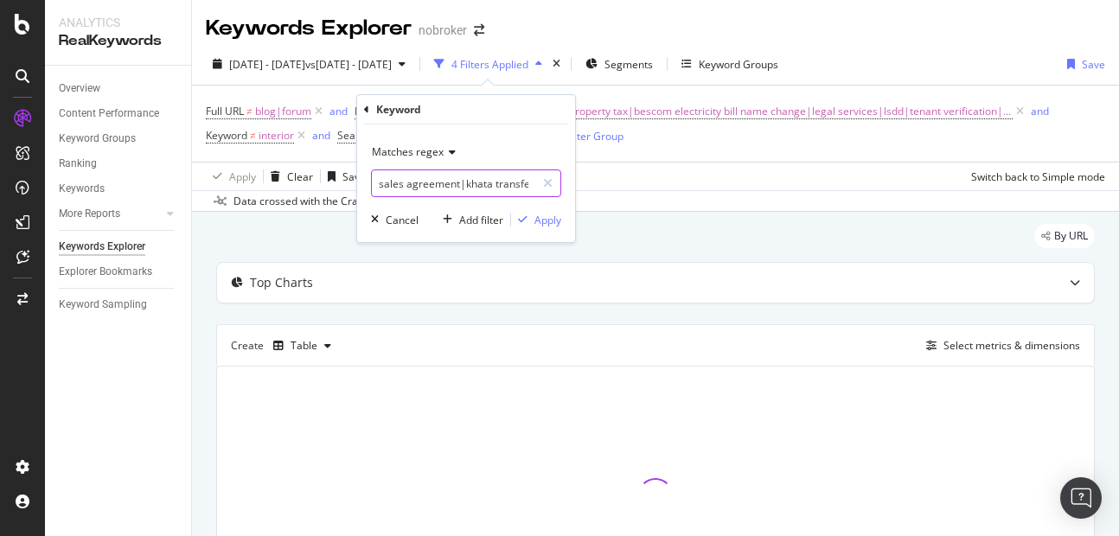
click at [478, 178] on input "sales agreement|khata transfer|property tax|bescom electricity bill name change…" at bounding box center [454, 184] width 164 height 28
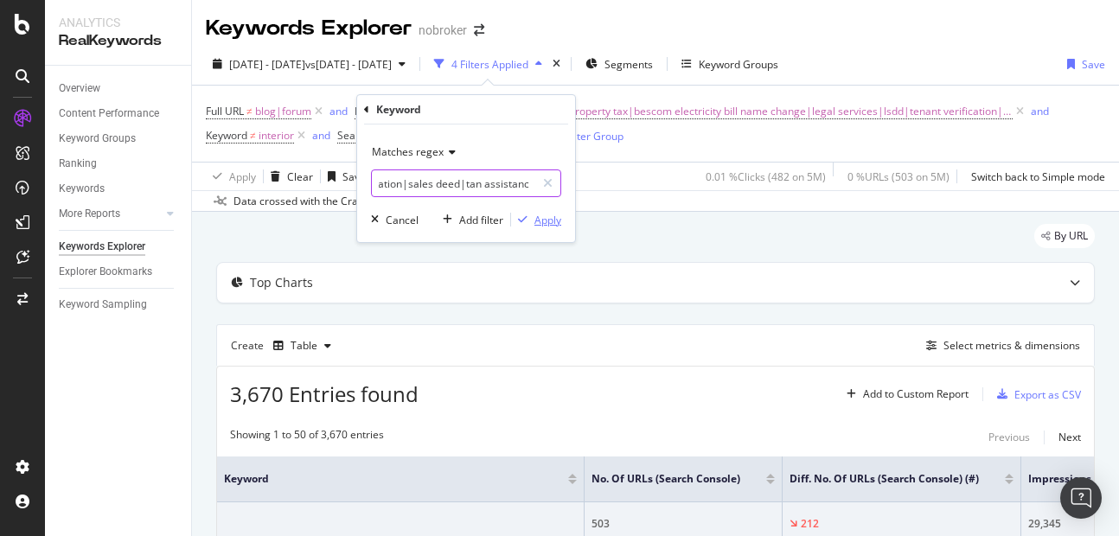
type input "sales agreement|khata transfer|property tax|bescom electricity bill name change…"
click at [547, 219] on div "Apply" at bounding box center [548, 220] width 27 height 15
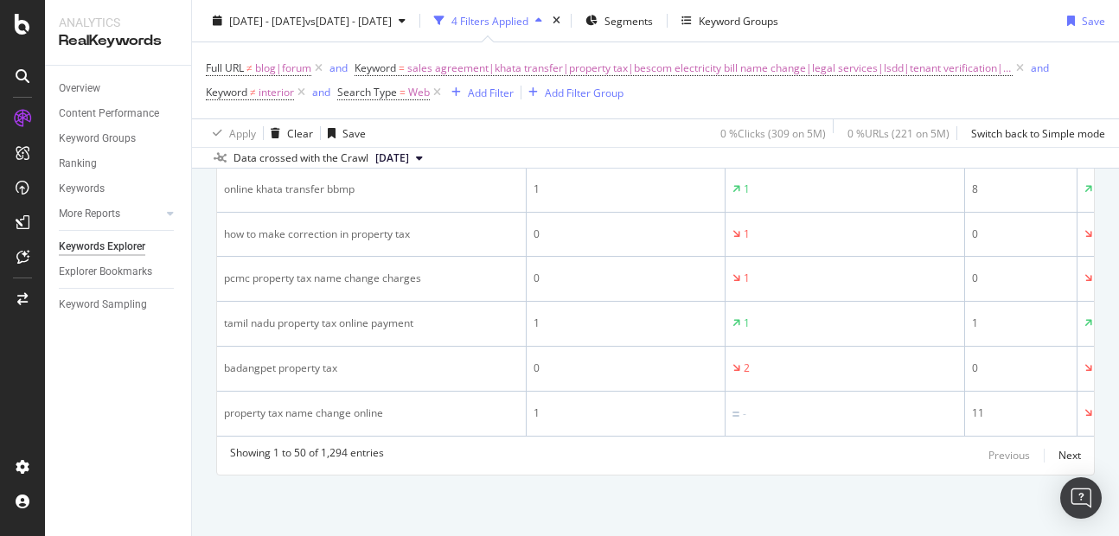
scroll to position [2383, 0]
click at [1059, 449] on div "Next" at bounding box center [1070, 455] width 22 height 15
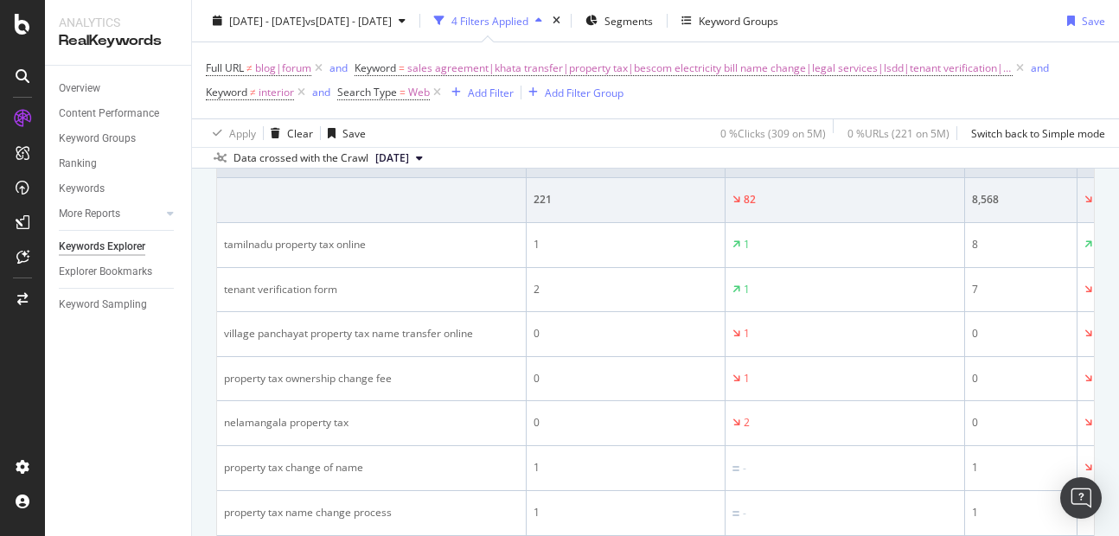
scroll to position [0, 0]
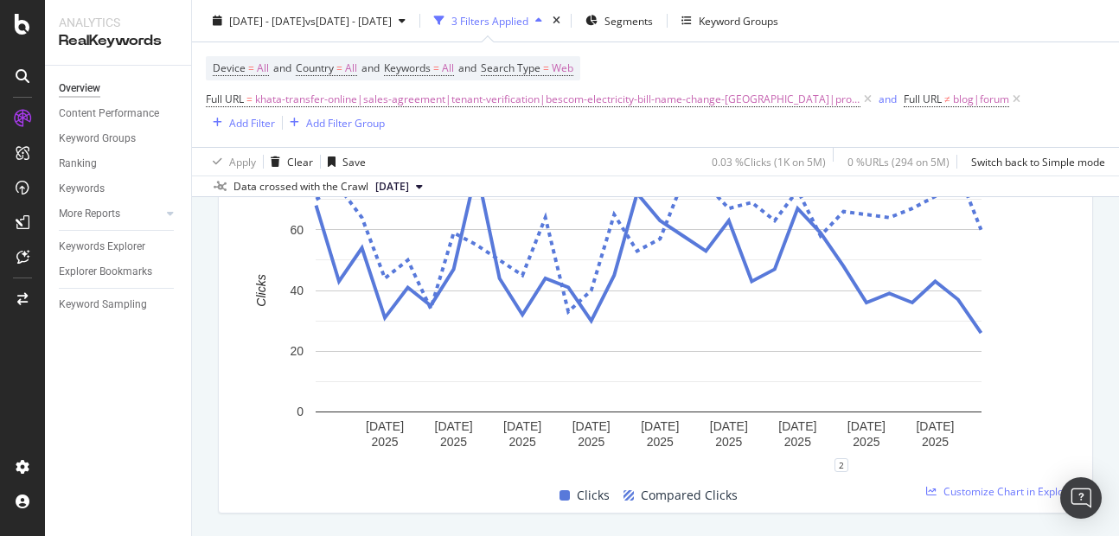
scroll to position [831, 0]
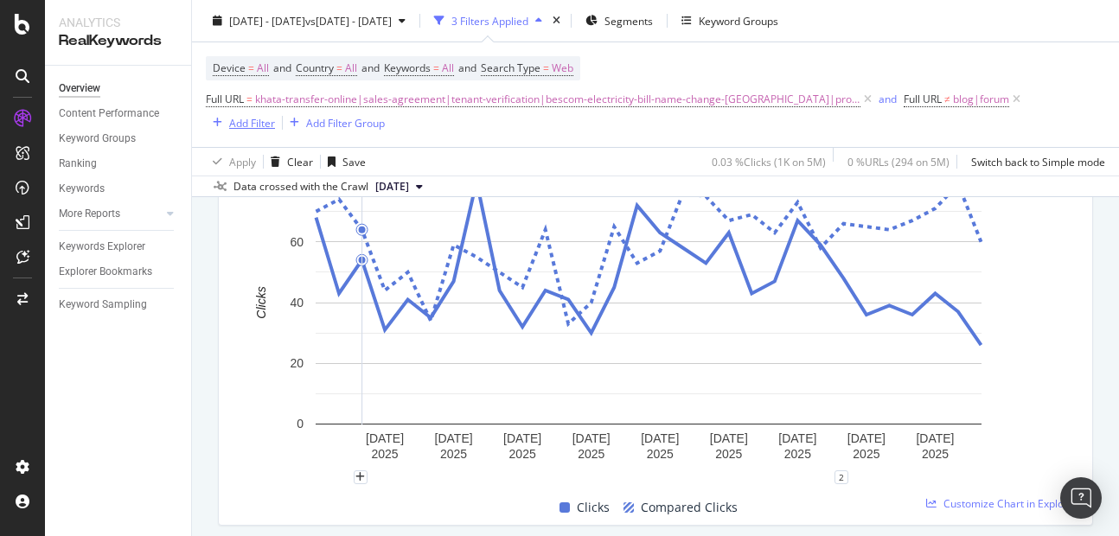
click at [237, 125] on div "Add Filter" at bounding box center [252, 122] width 46 height 15
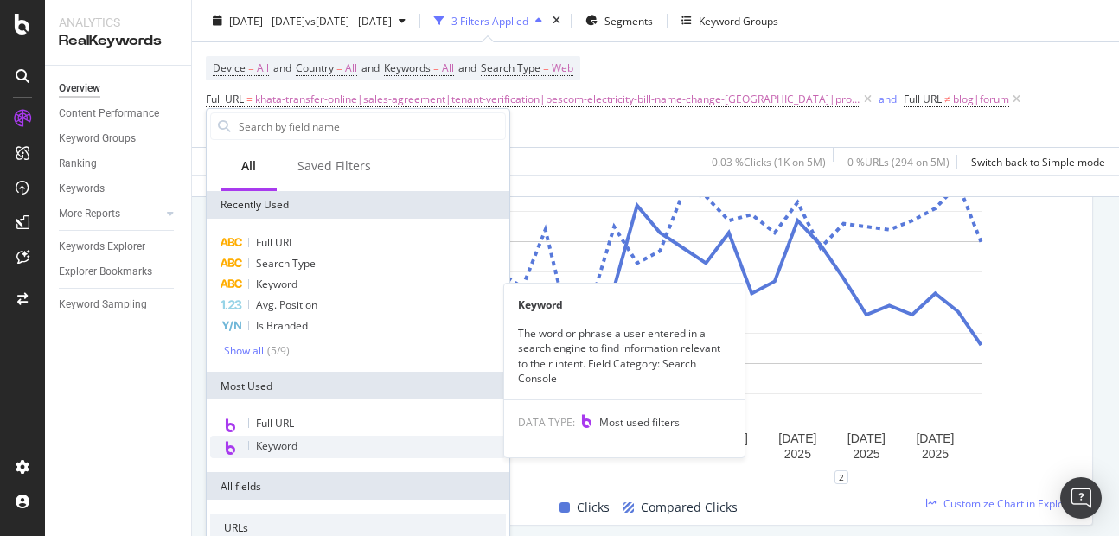
click at [274, 448] on span "Keyword" at bounding box center [277, 446] width 42 height 15
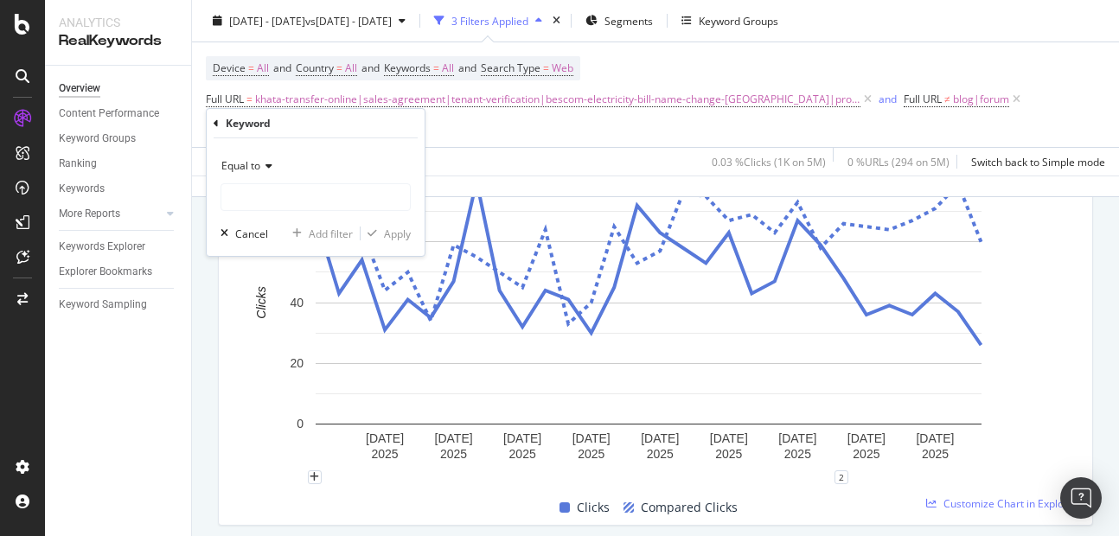
click at [269, 175] on div "Equal to" at bounding box center [316, 166] width 190 height 28
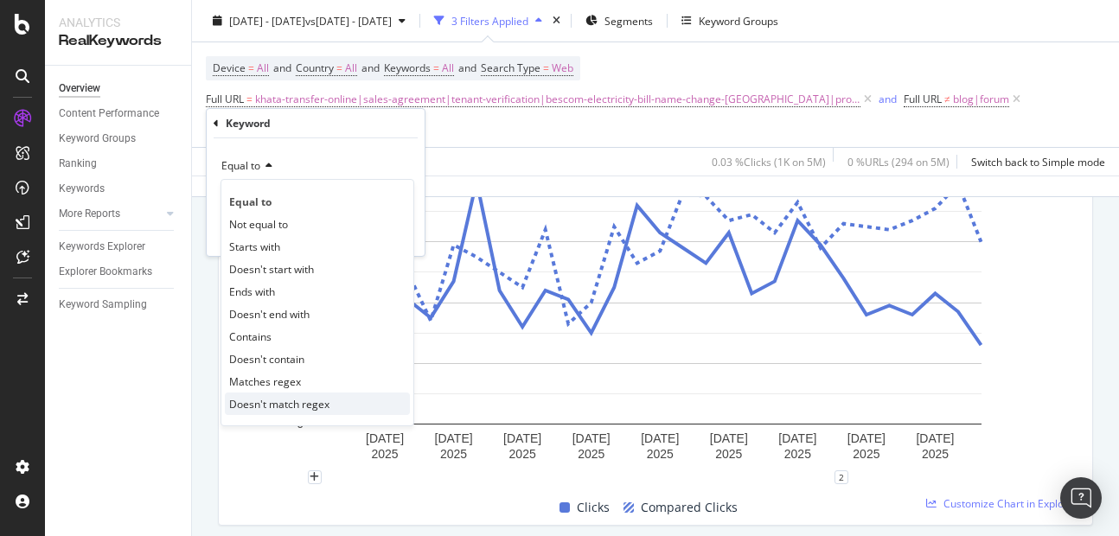
click at [270, 407] on span "Doesn't match regex" at bounding box center [279, 404] width 100 height 15
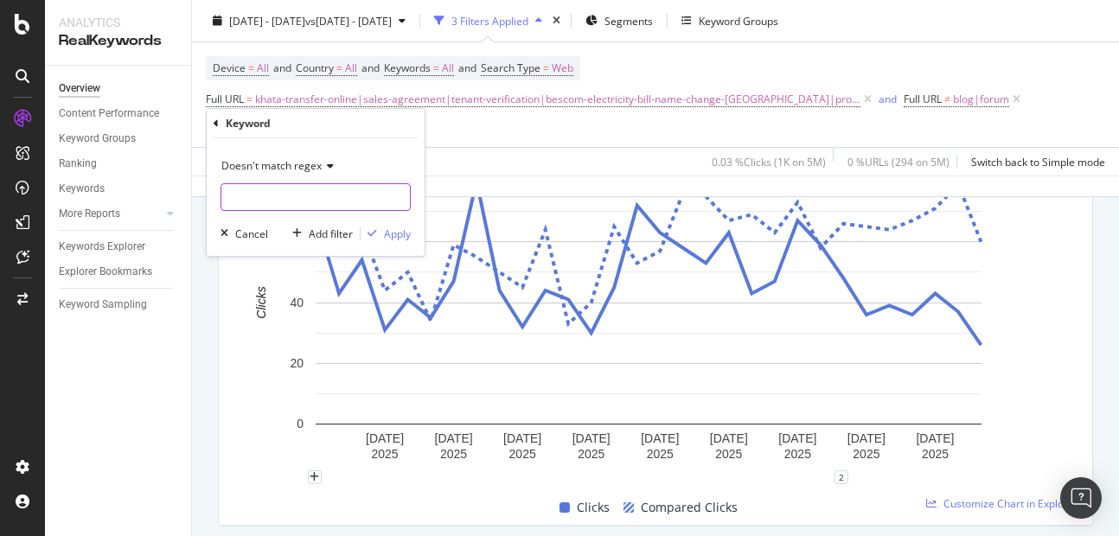
click at [264, 195] on input "text" at bounding box center [315, 197] width 189 height 28
type input "home-loan|interior"
click at [377, 229] on div "button" at bounding box center [372, 233] width 23 height 10
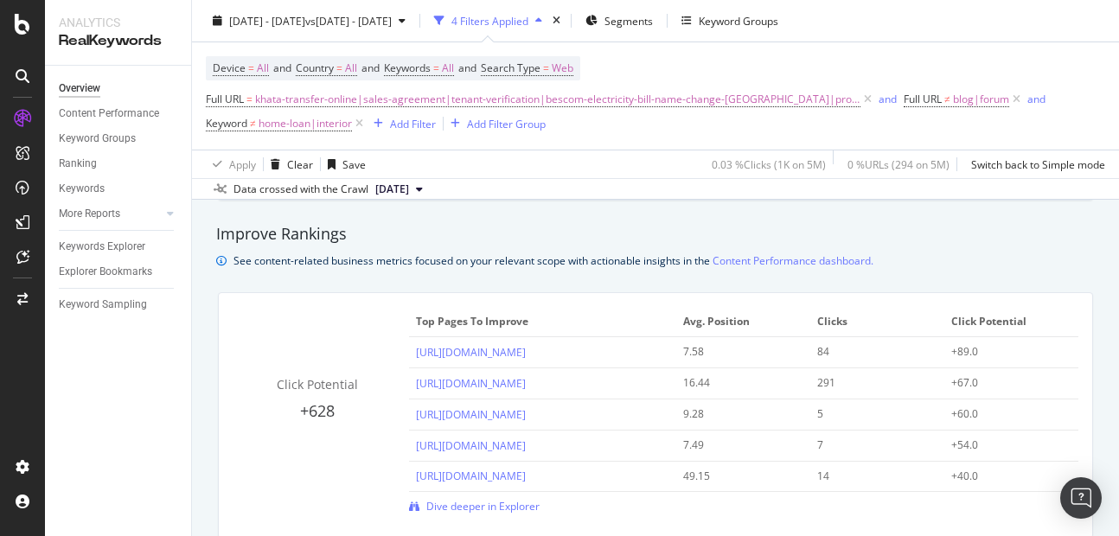
scroll to position [1177, 0]
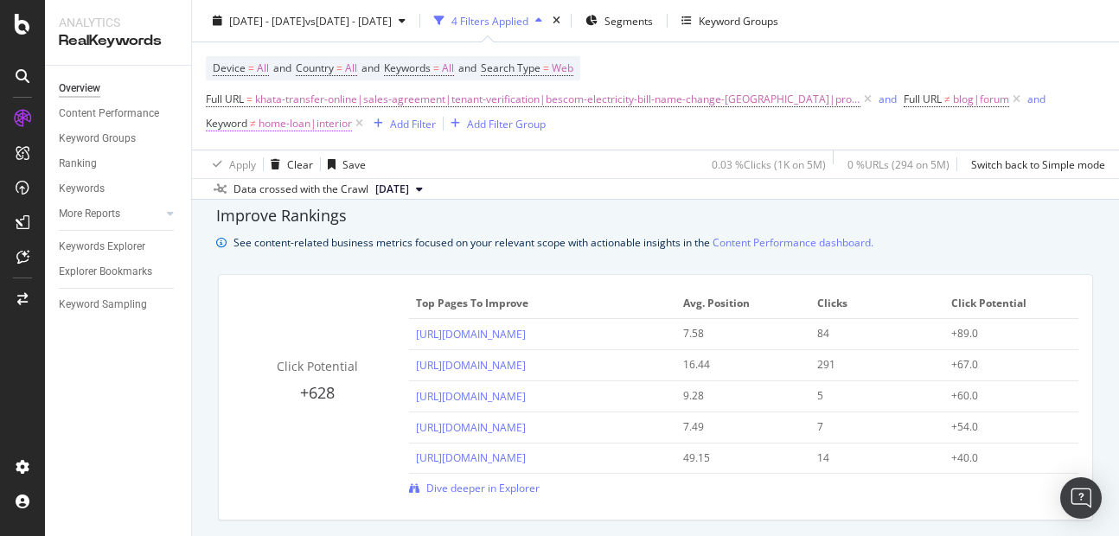
click at [268, 119] on span "home-loan|interior" at bounding box center [305, 124] width 93 height 24
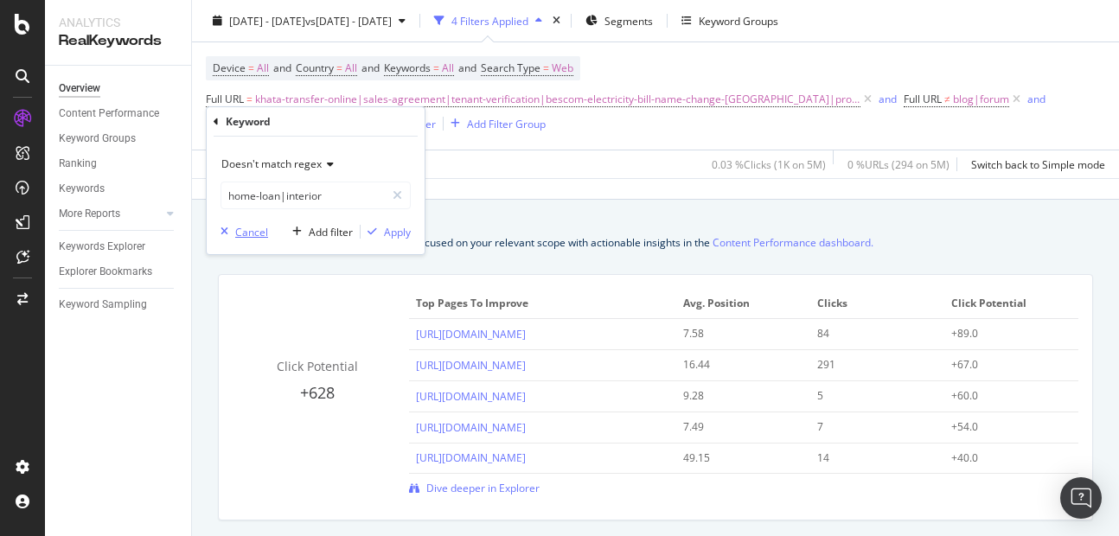
click at [249, 232] on div "Cancel" at bounding box center [251, 232] width 33 height 15
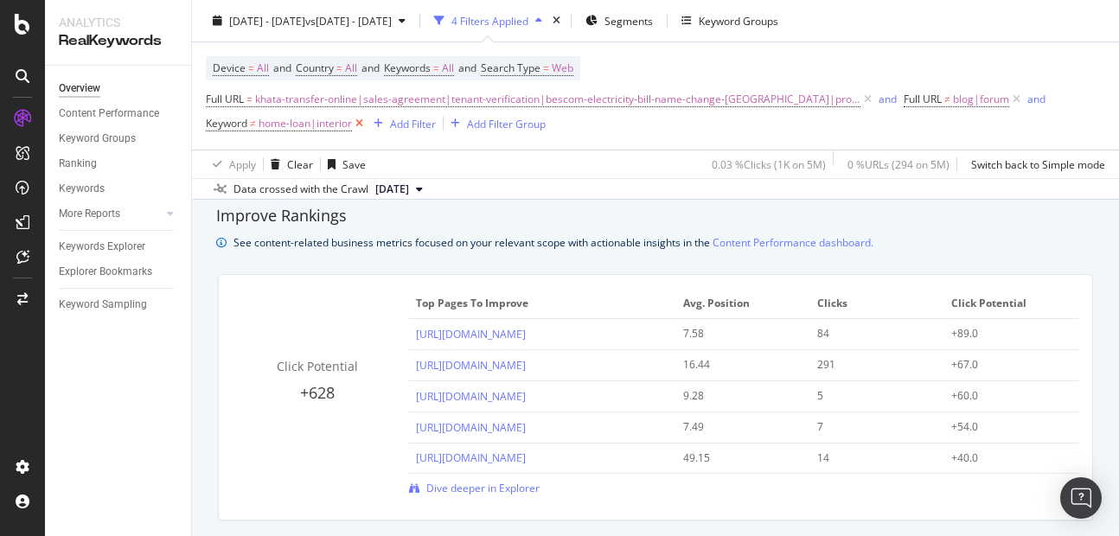
click at [358, 127] on icon at bounding box center [359, 123] width 15 height 17
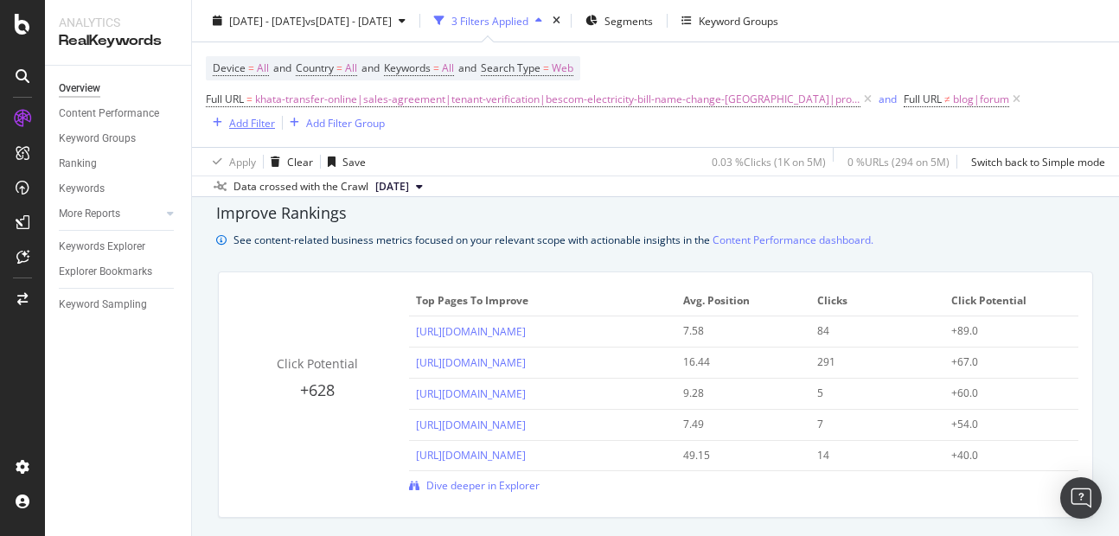
click at [247, 126] on div "Add Filter" at bounding box center [252, 122] width 46 height 15
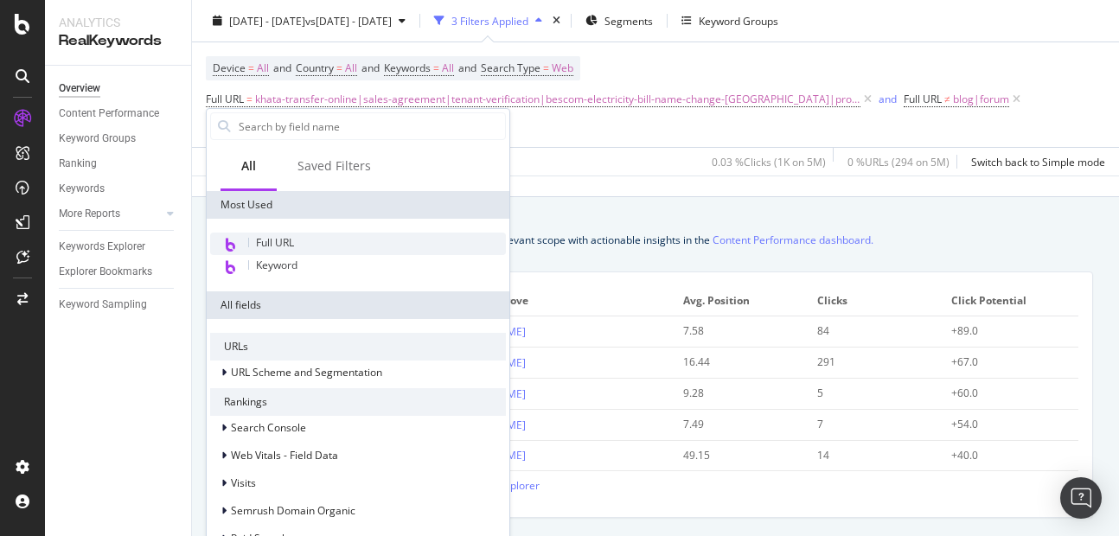
scroll to position [1174, 0]
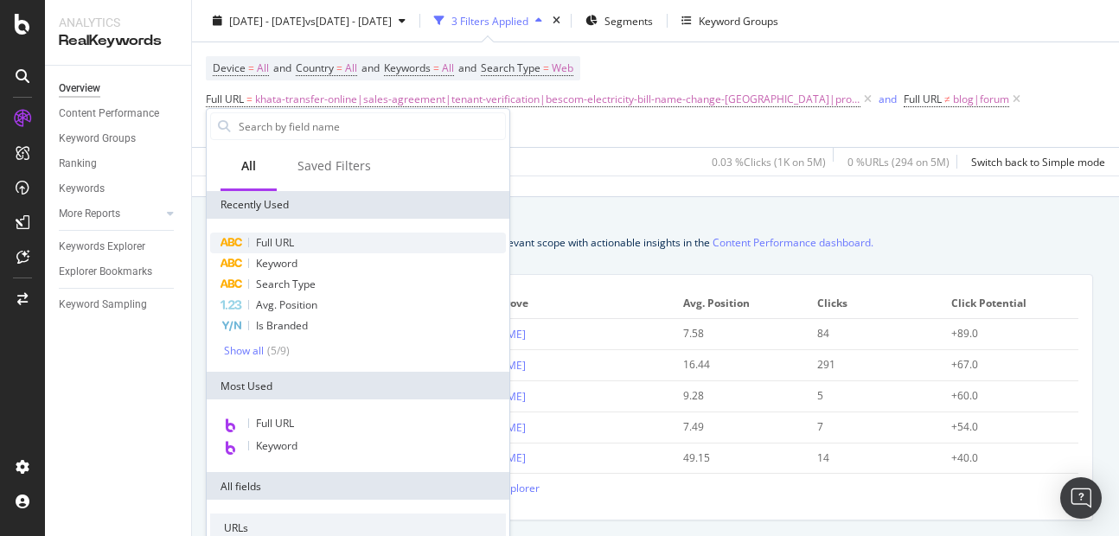
click at [272, 237] on span "Full URL" at bounding box center [275, 242] width 38 height 15
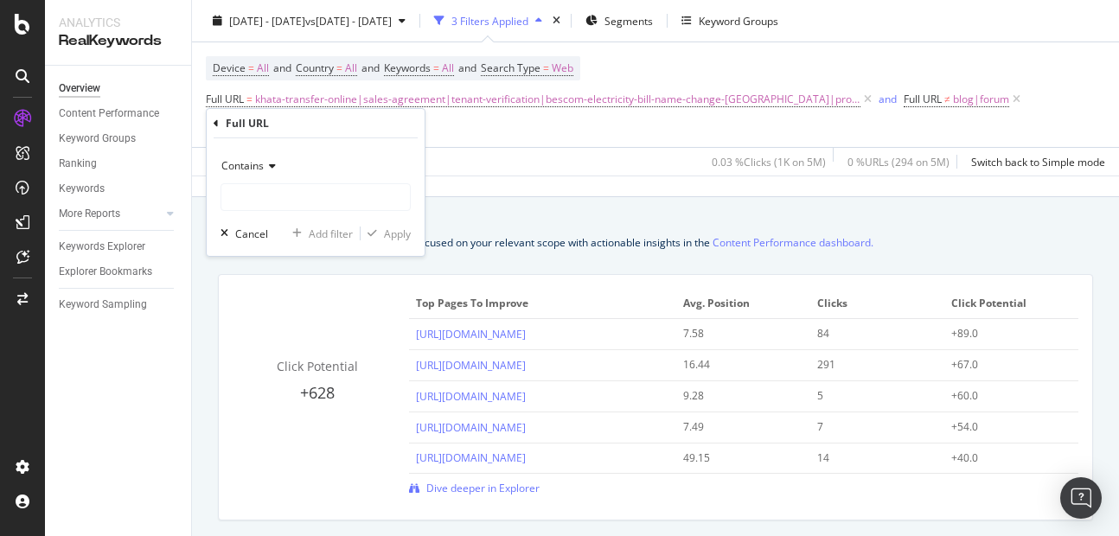
click at [258, 167] on span "Contains" at bounding box center [242, 165] width 42 height 15
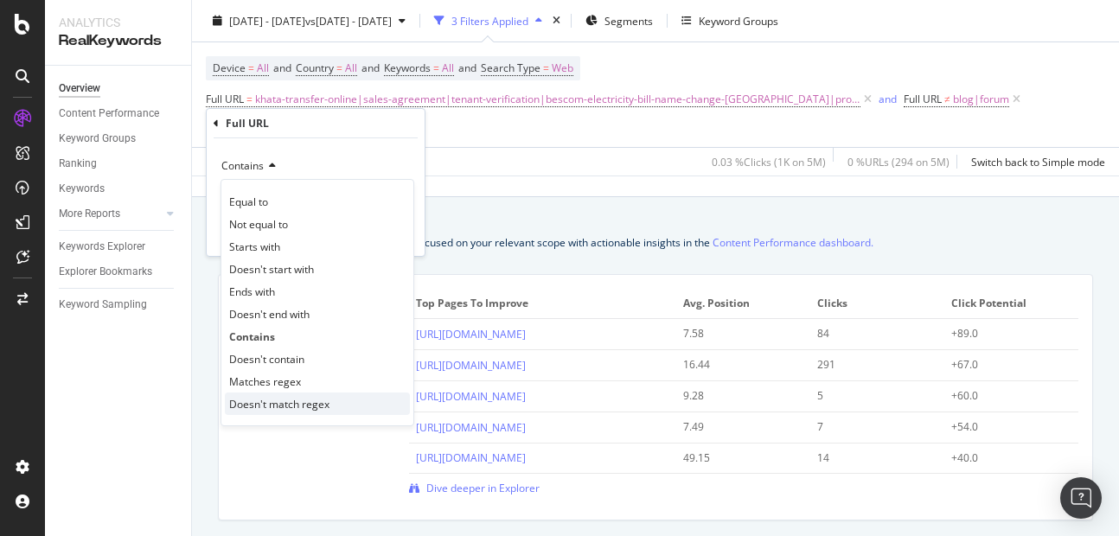
click at [264, 401] on span "Doesn't match regex" at bounding box center [279, 404] width 100 height 15
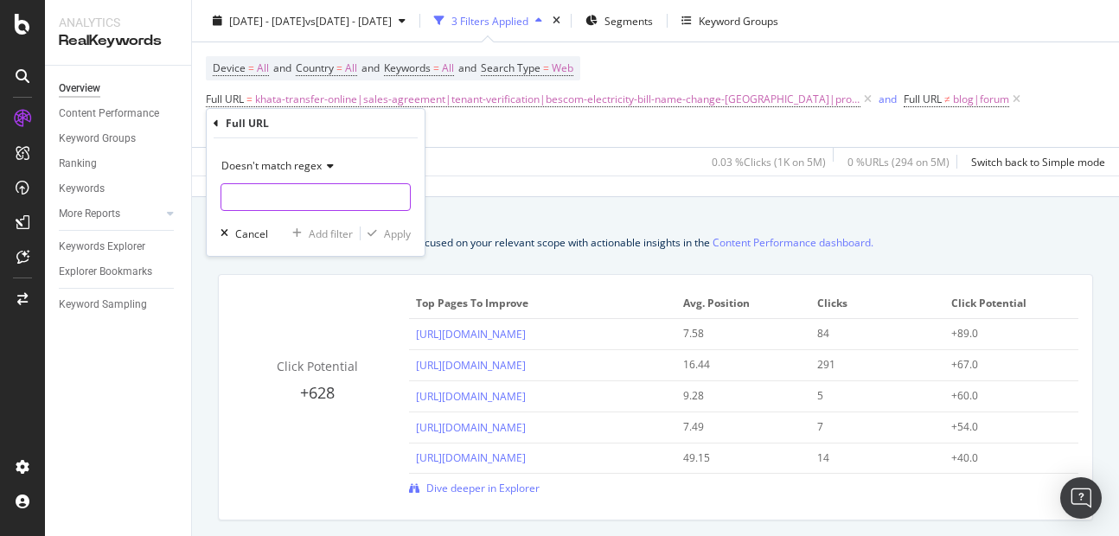
click at [259, 203] on input "text" at bounding box center [315, 197] width 189 height 28
type input "homr-loan|interior"
click at [388, 234] on div "Apply" at bounding box center [397, 234] width 27 height 15
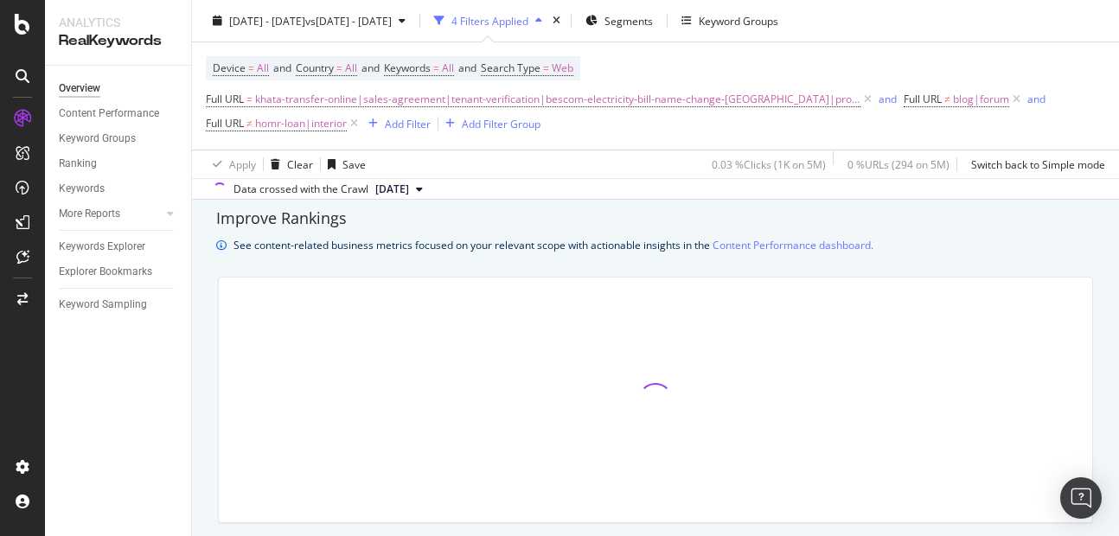
scroll to position [1177, 0]
